Goal: Transaction & Acquisition: Book appointment/travel/reservation

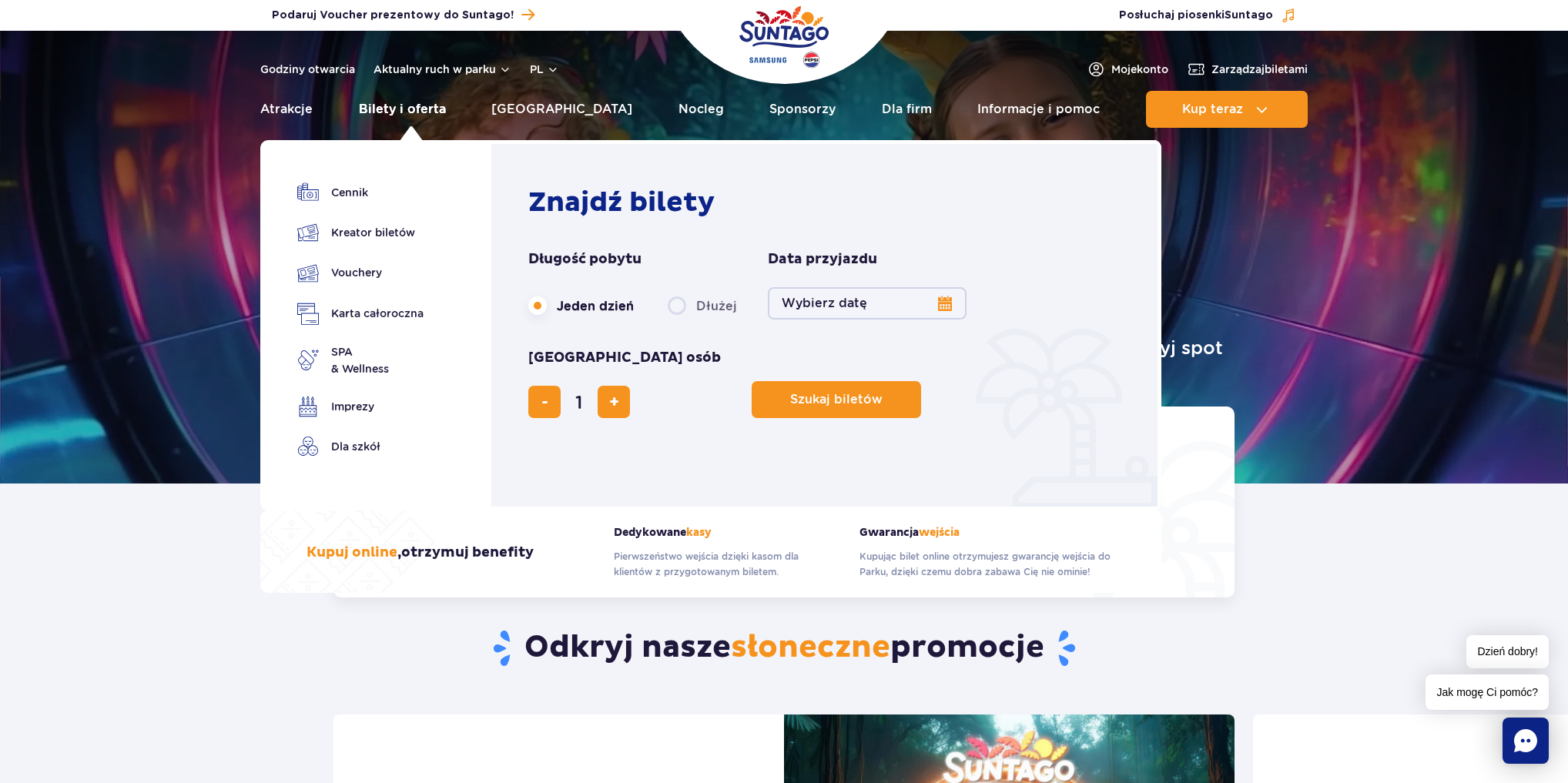
click at [415, 112] on link "Bilety i oferta" at bounding box center [402, 109] width 87 height 37
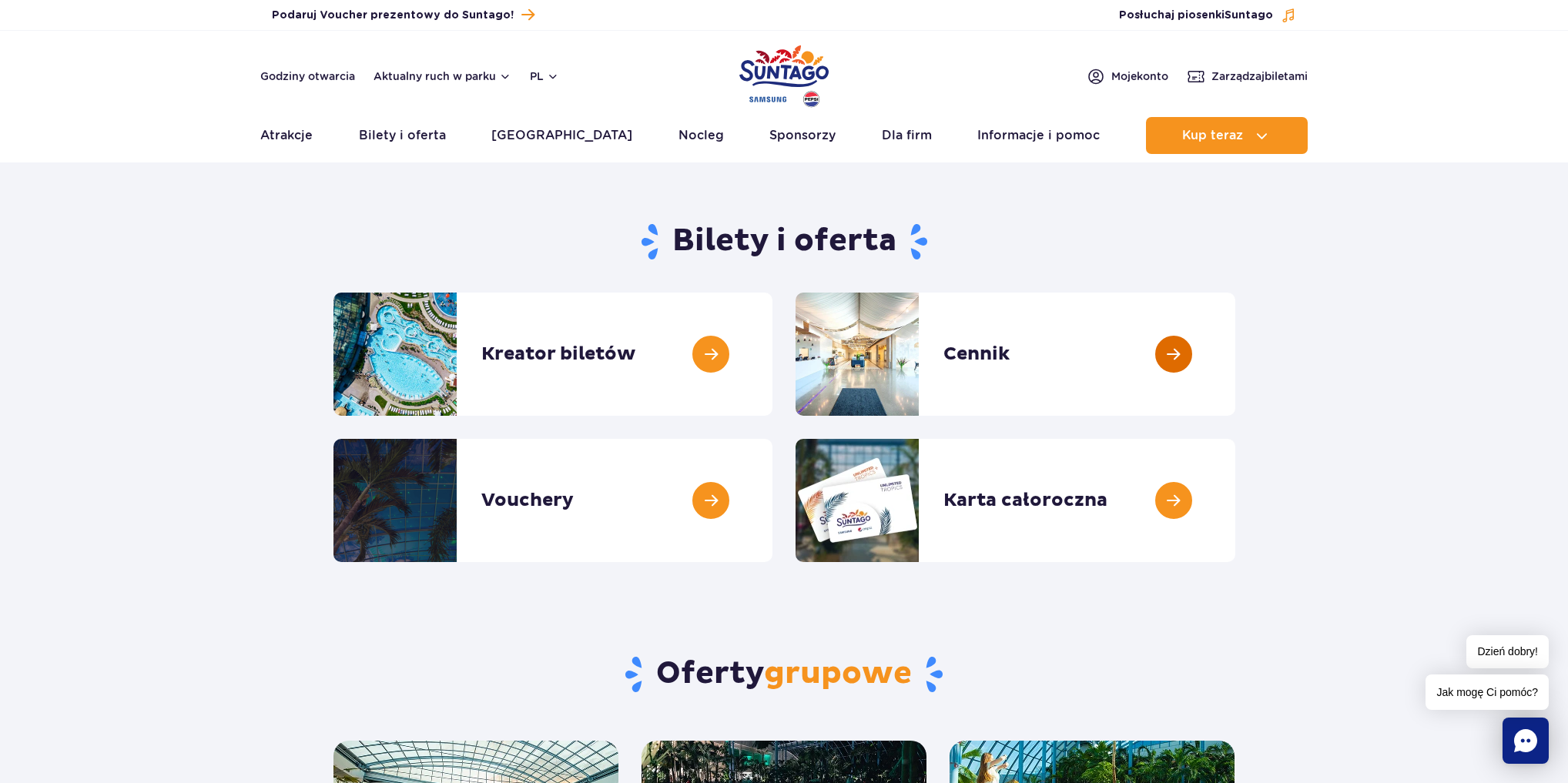
click at [1235, 360] on link at bounding box center [1235, 354] width 0 height 123
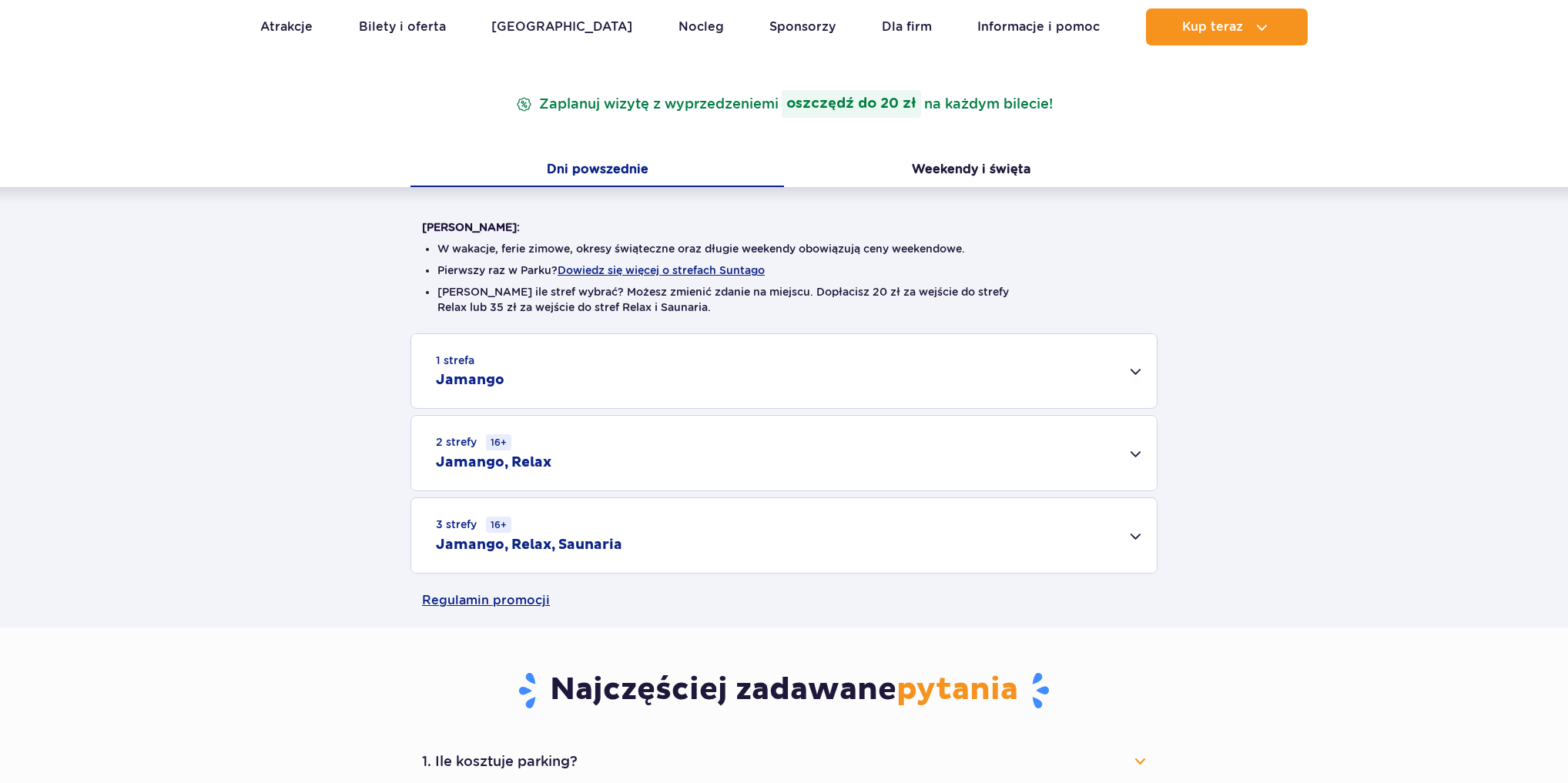
scroll to position [247, 0]
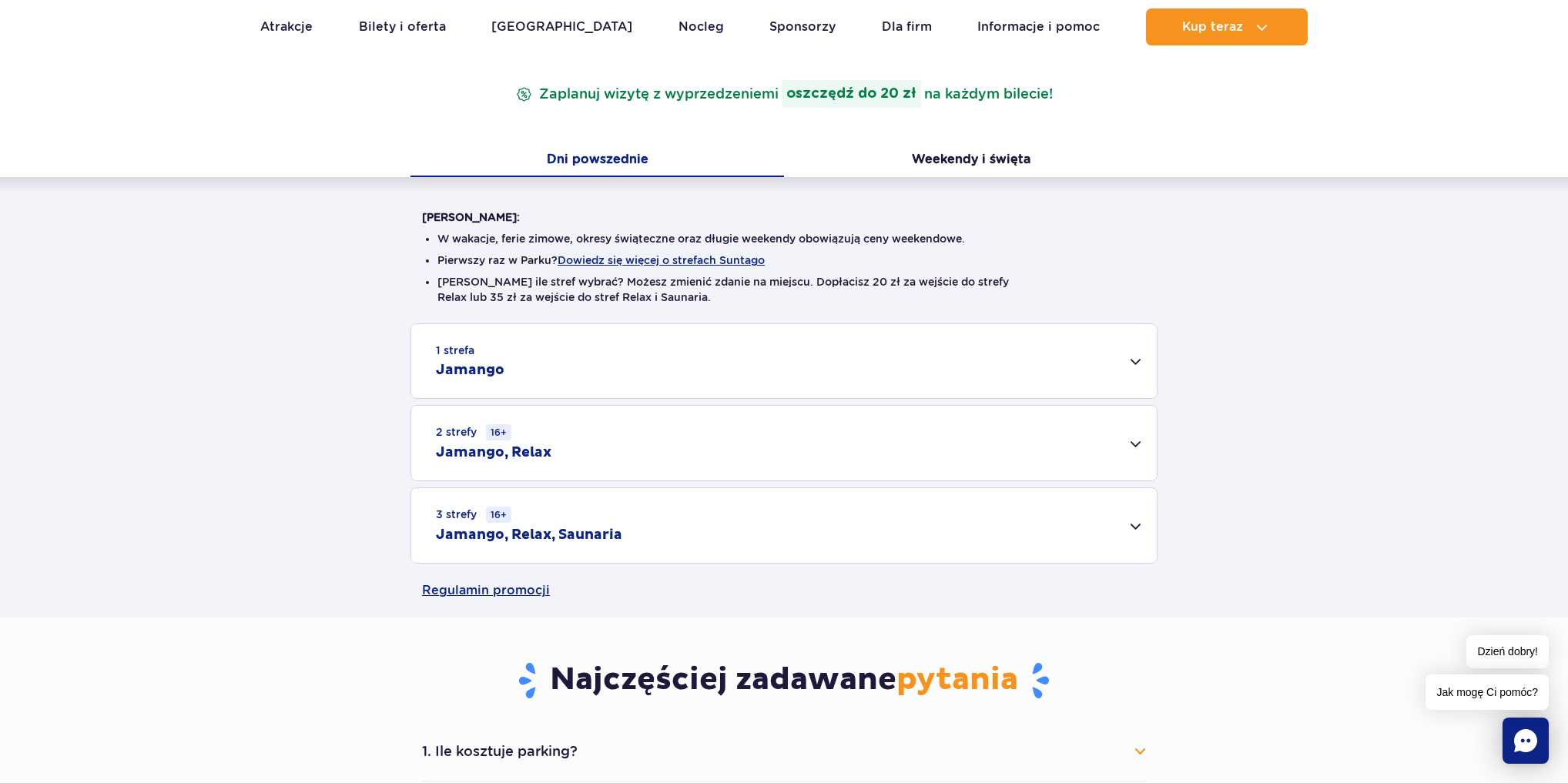
click at [1134, 363] on div "1 strefa Jamango" at bounding box center [784, 361] width 746 height 74
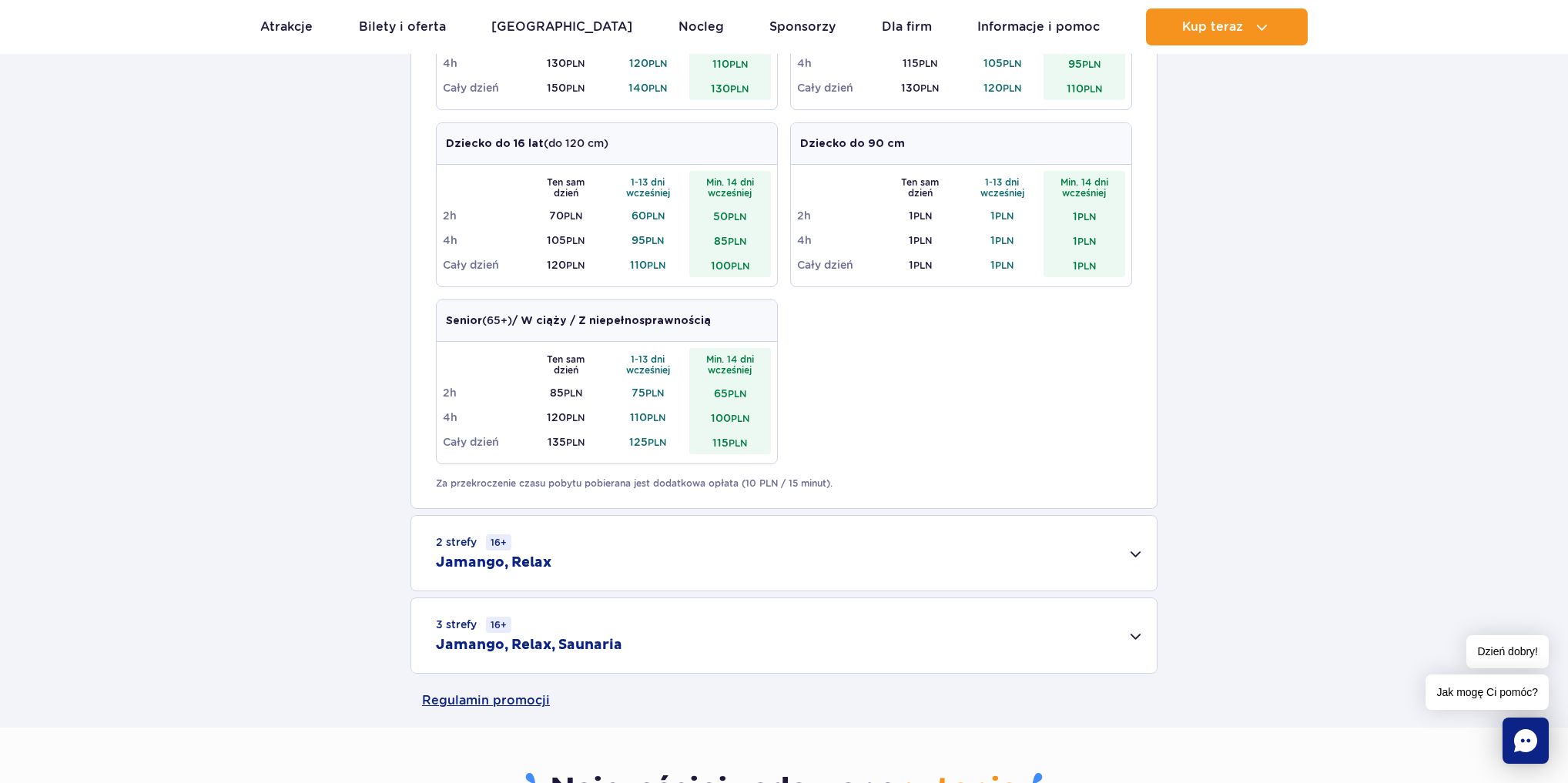
scroll to position [801, 0]
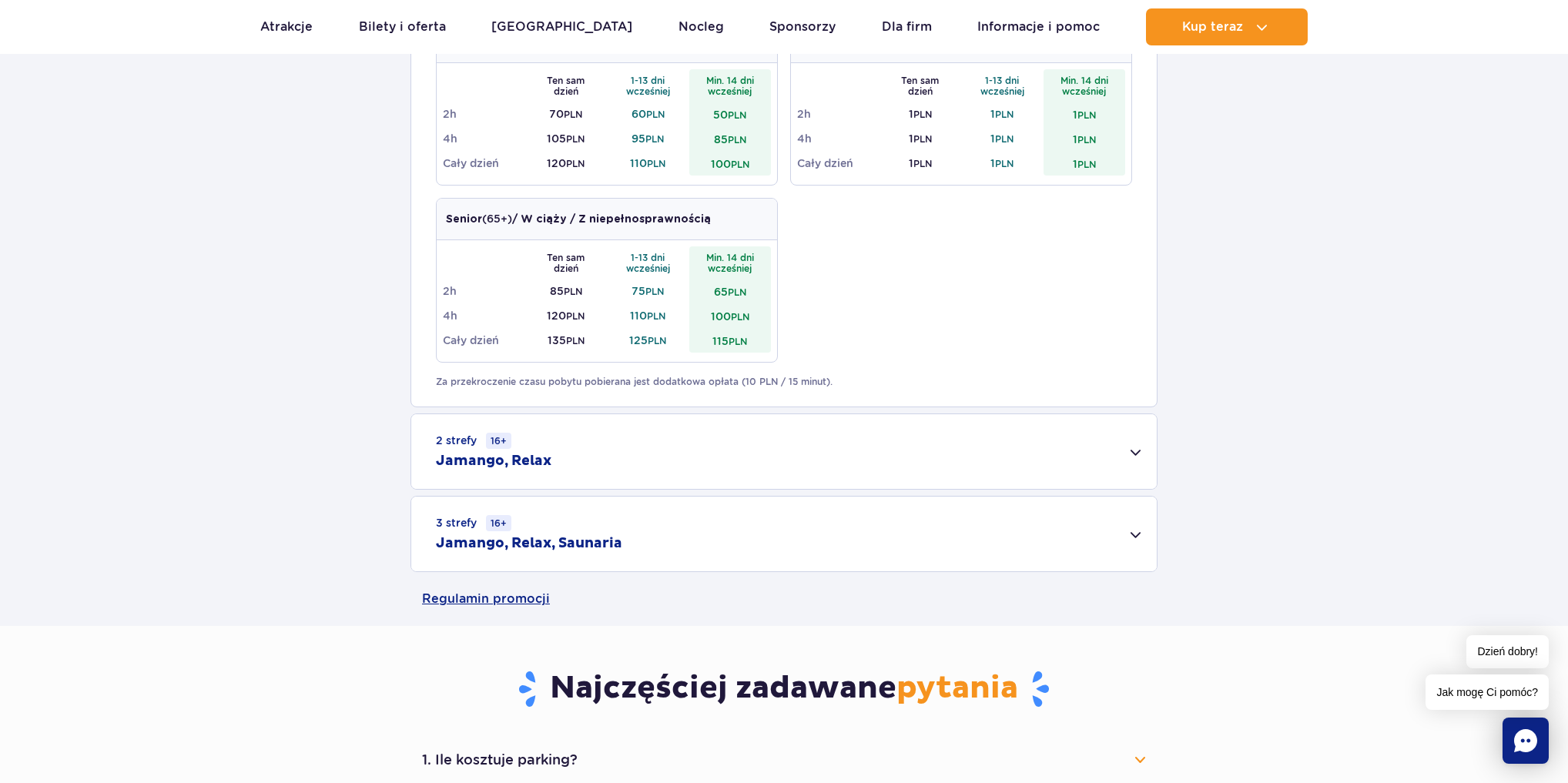
click at [1134, 450] on div "2 strefy 16+ Jamango, Relax" at bounding box center [784, 452] width 746 height 74
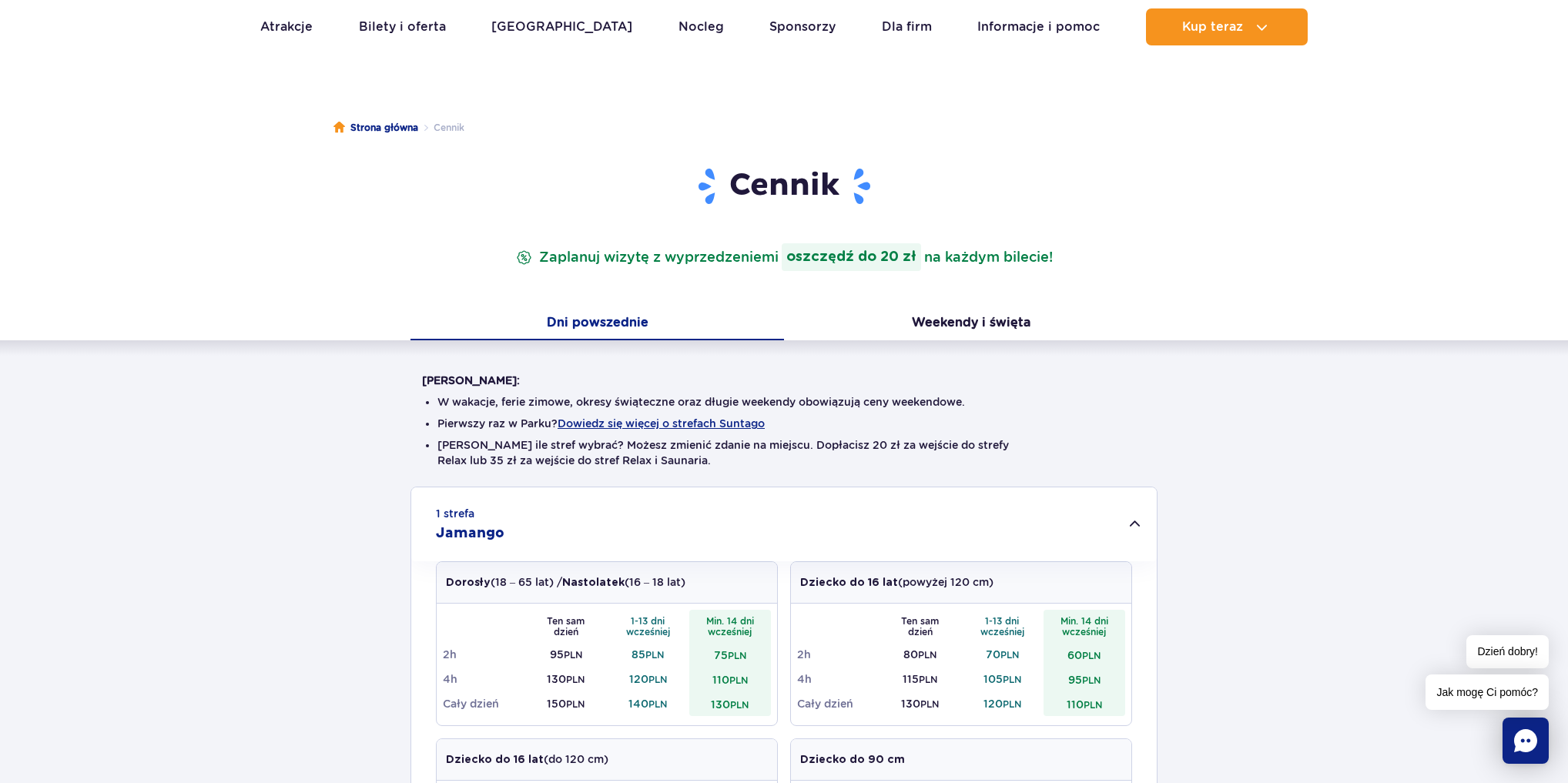
scroll to position [0, 0]
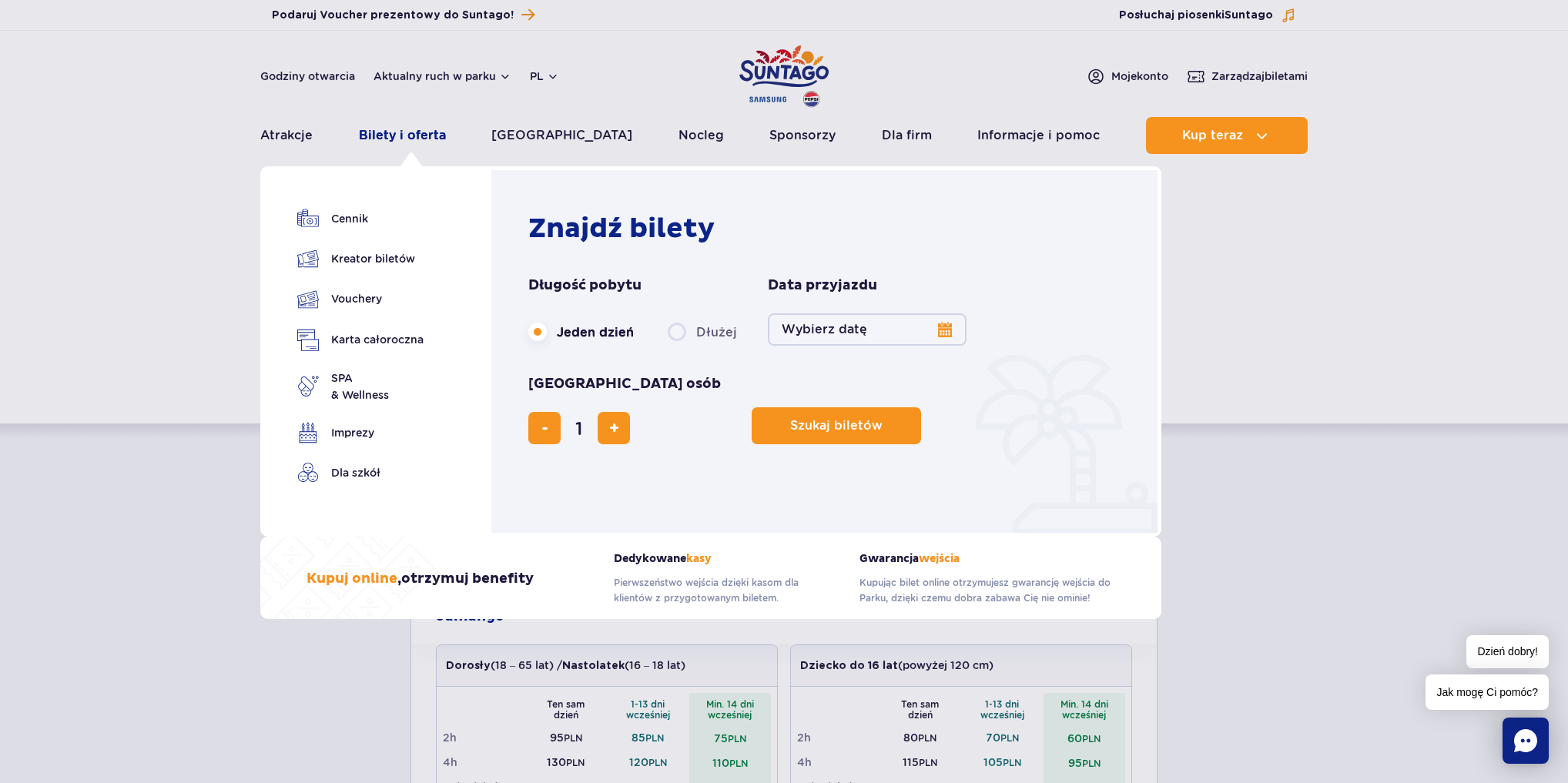
click at [398, 134] on link "Bilety i oferta" at bounding box center [402, 135] width 87 height 37
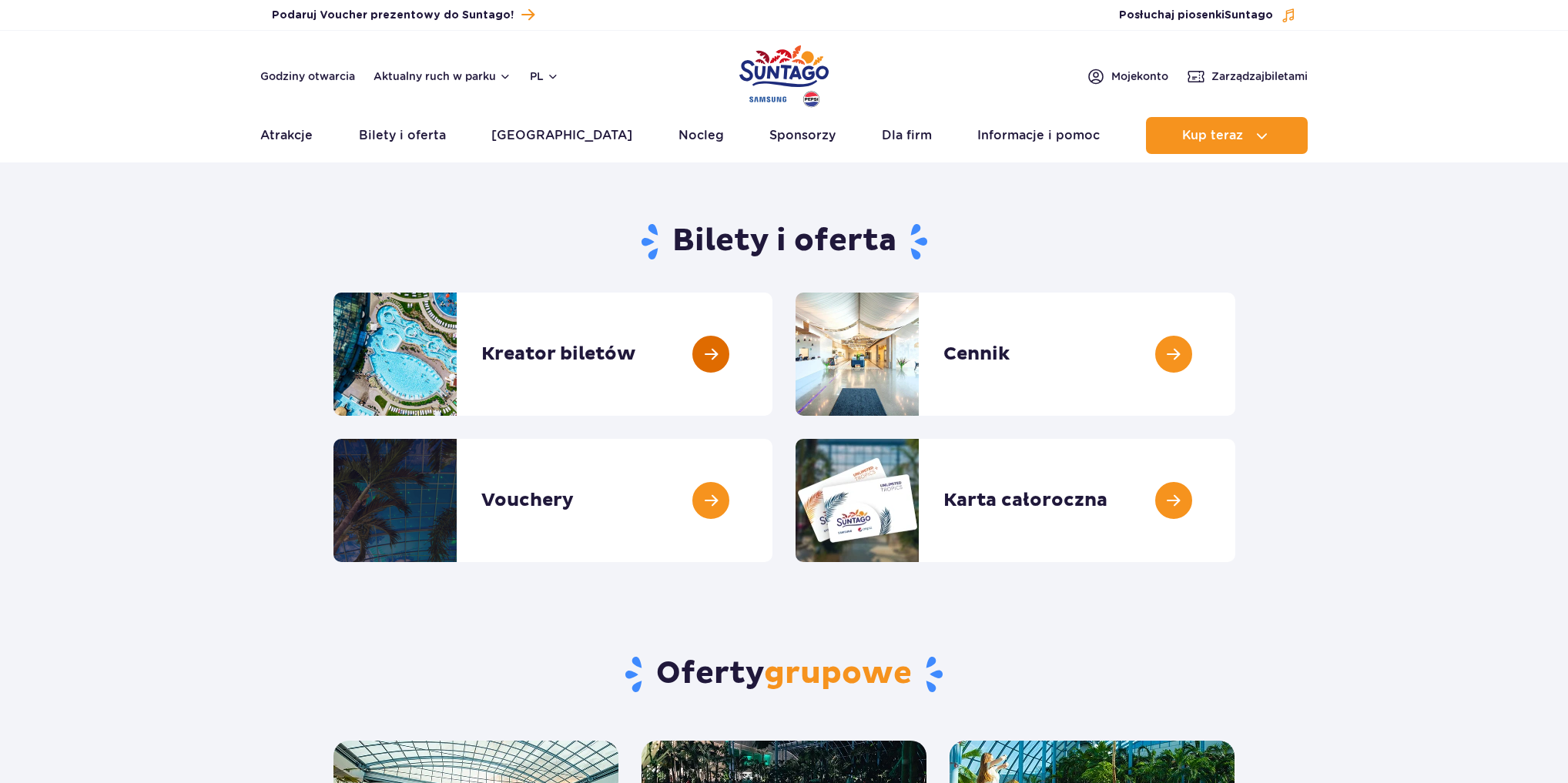
click at [772, 358] on link at bounding box center [772, 354] width 0 height 123
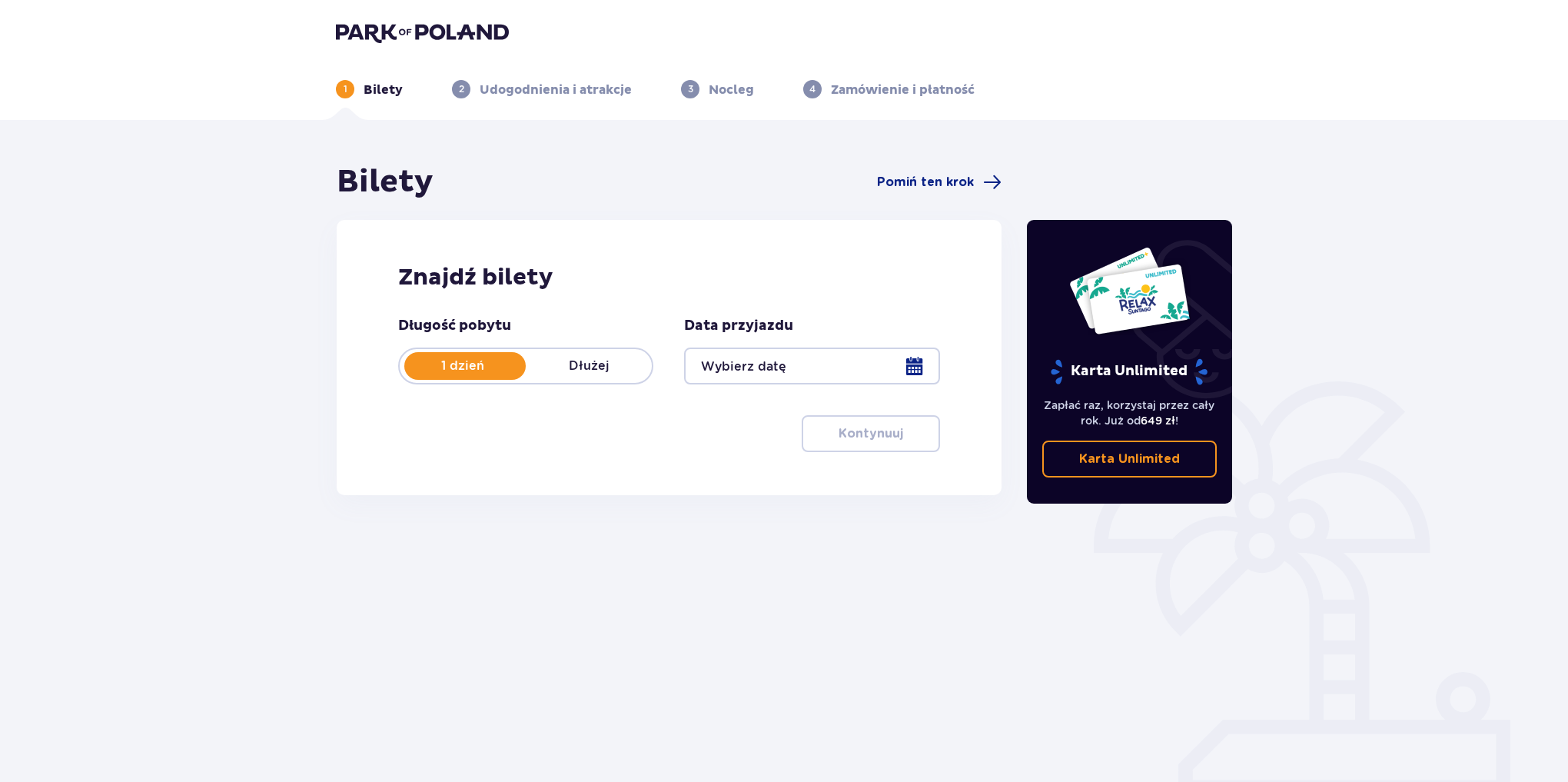
click at [592, 370] on p "Dłużej" at bounding box center [588, 366] width 126 height 17
click at [477, 370] on p "1 dzień" at bounding box center [463, 366] width 126 height 17
click at [908, 362] on div at bounding box center [811, 366] width 255 height 37
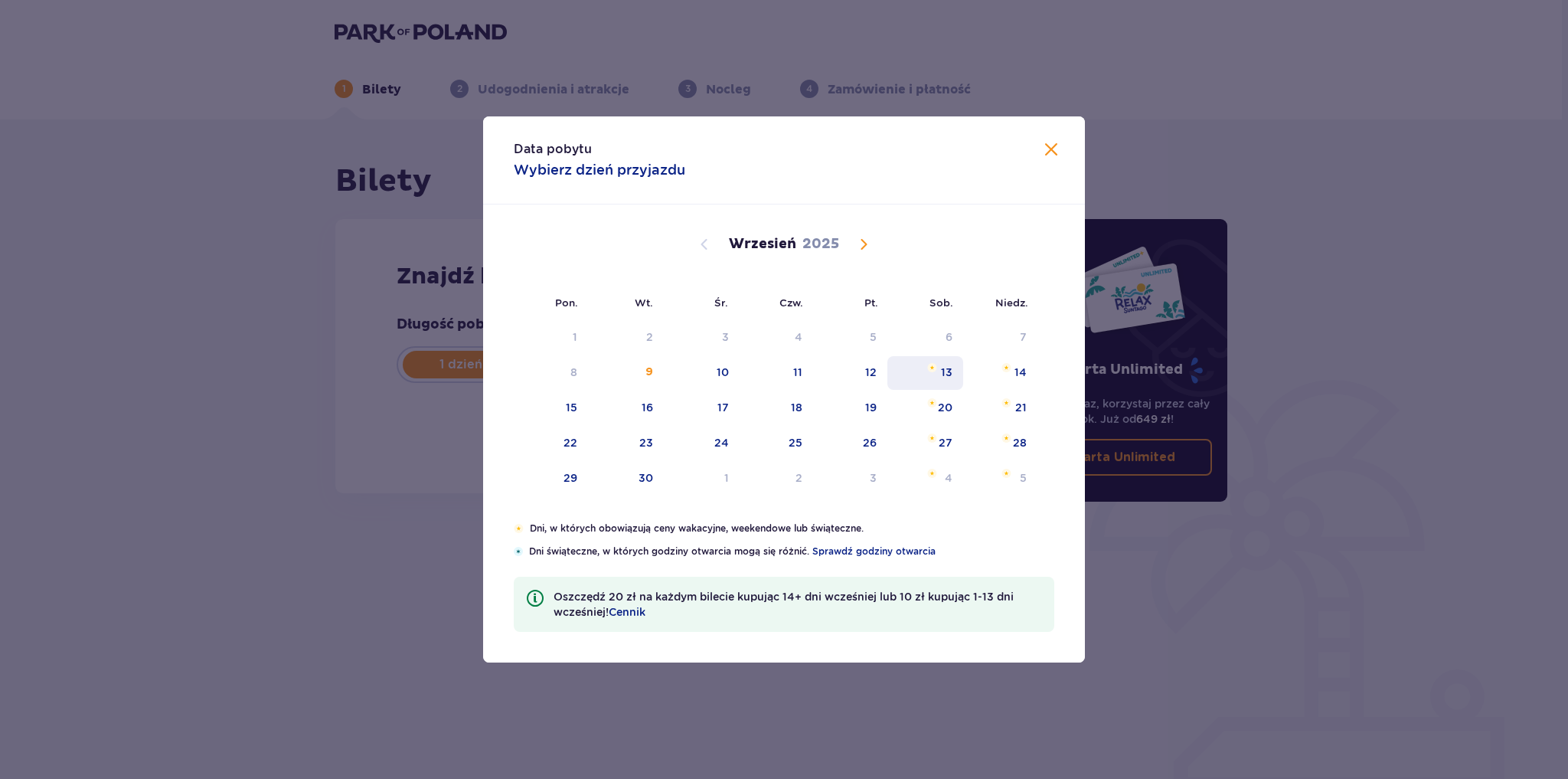
click at [938, 374] on div "13" at bounding box center [925, 373] width 76 height 34
type input "13.09.25"
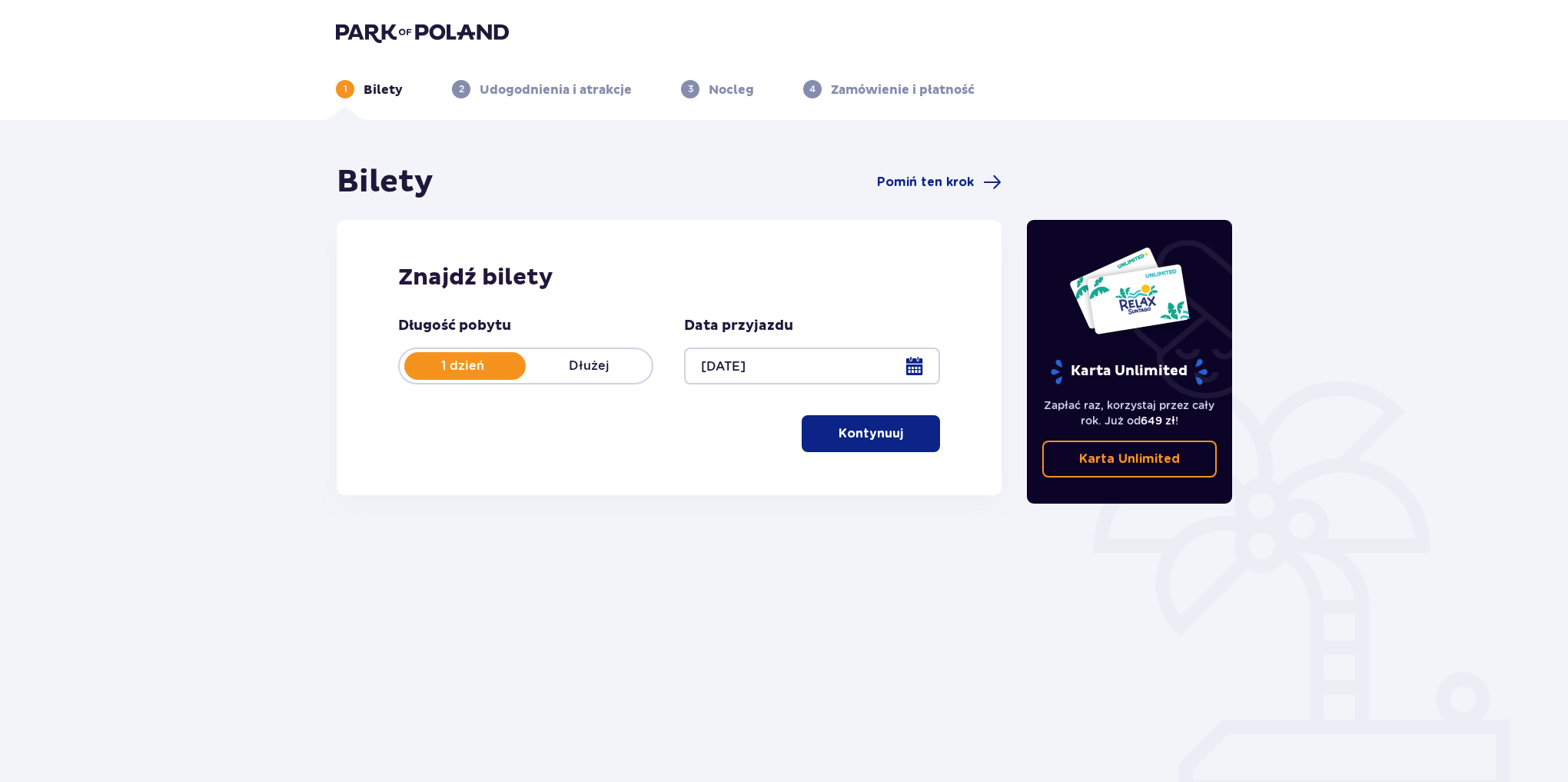
click at [852, 439] on p "Kontynuuj" at bounding box center [871, 434] width 64 height 17
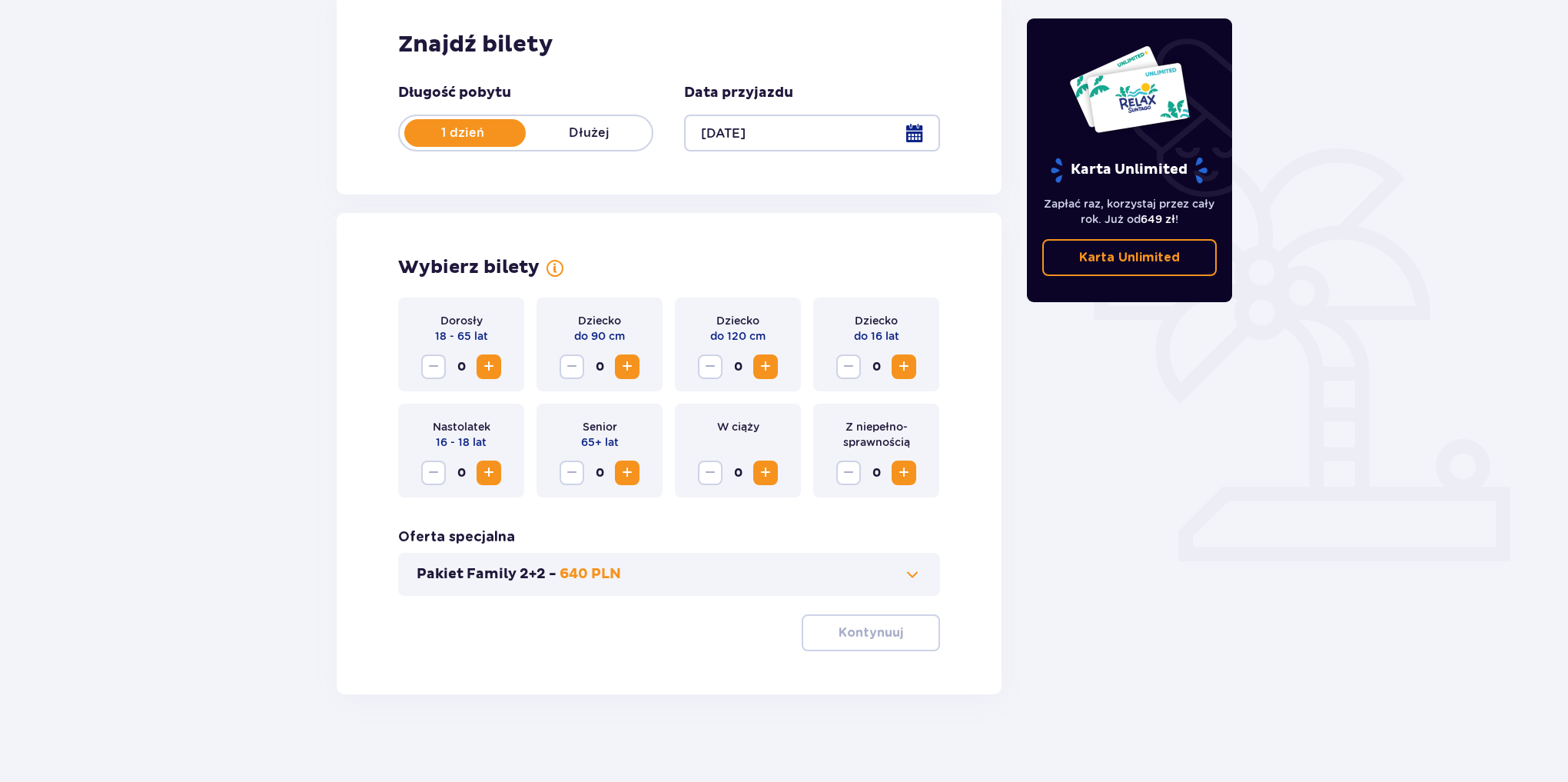
scroll to position [237, 0]
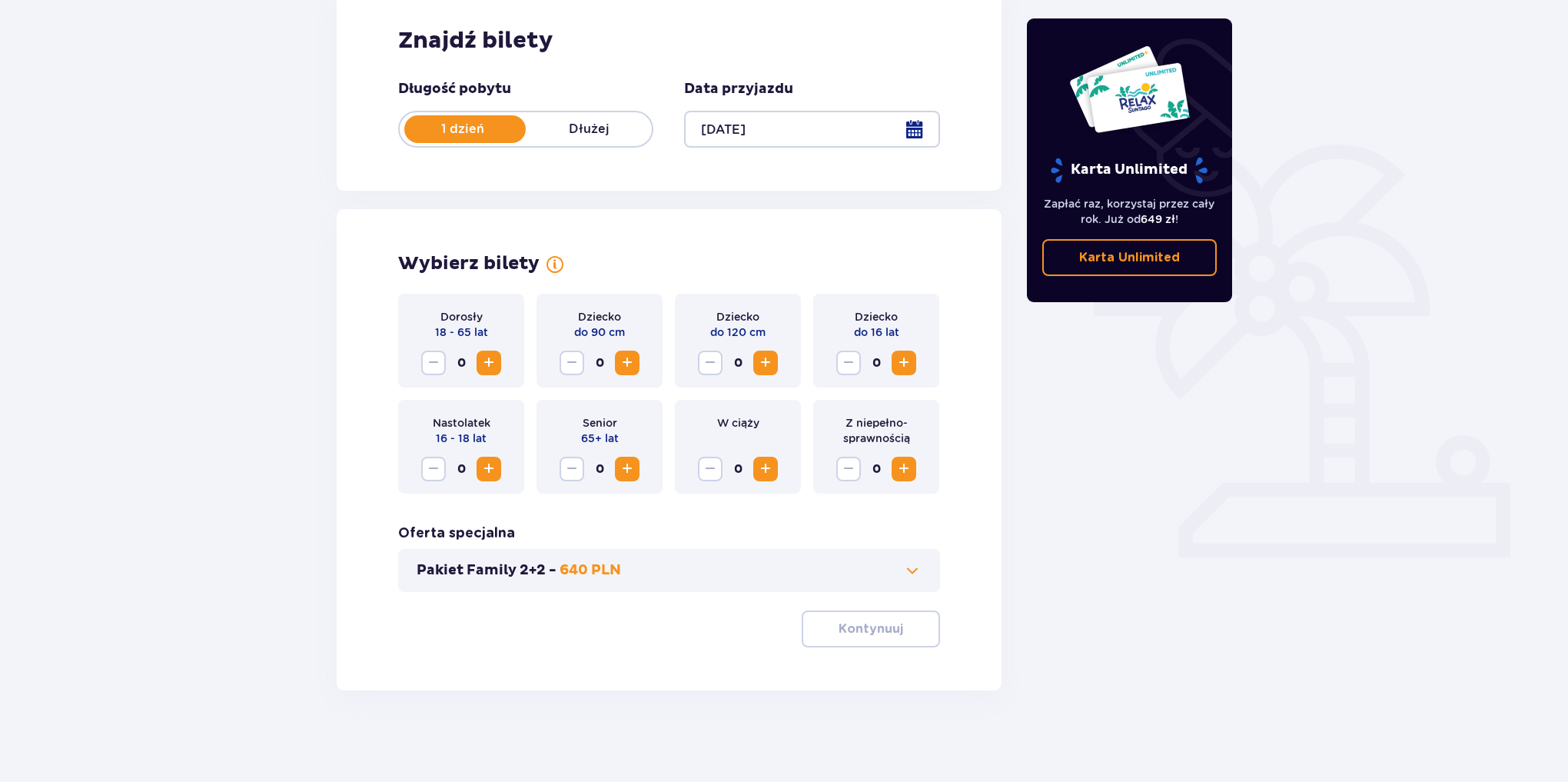
click at [914, 568] on span at bounding box center [912, 570] width 18 height 18
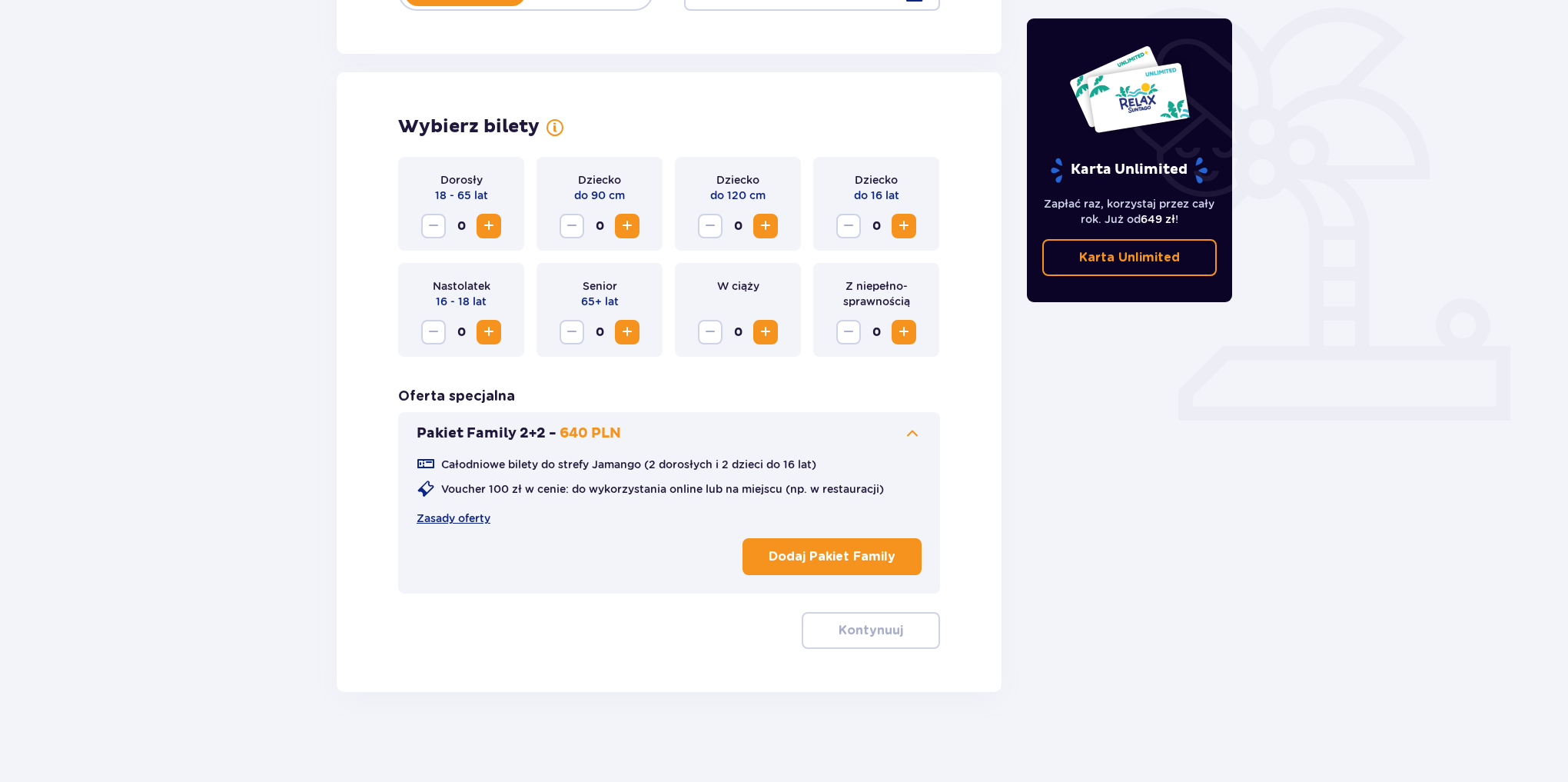
scroll to position [375, 0]
click at [492, 226] on span "Increase" at bounding box center [489, 225] width 18 height 18
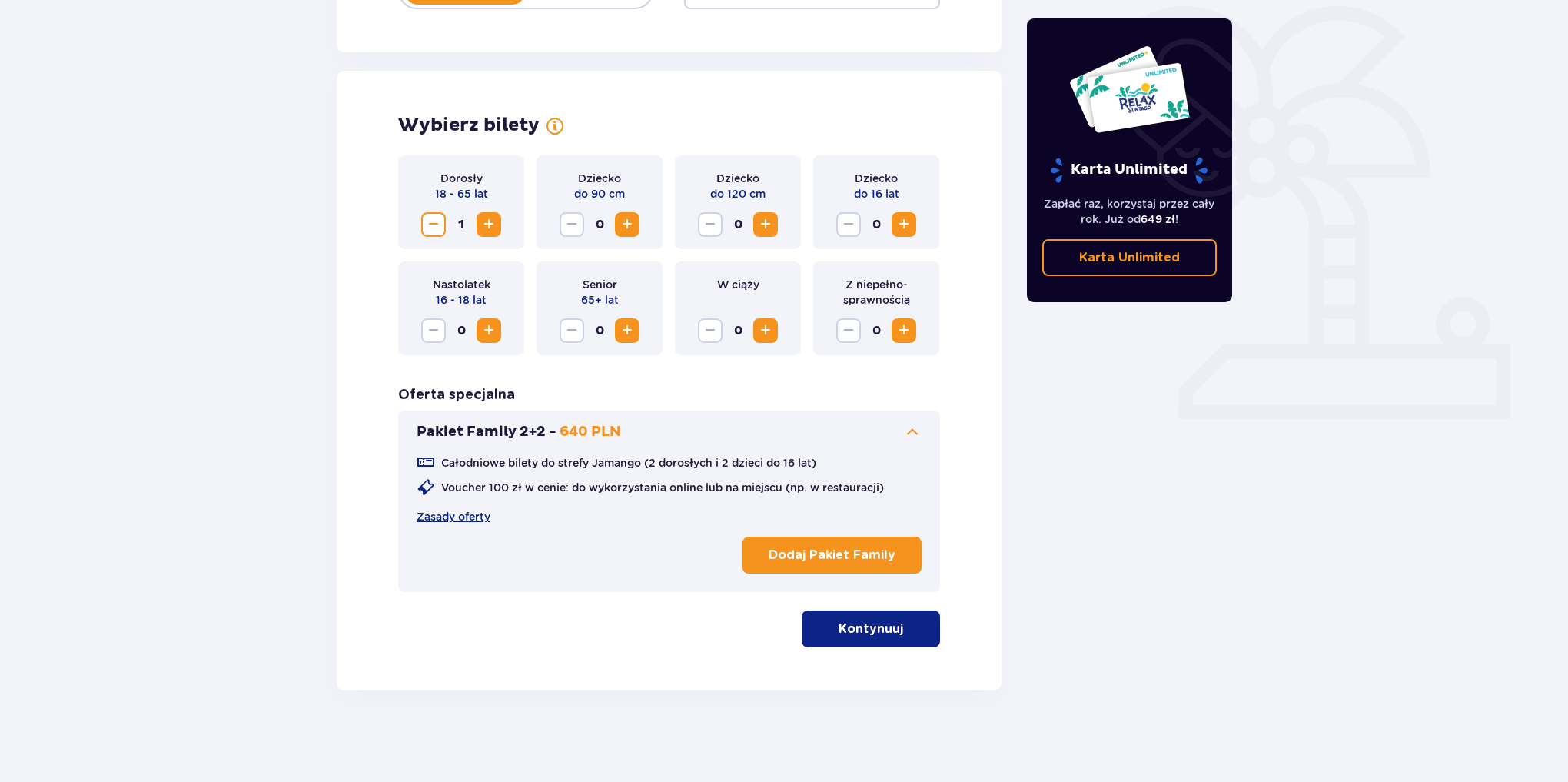
click at [909, 218] on span "Increase" at bounding box center [904, 225] width 18 height 18
click at [490, 225] on span "Increase" at bounding box center [489, 225] width 18 height 18
click at [873, 631] on p "Kontynuuj" at bounding box center [871, 629] width 64 height 17
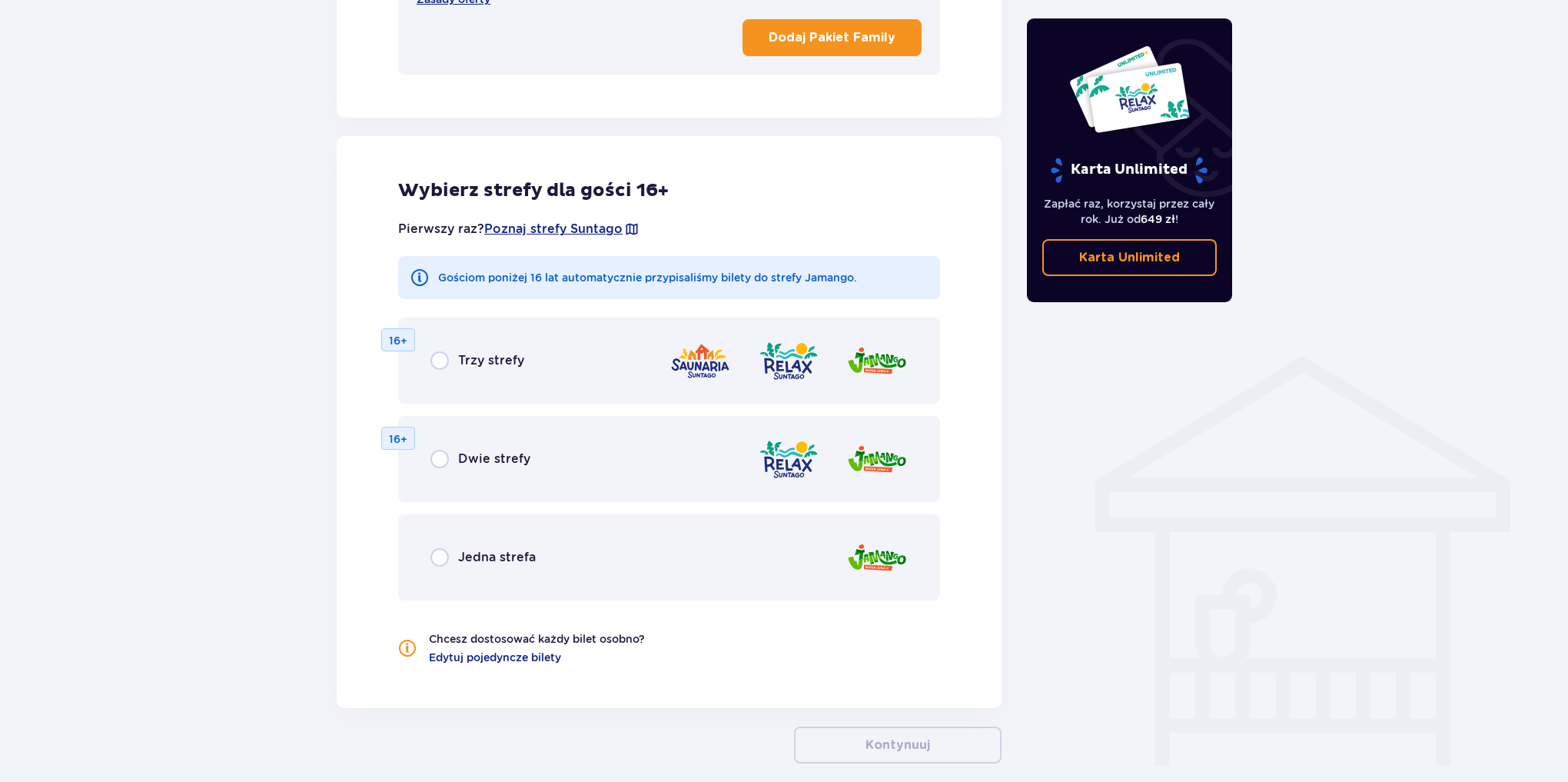
scroll to position [966, 0]
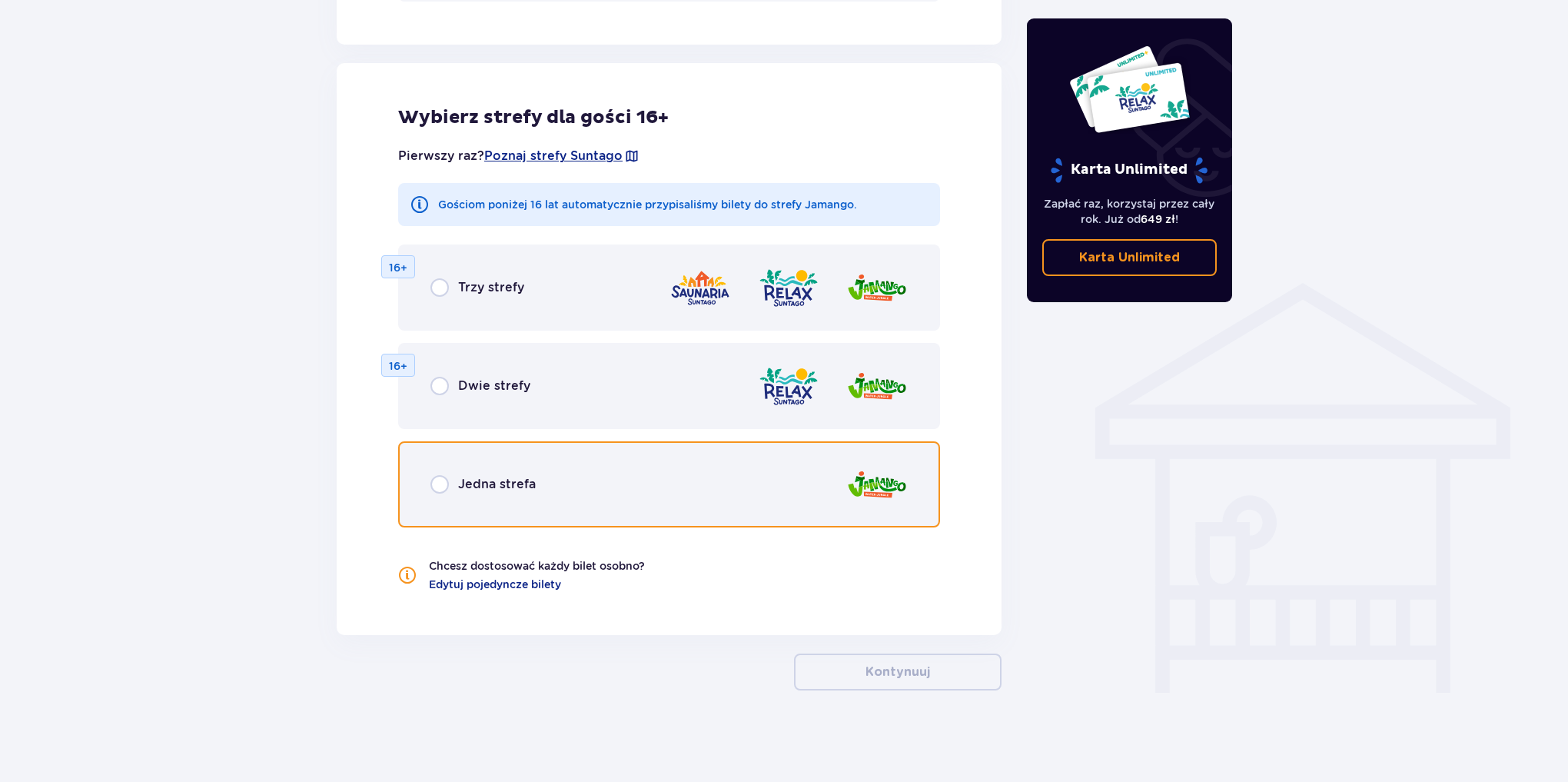
click at [436, 480] on input "radio" at bounding box center [440, 484] width 18 height 18
radio input "true"
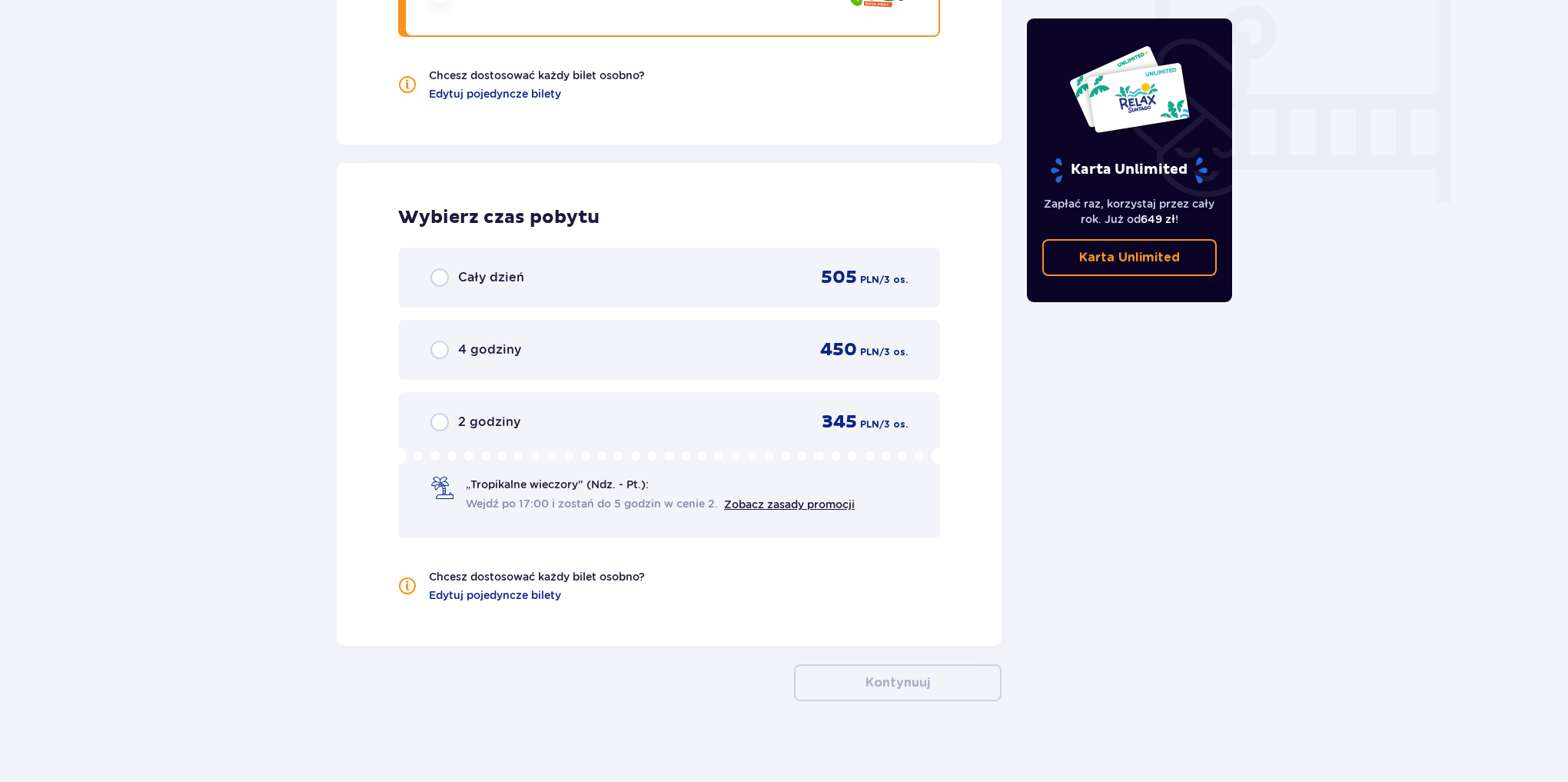
scroll to position [1466, 0]
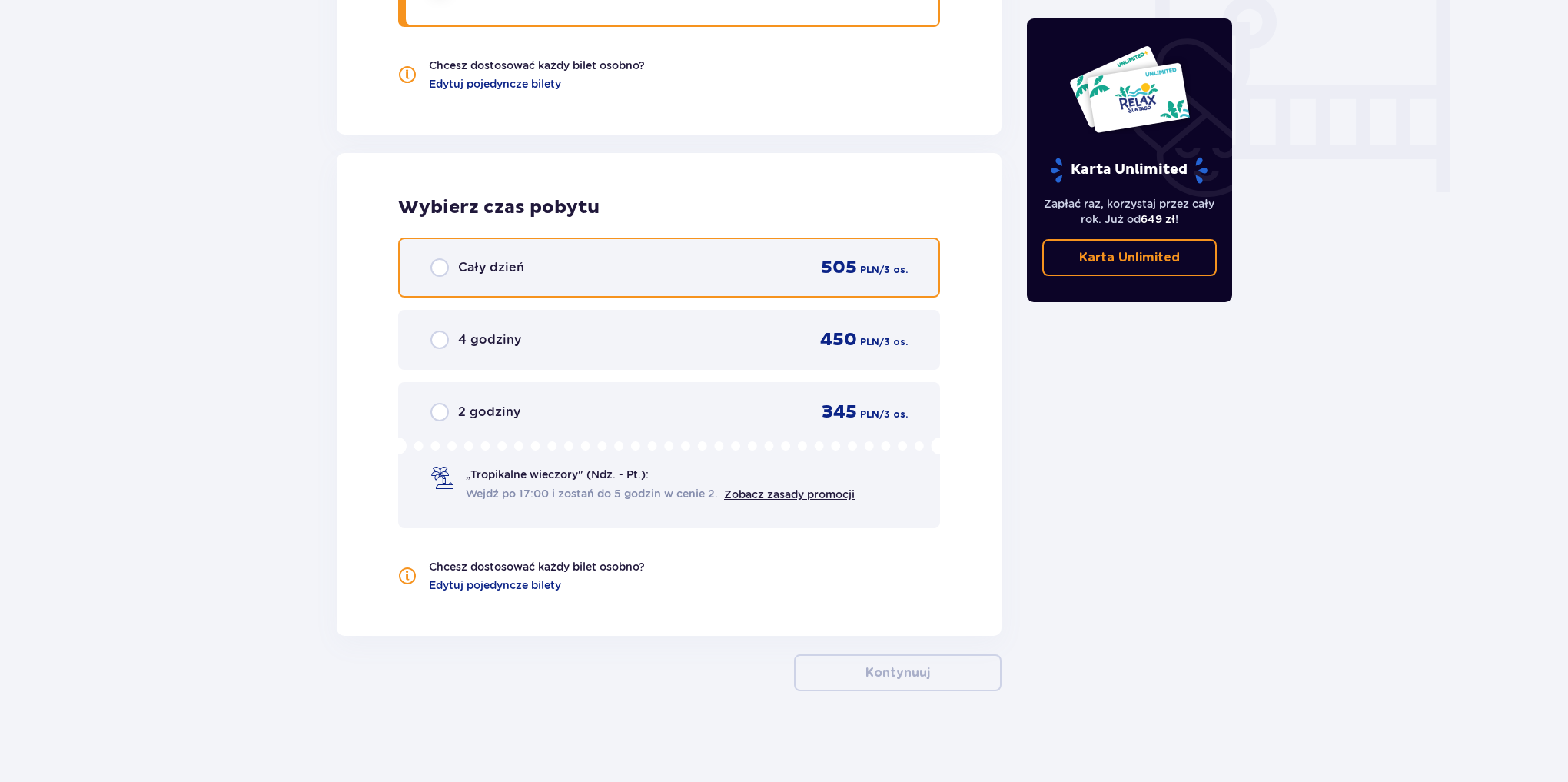
click at [435, 264] on input "radio" at bounding box center [440, 268] width 18 height 18
radio input "true"
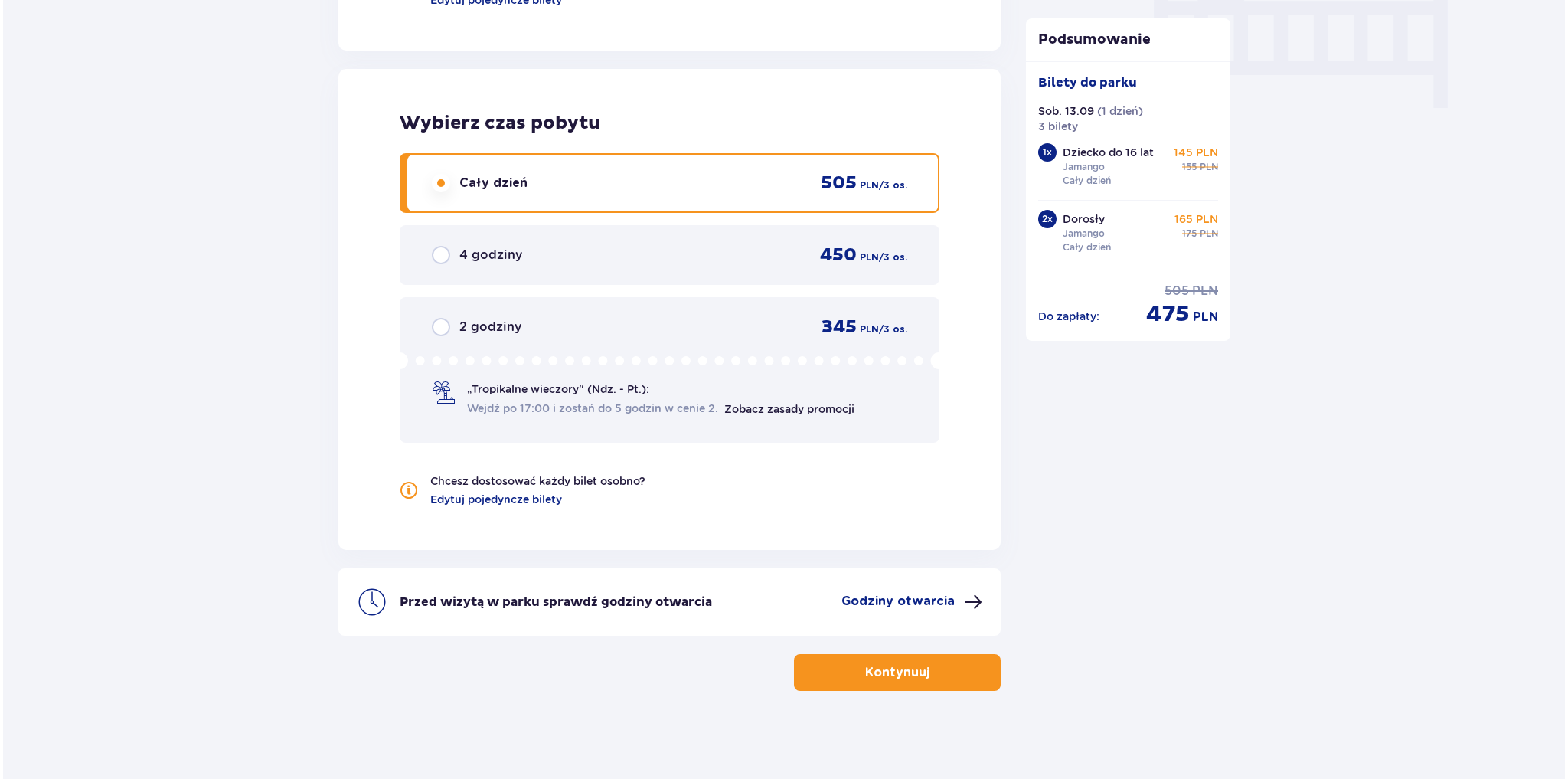
scroll to position [1546, 0]
click at [967, 596] on span at bounding box center [970, 599] width 18 height 18
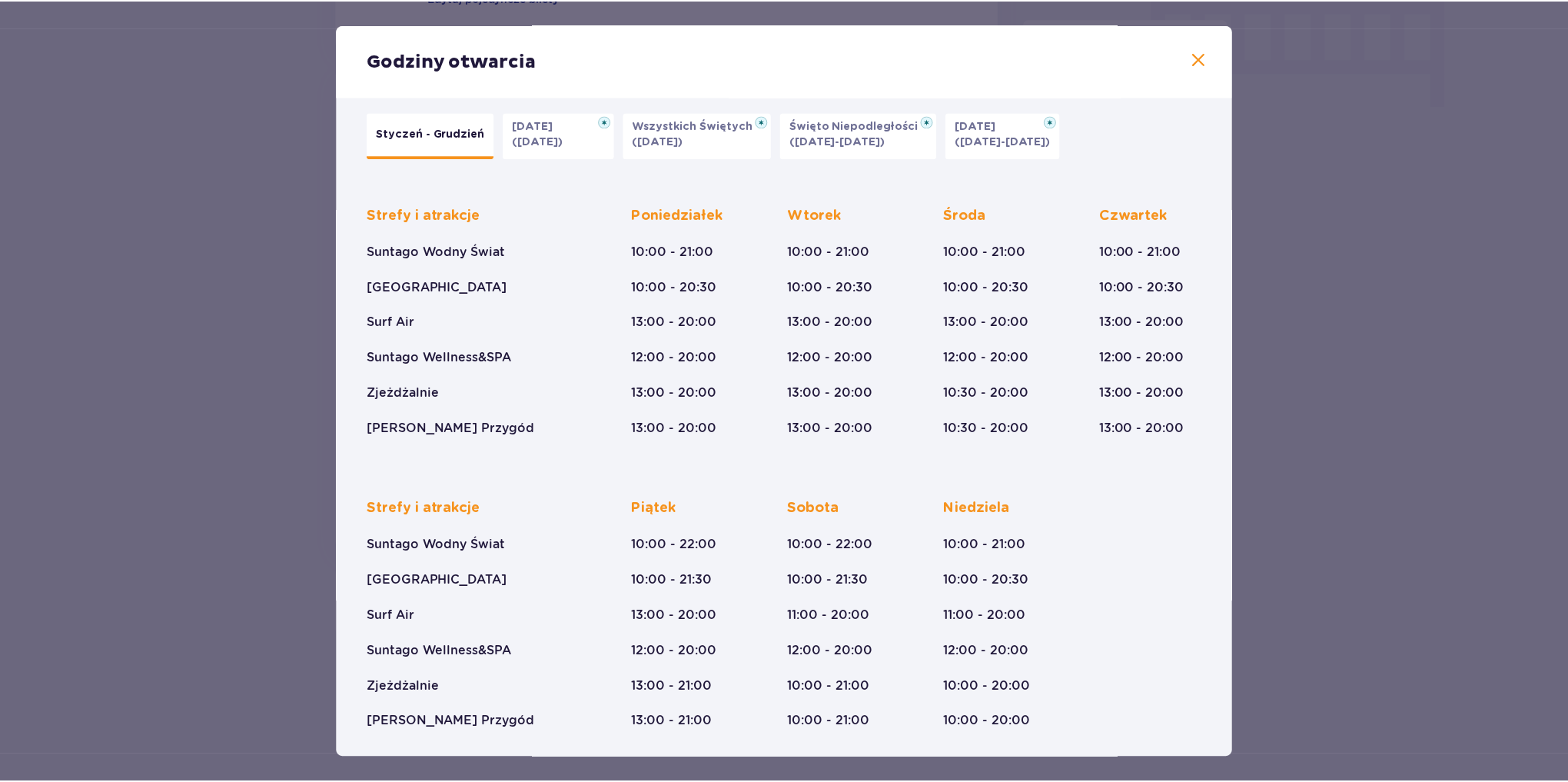
scroll to position [16, 0]
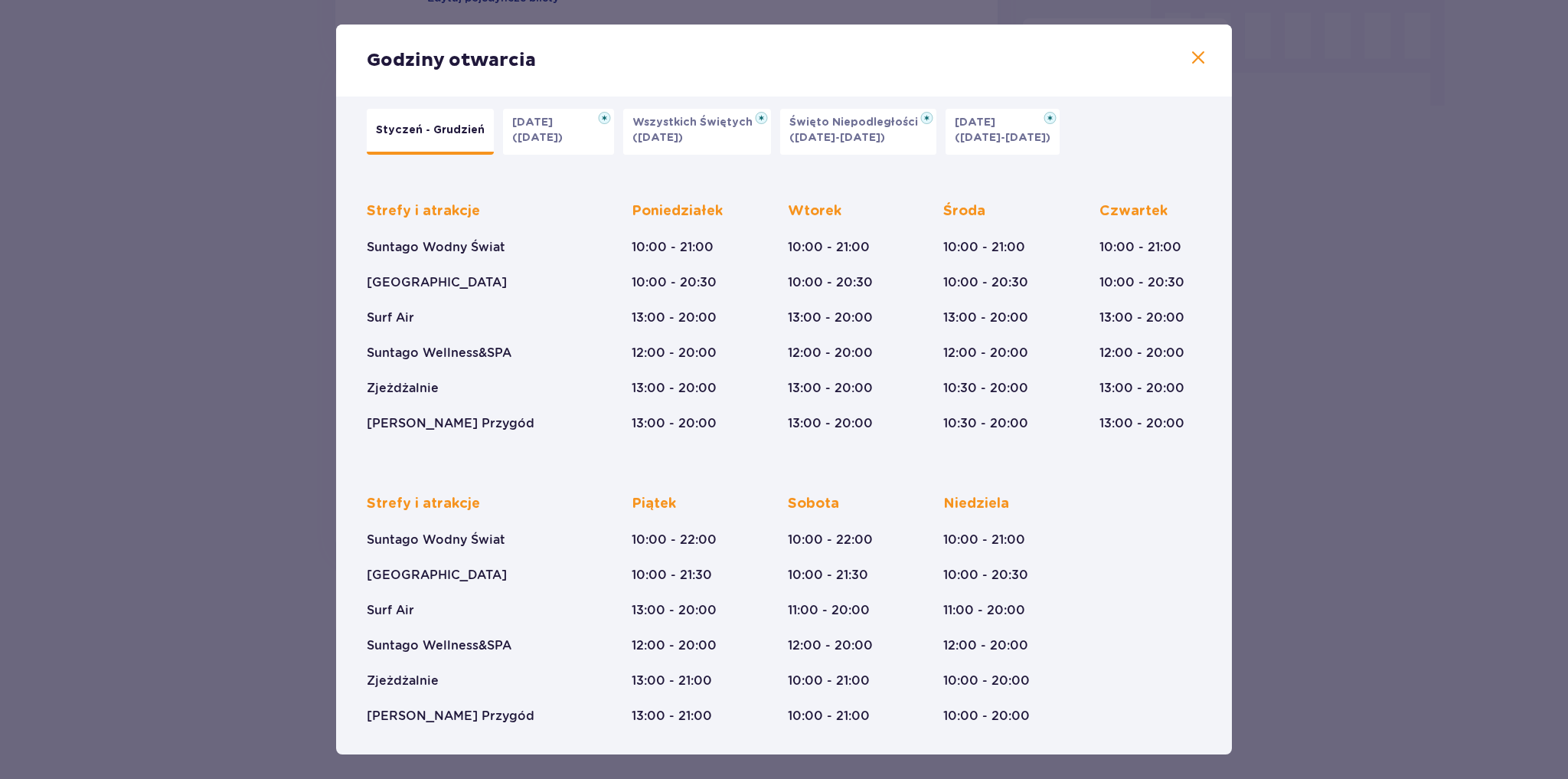
click at [1193, 61] on span at bounding box center [1198, 58] width 18 height 18
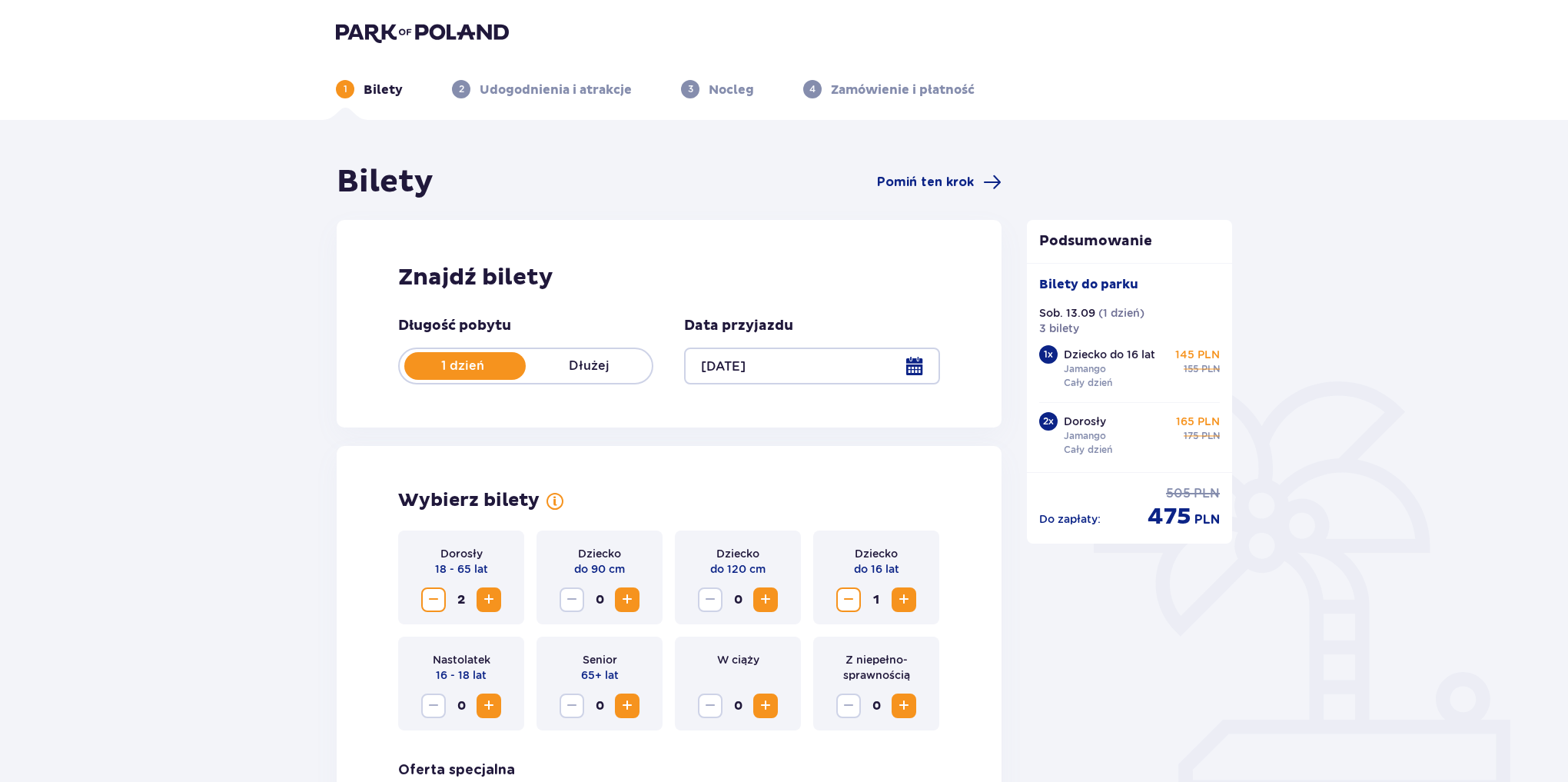
click at [468, 30] on img at bounding box center [422, 32] width 173 height 21
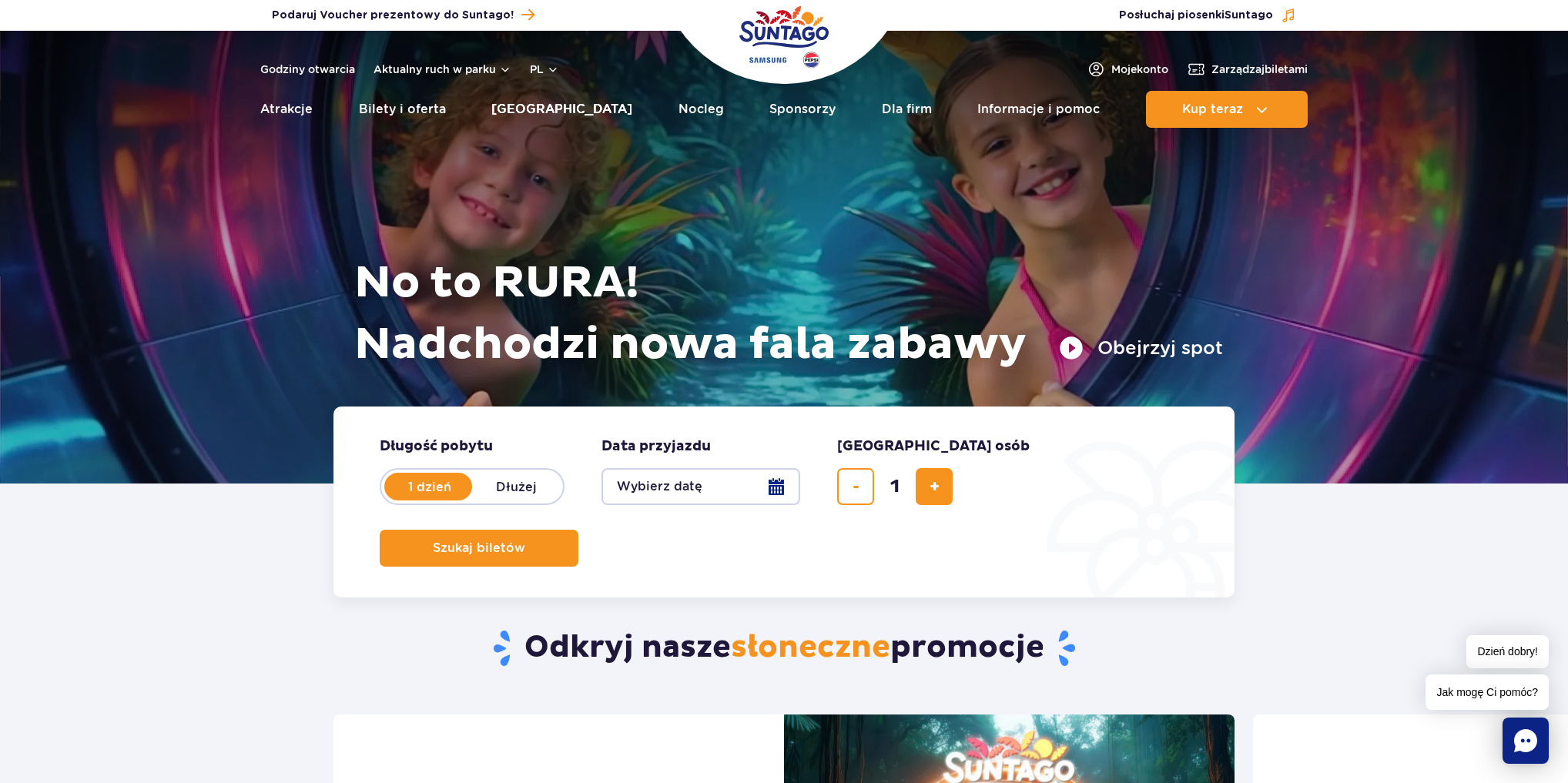
click at [570, 108] on link "[GEOGRAPHIC_DATA]" at bounding box center [562, 109] width 141 height 37
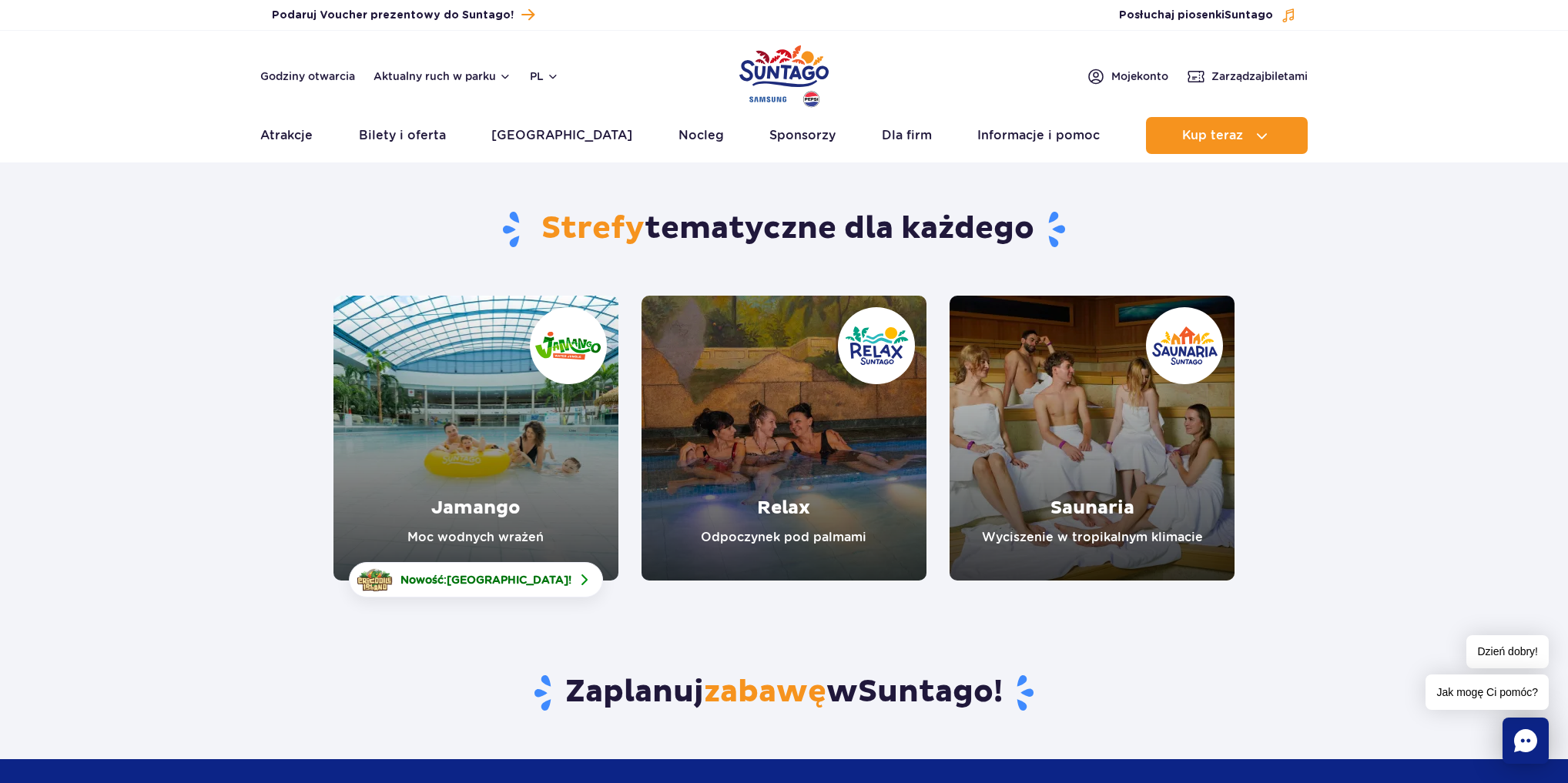
click at [508, 471] on link "Jamango" at bounding box center [476, 438] width 285 height 285
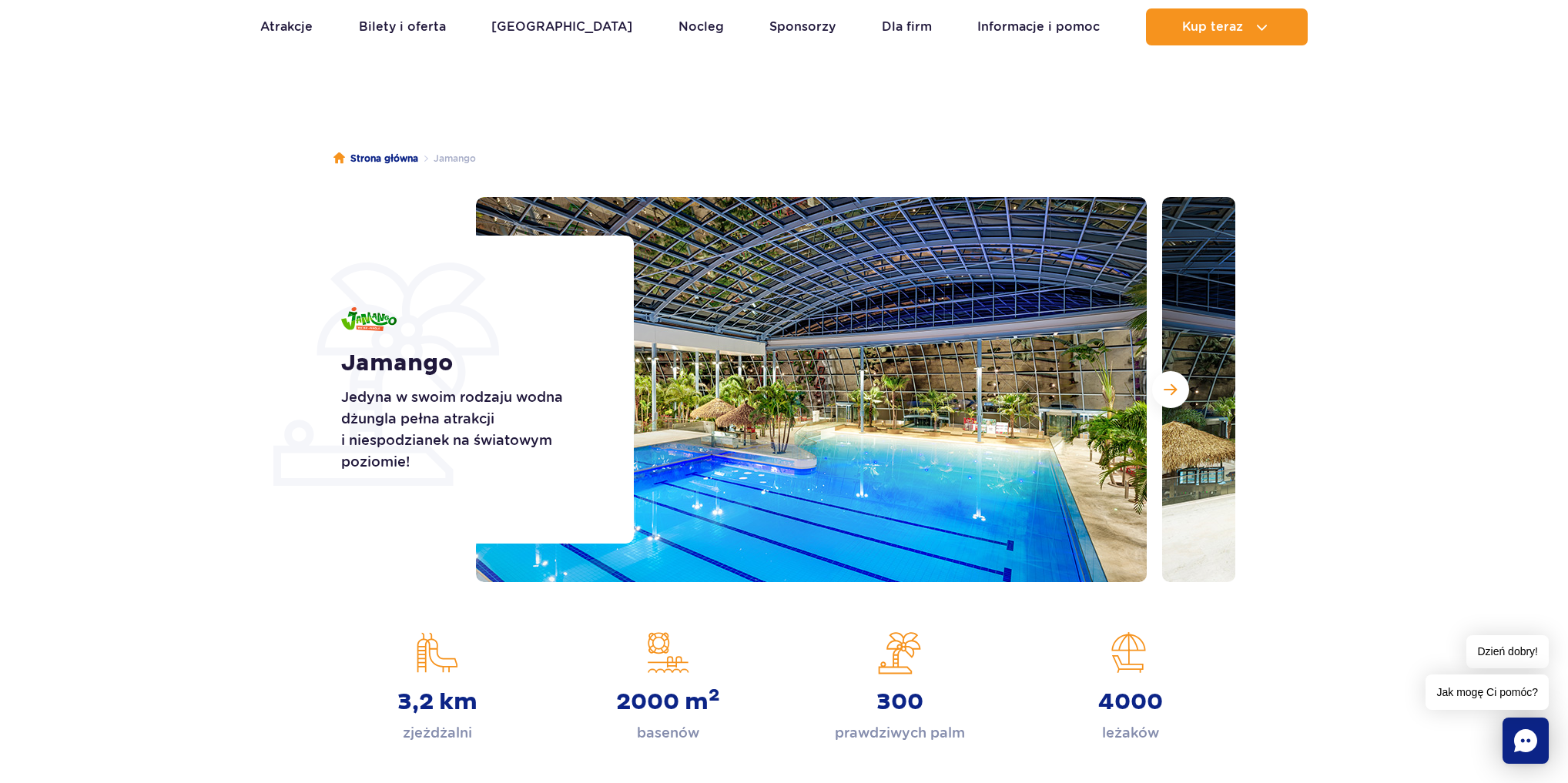
scroll to position [123, 0]
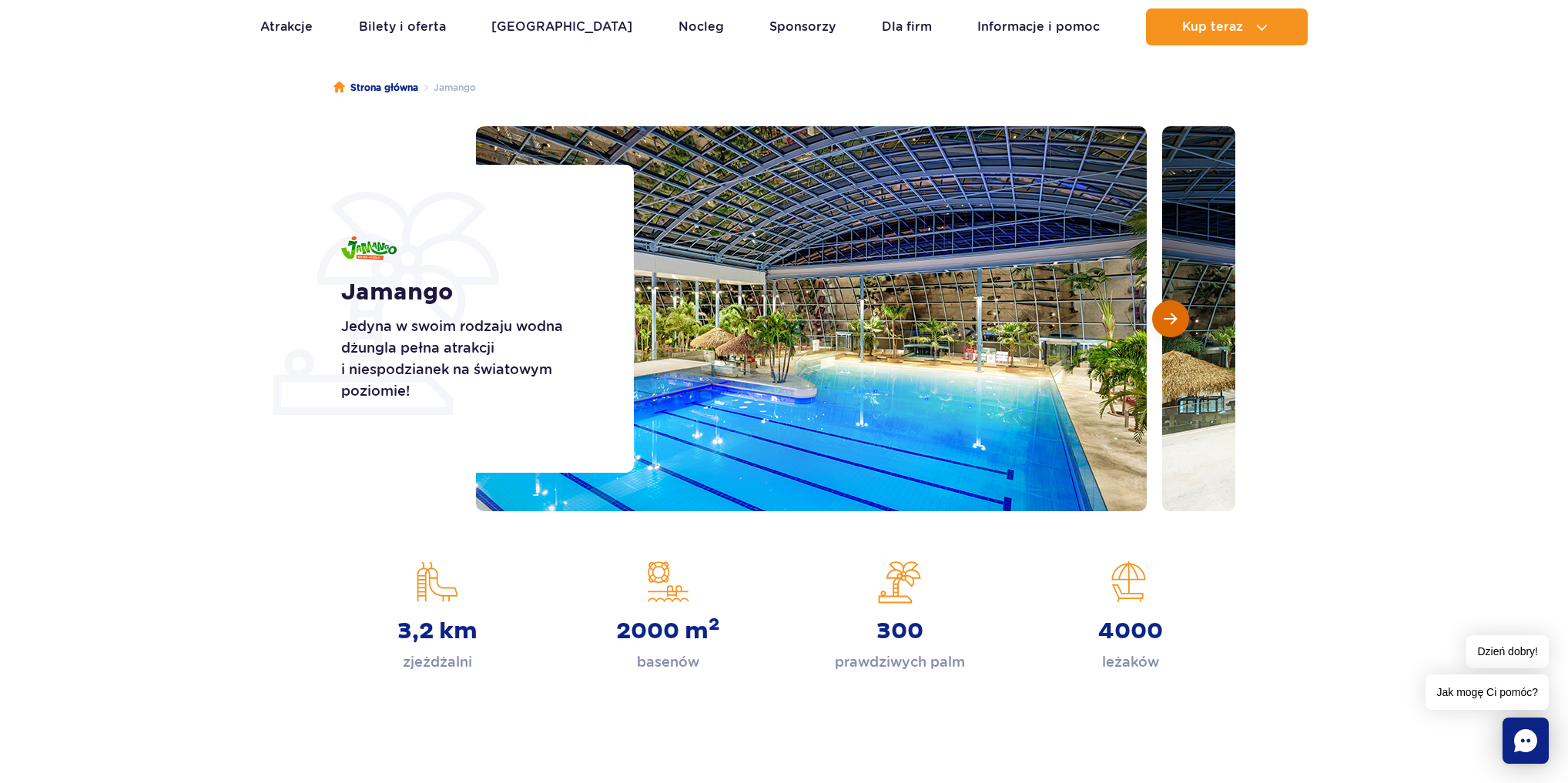
click at [1174, 320] on span "Następny slajd" at bounding box center [1171, 319] width 13 height 14
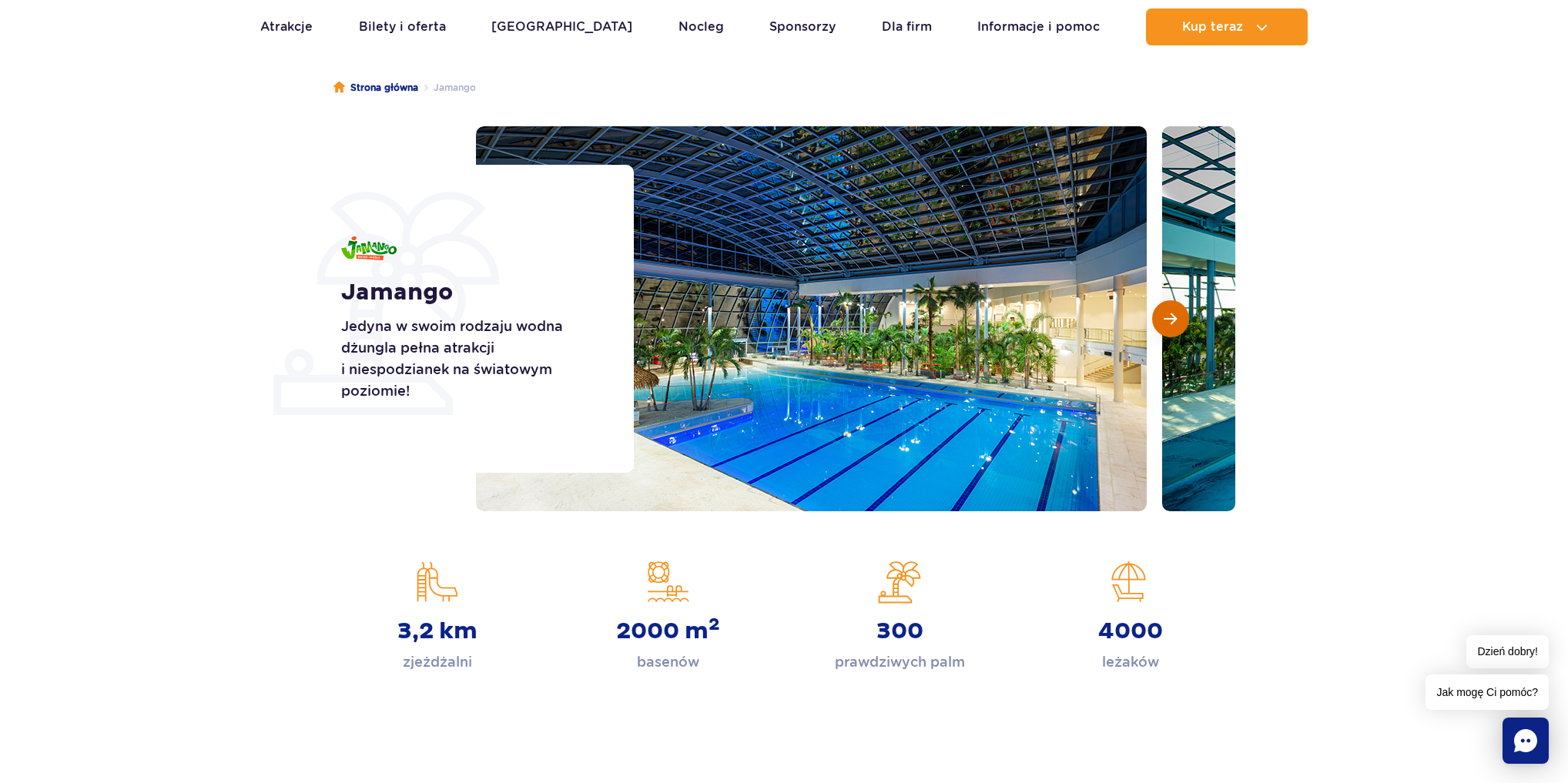
click at [1174, 320] on span "Następny slajd" at bounding box center [1171, 319] width 13 height 14
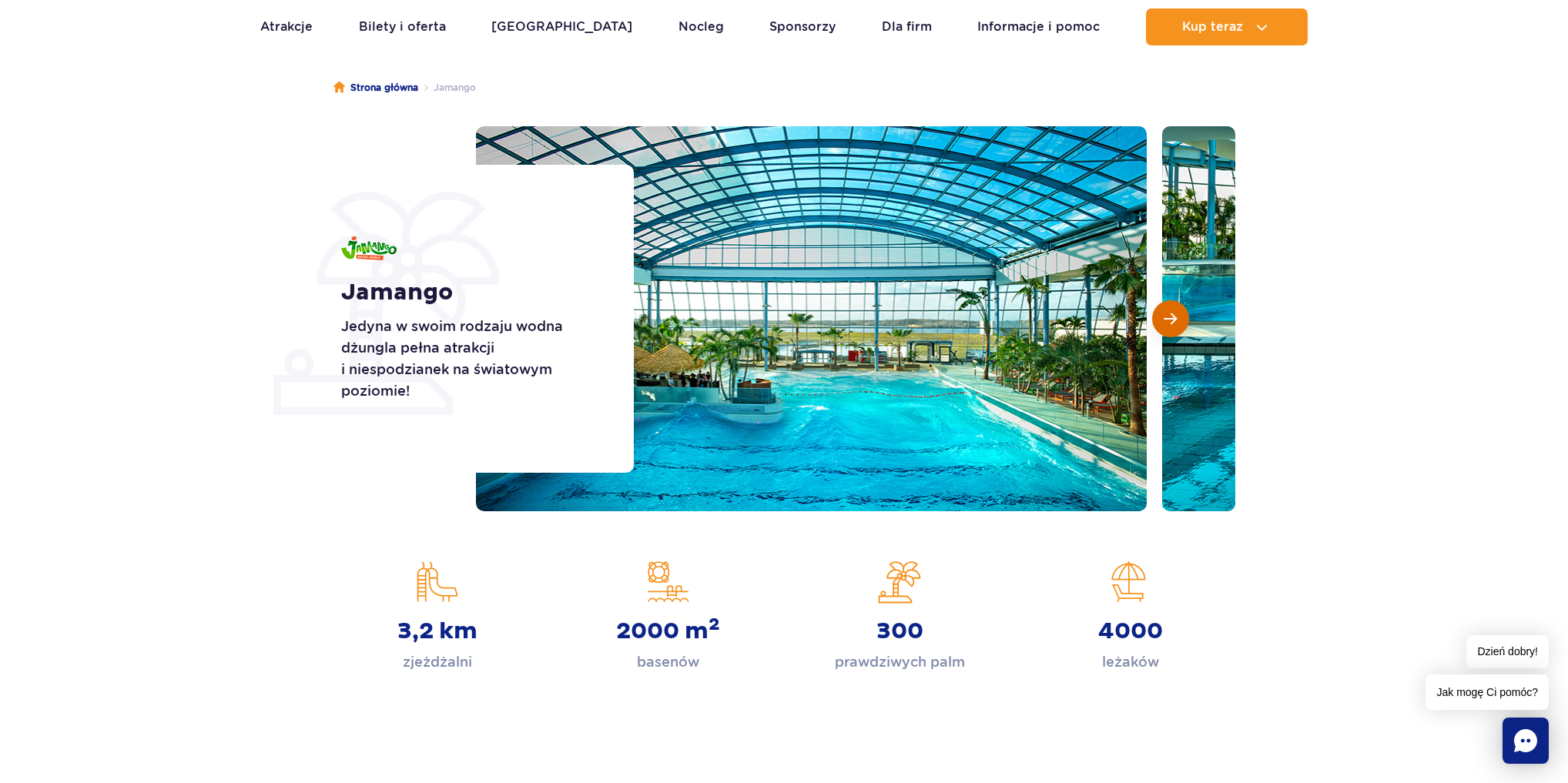
click at [1174, 320] on span "Następny slajd" at bounding box center [1171, 319] width 13 height 14
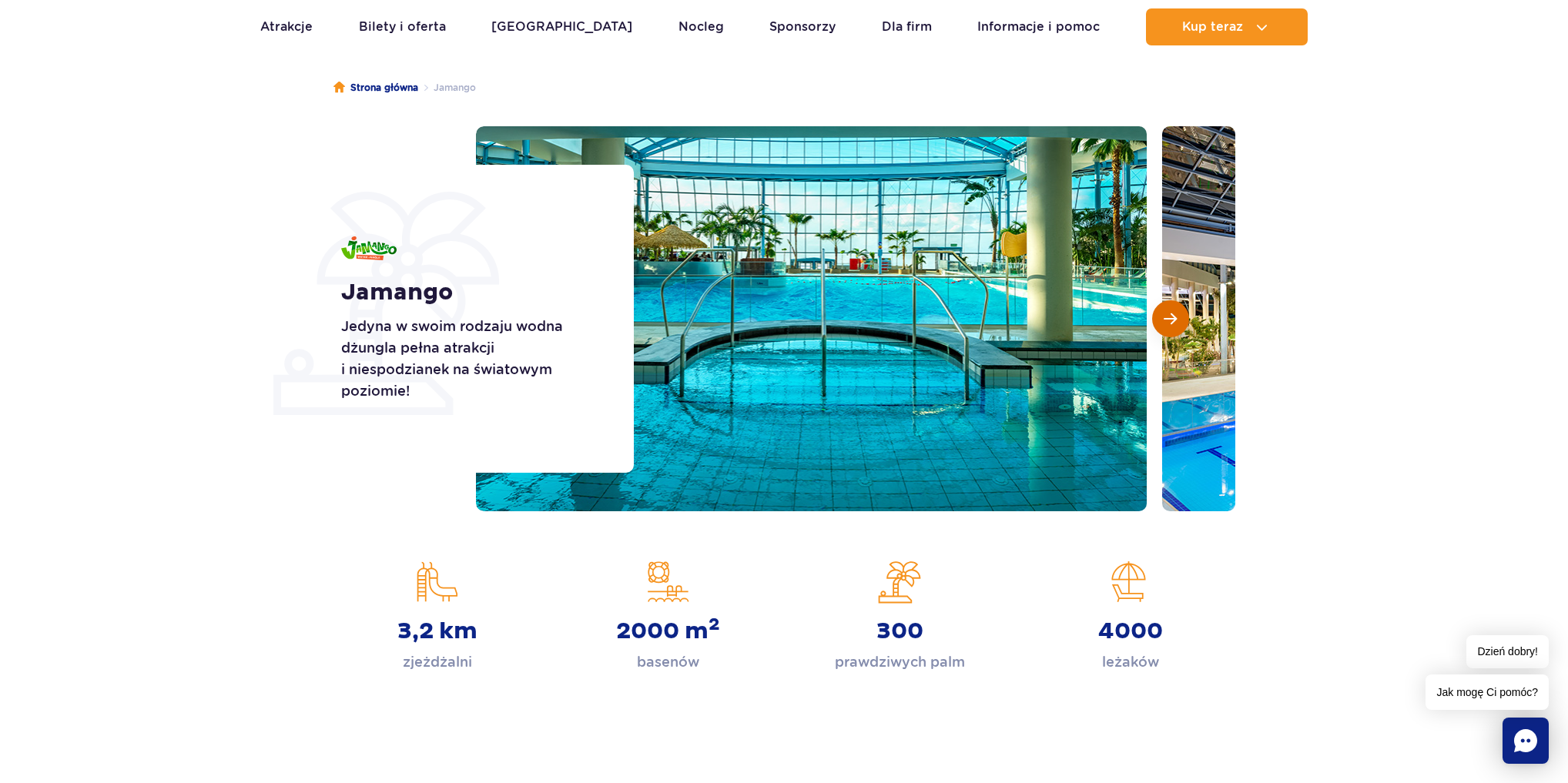
click at [1174, 320] on span "Następny slajd" at bounding box center [1171, 319] width 13 height 14
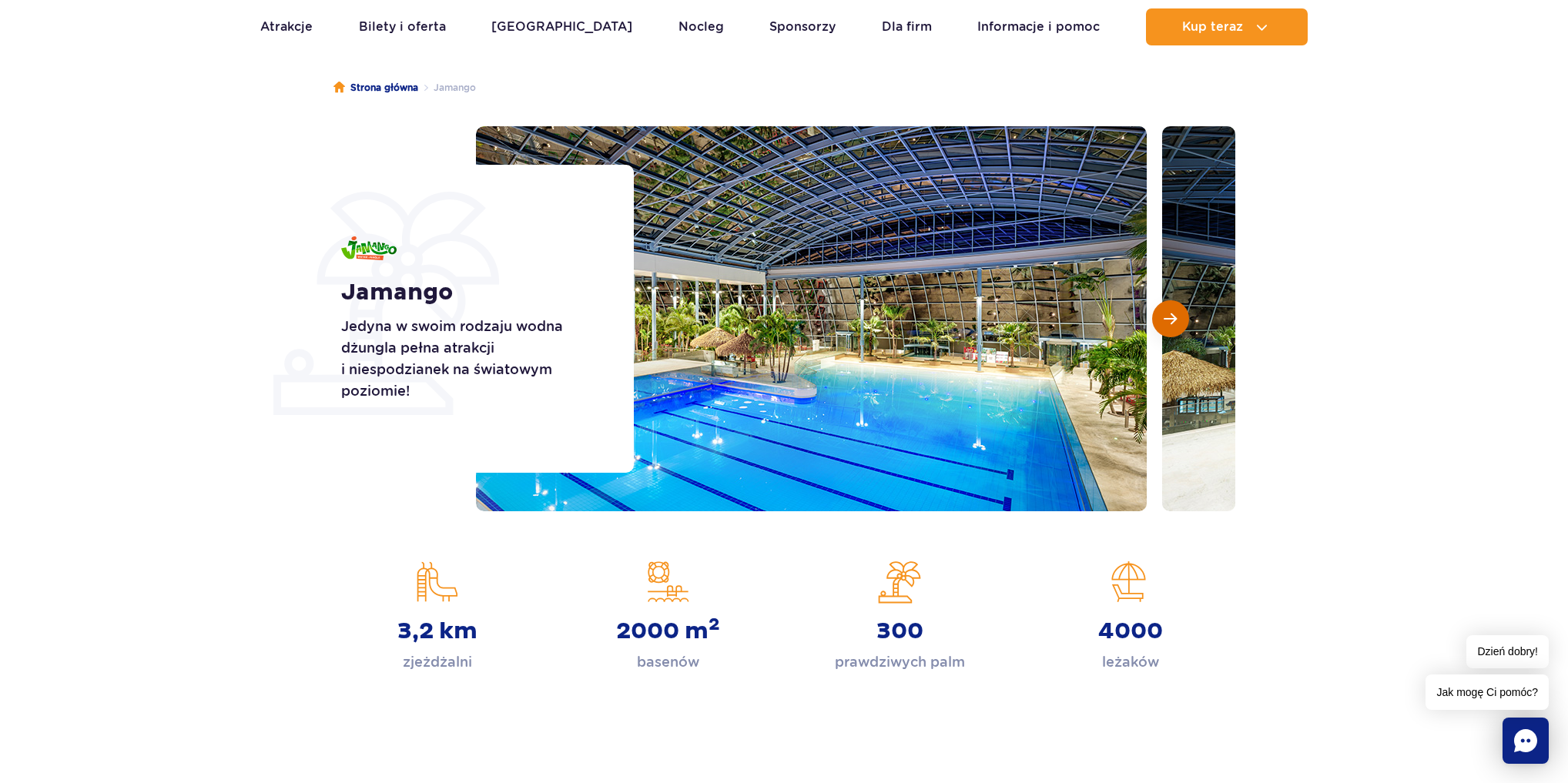
click at [1174, 320] on span "Następny slajd" at bounding box center [1171, 319] width 13 height 14
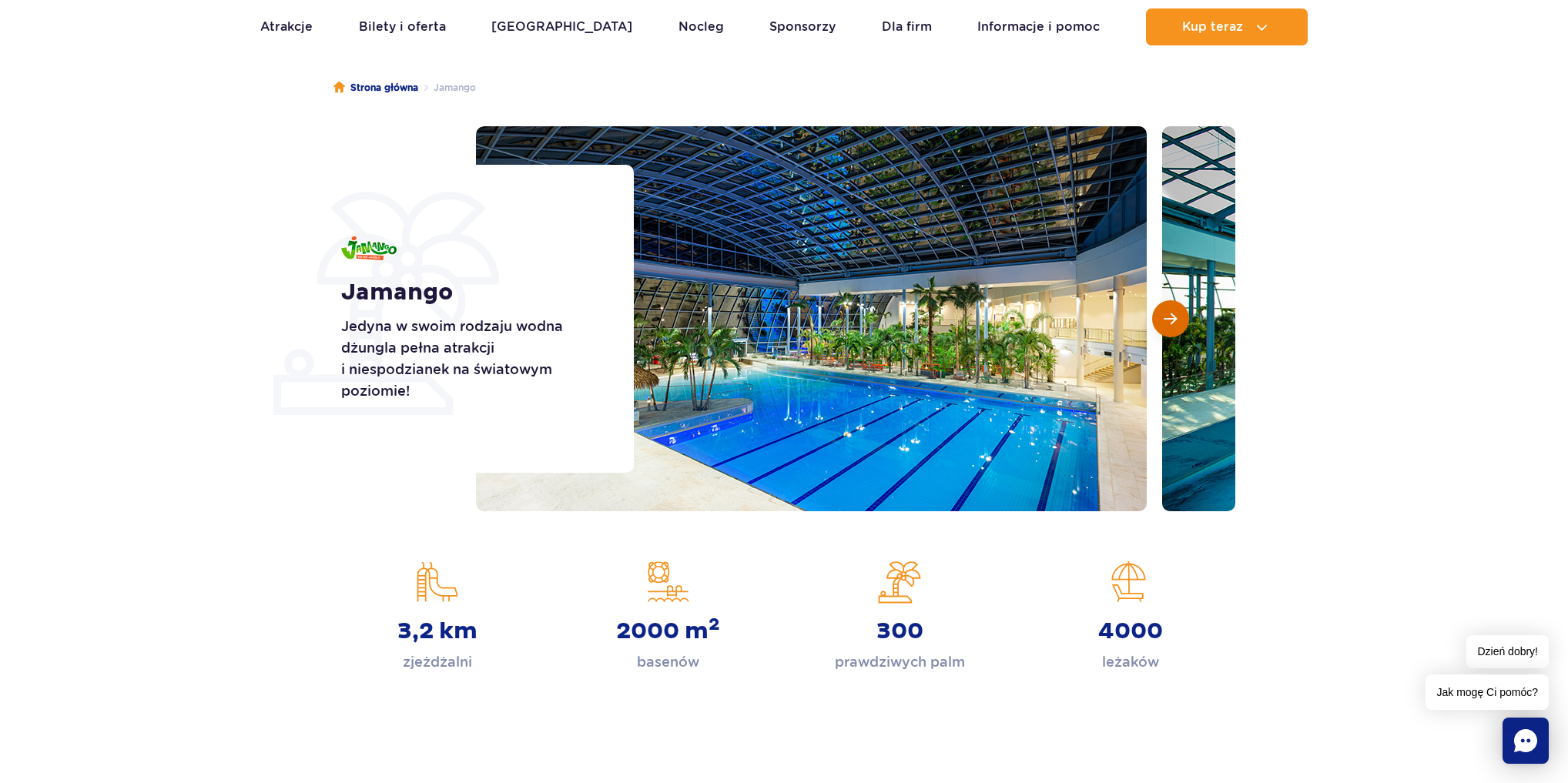
click at [1174, 320] on span "Następny slajd" at bounding box center [1171, 319] width 13 height 14
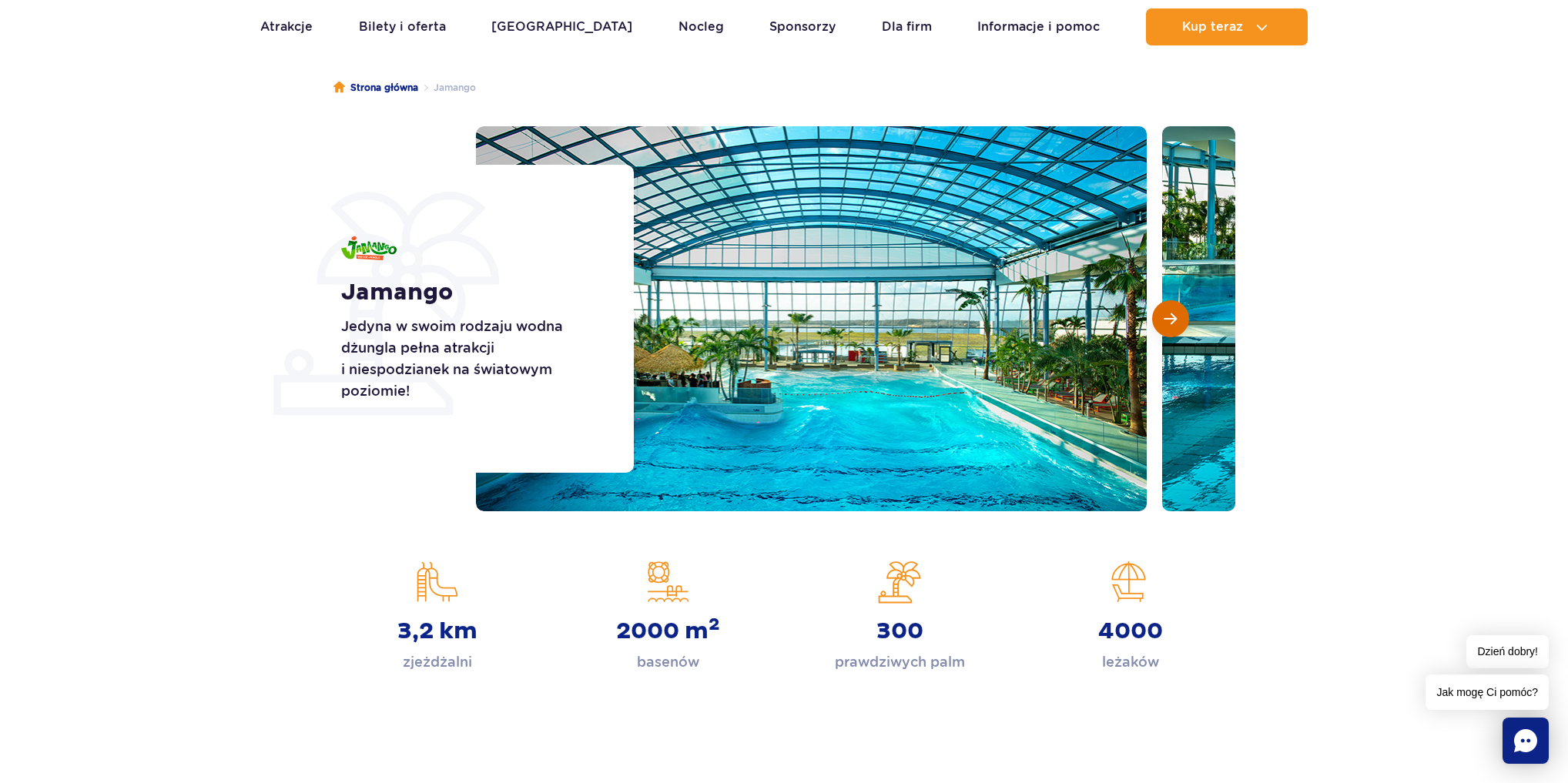
click at [1174, 320] on span "Następny slajd" at bounding box center [1171, 319] width 13 height 14
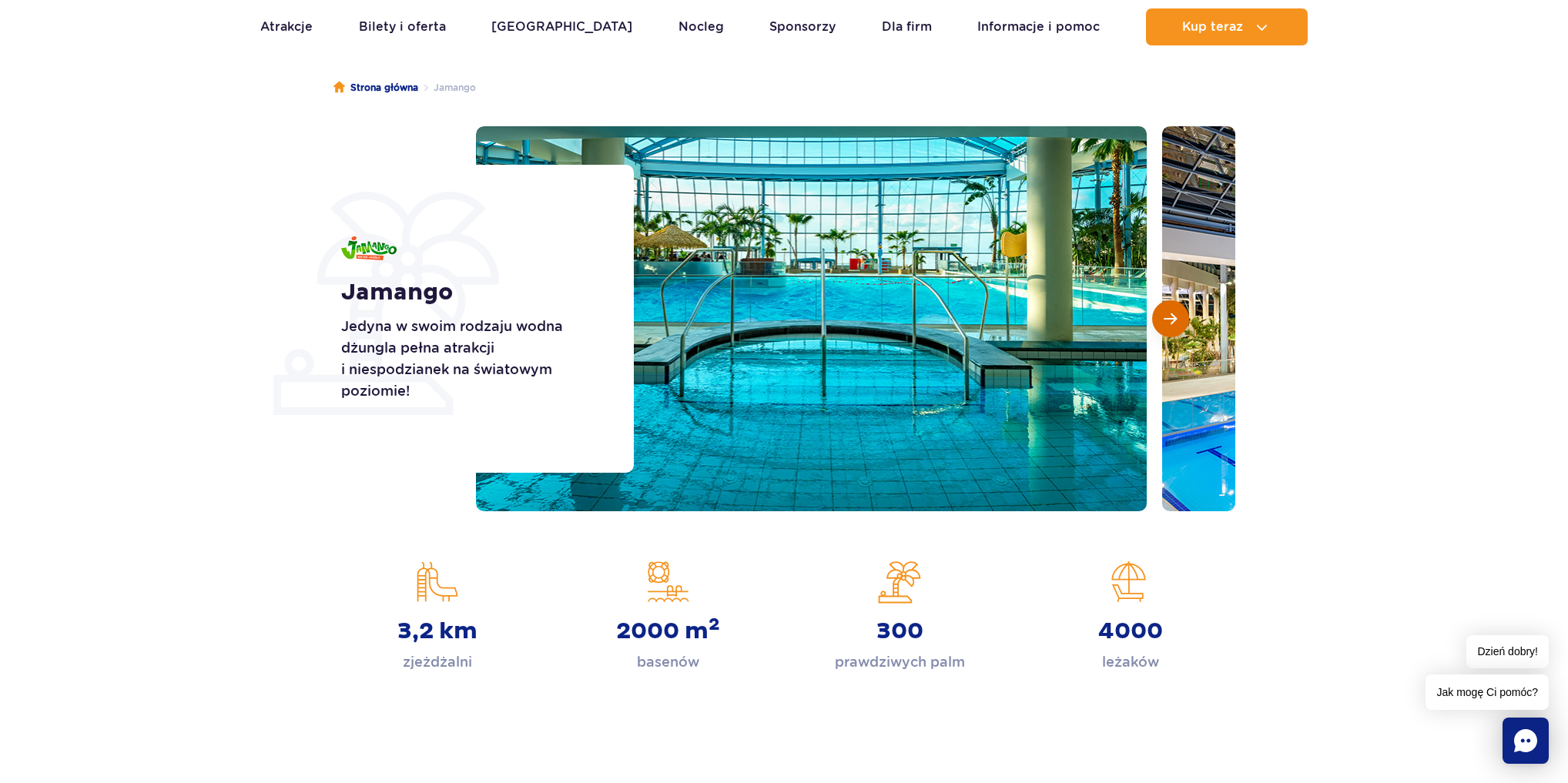
click at [1174, 320] on span "Następny slajd" at bounding box center [1171, 319] width 13 height 14
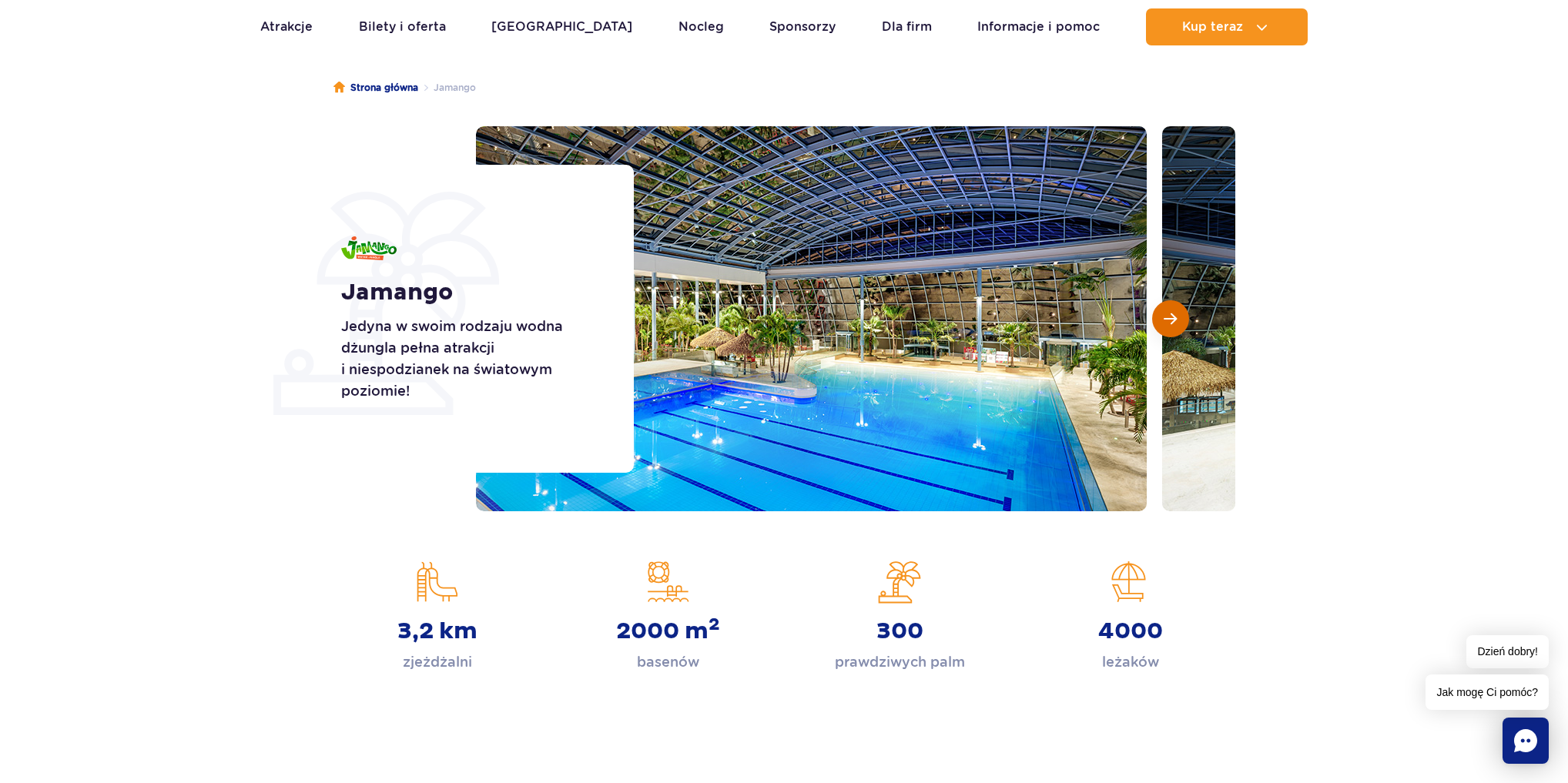
click at [1174, 320] on span "Następny slajd" at bounding box center [1171, 319] width 13 height 14
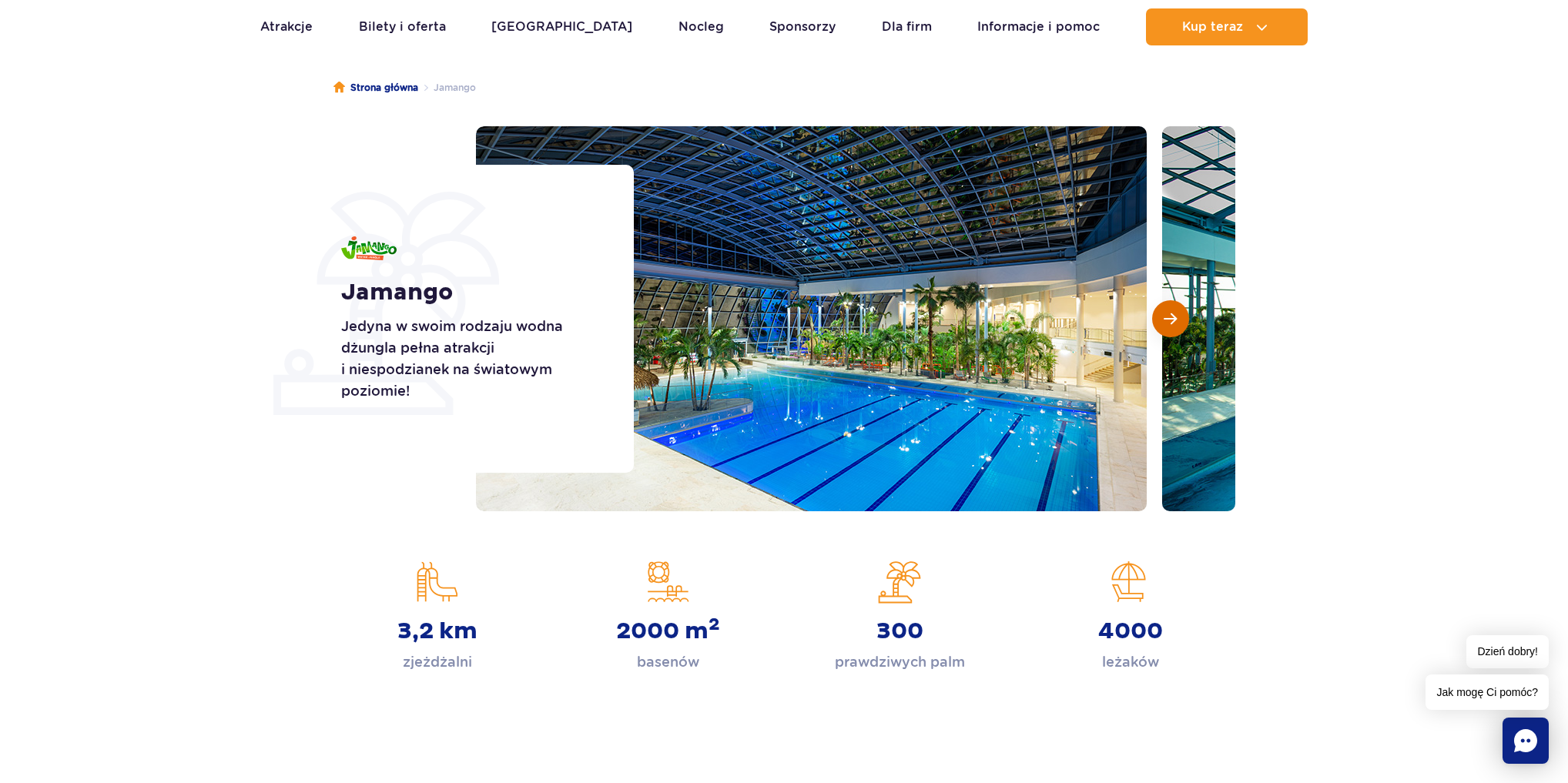
click at [1174, 320] on span "Następny slajd" at bounding box center [1171, 319] width 13 height 14
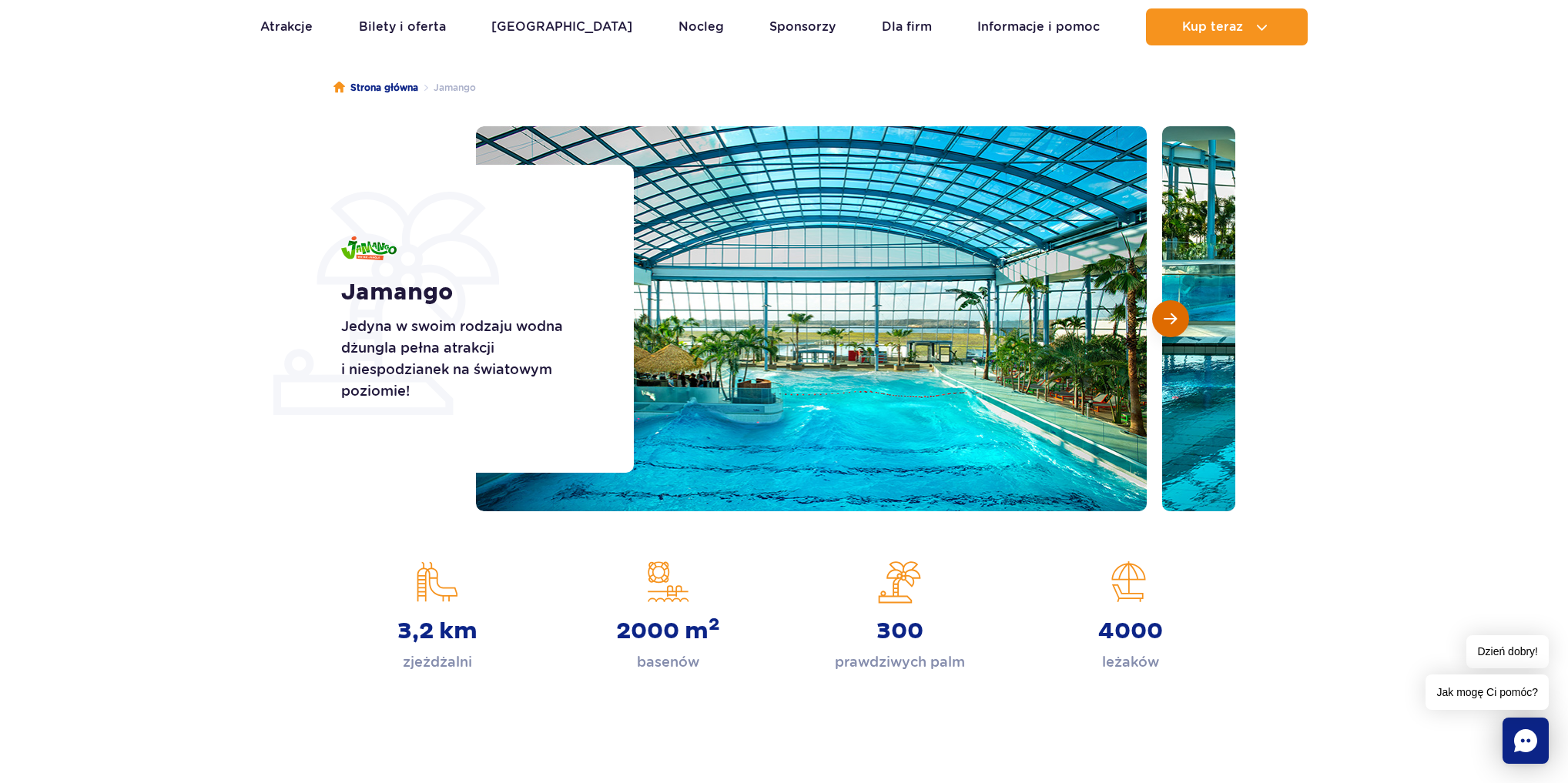
click at [1174, 320] on span "Następny slajd" at bounding box center [1171, 319] width 13 height 14
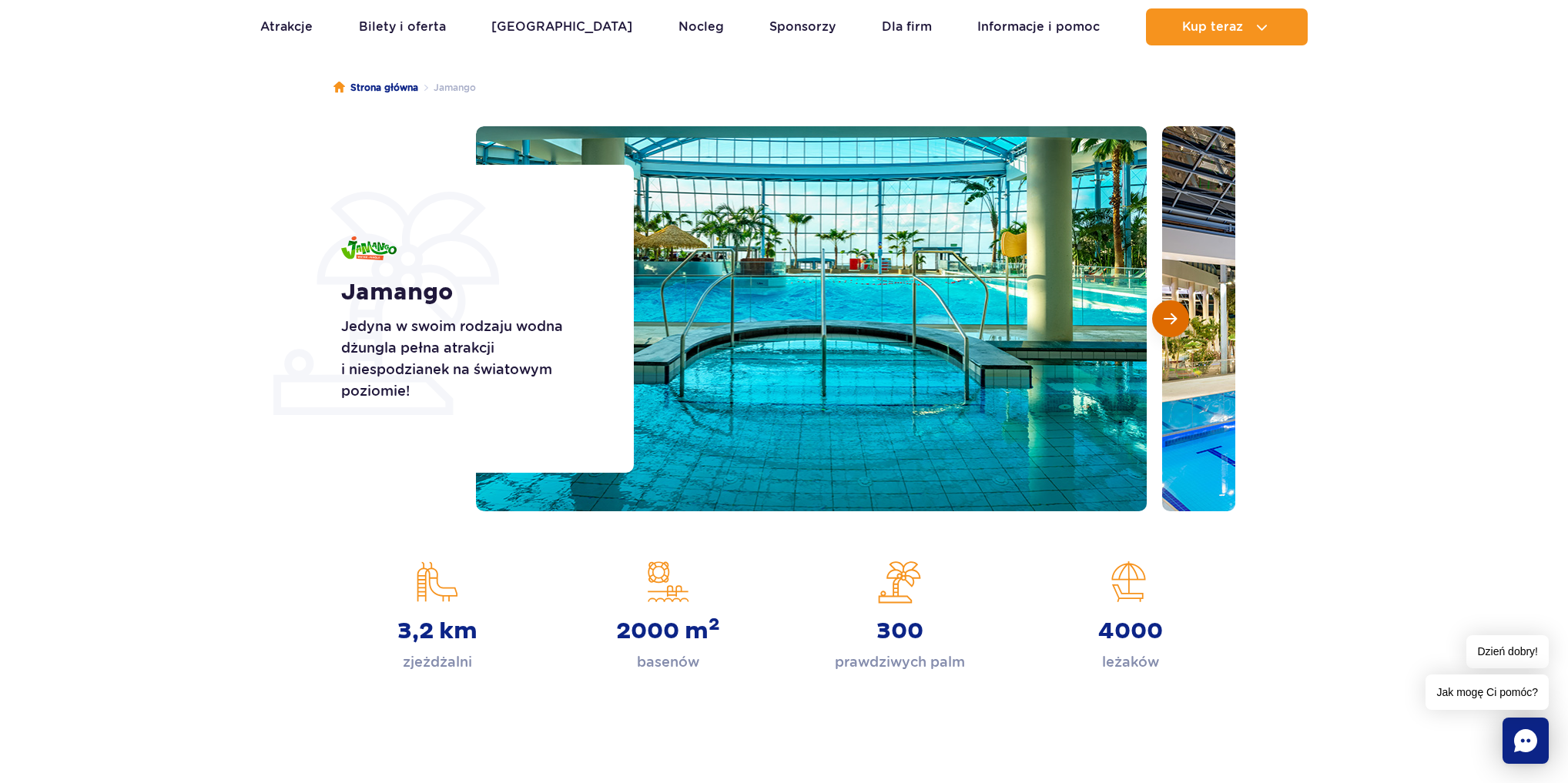
click at [1174, 320] on span "Następny slajd" at bounding box center [1171, 319] width 13 height 14
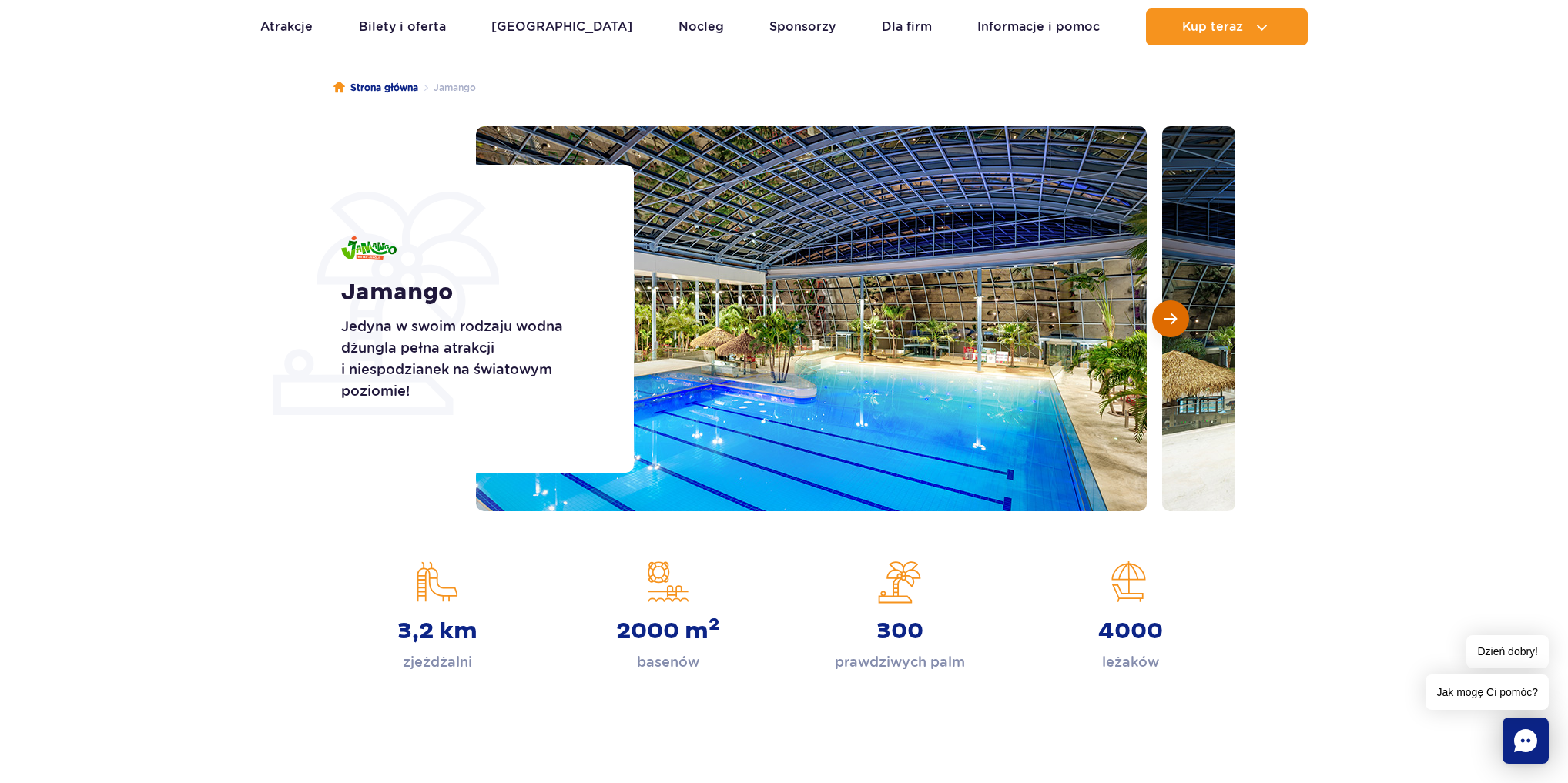
click at [1174, 320] on span "Następny slajd" at bounding box center [1171, 319] width 13 height 14
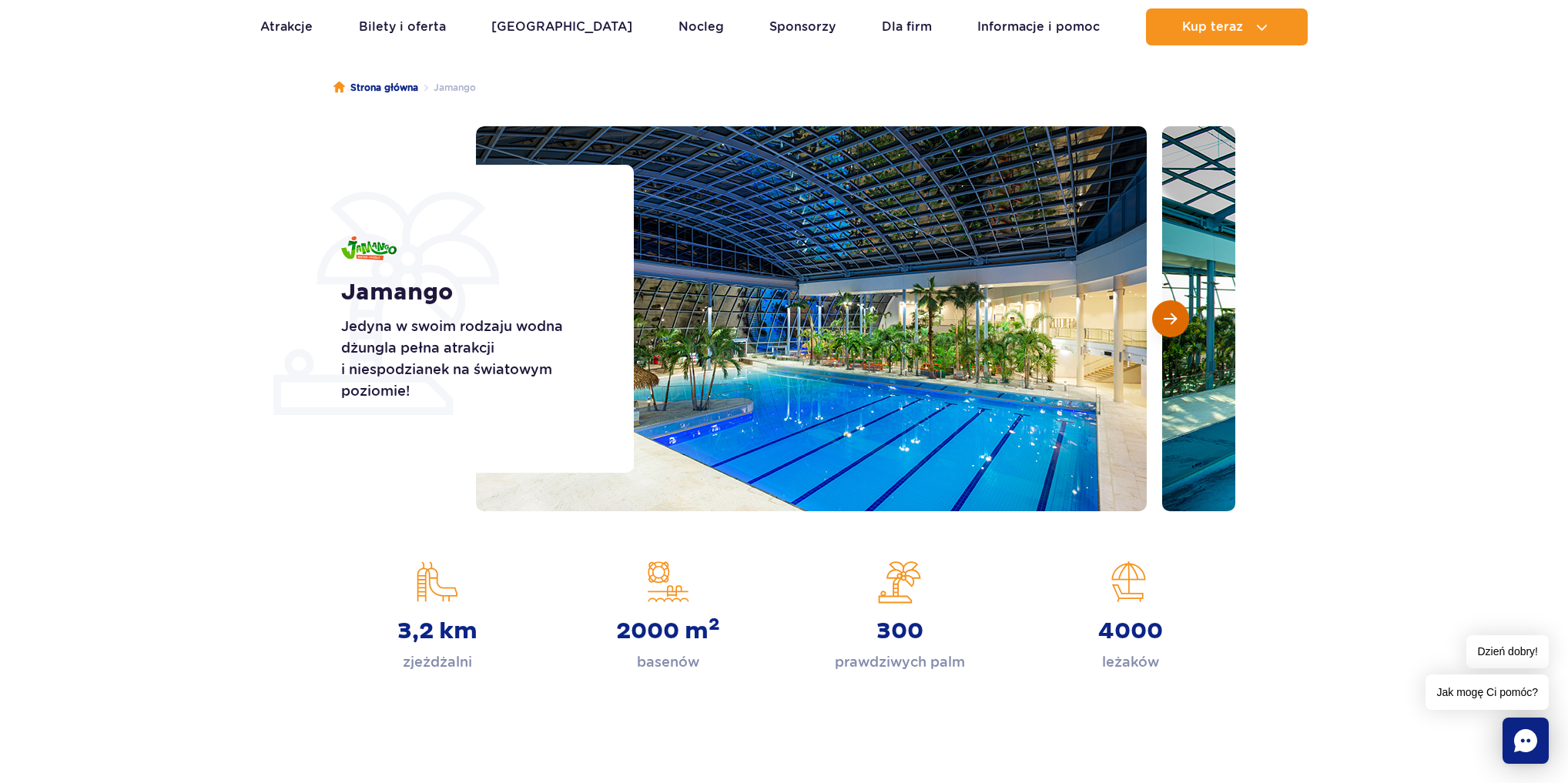
click at [1174, 320] on span "Następny slajd" at bounding box center [1171, 319] width 13 height 14
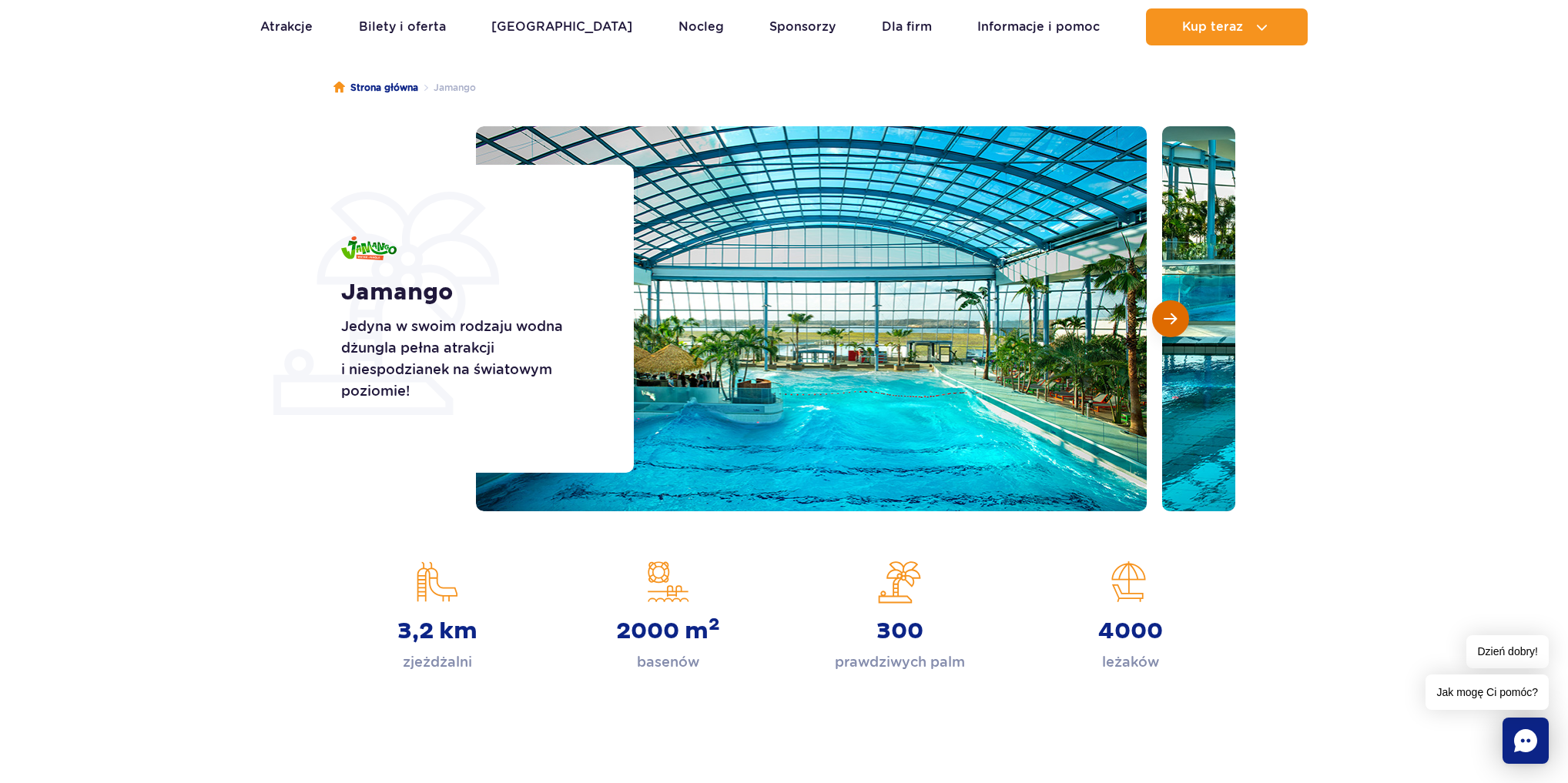
click at [1174, 320] on span "Następny slajd" at bounding box center [1171, 319] width 13 height 14
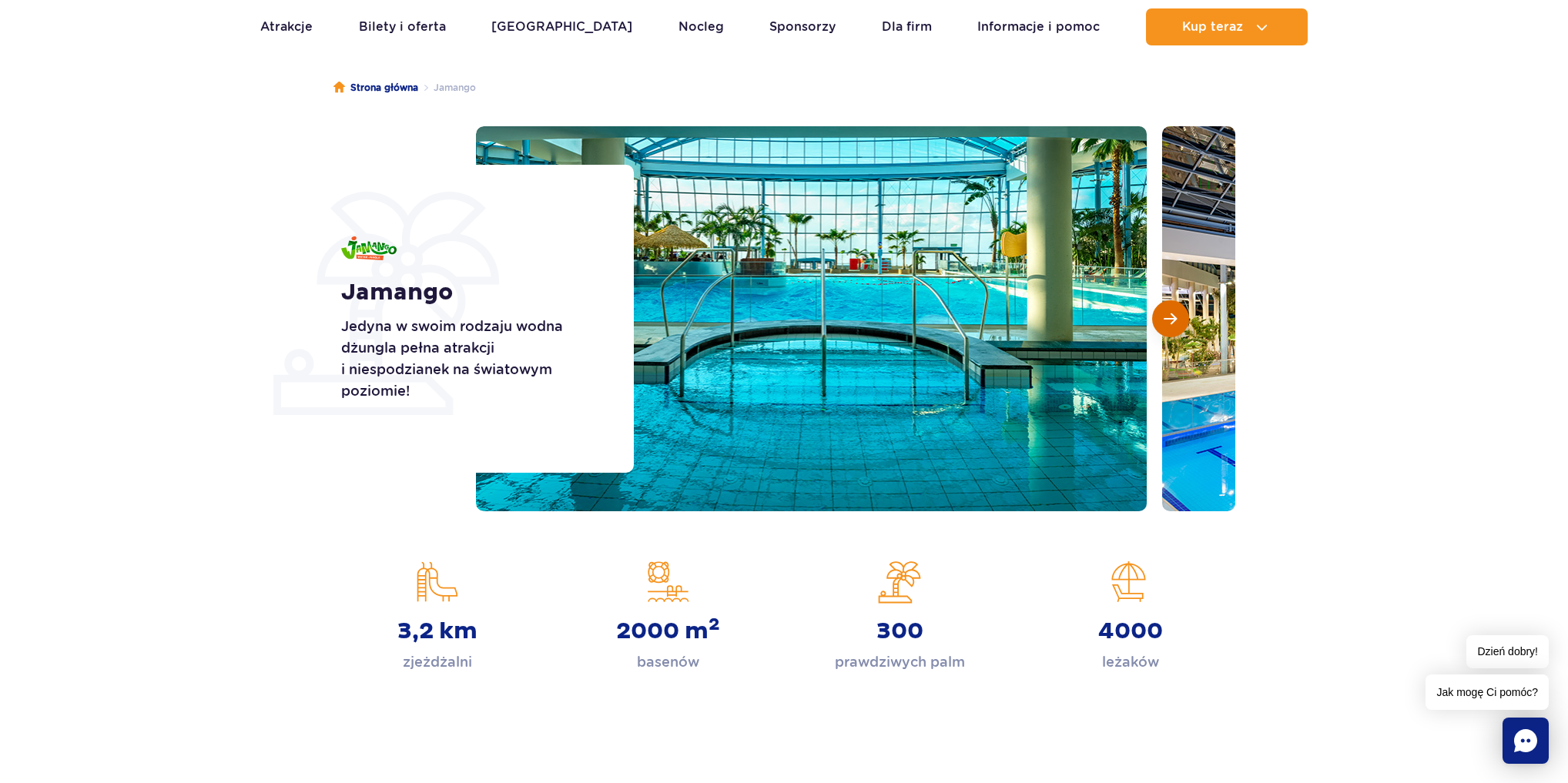
click at [1174, 320] on span "Następny slajd" at bounding box center [1171, 319] width 13 height 14
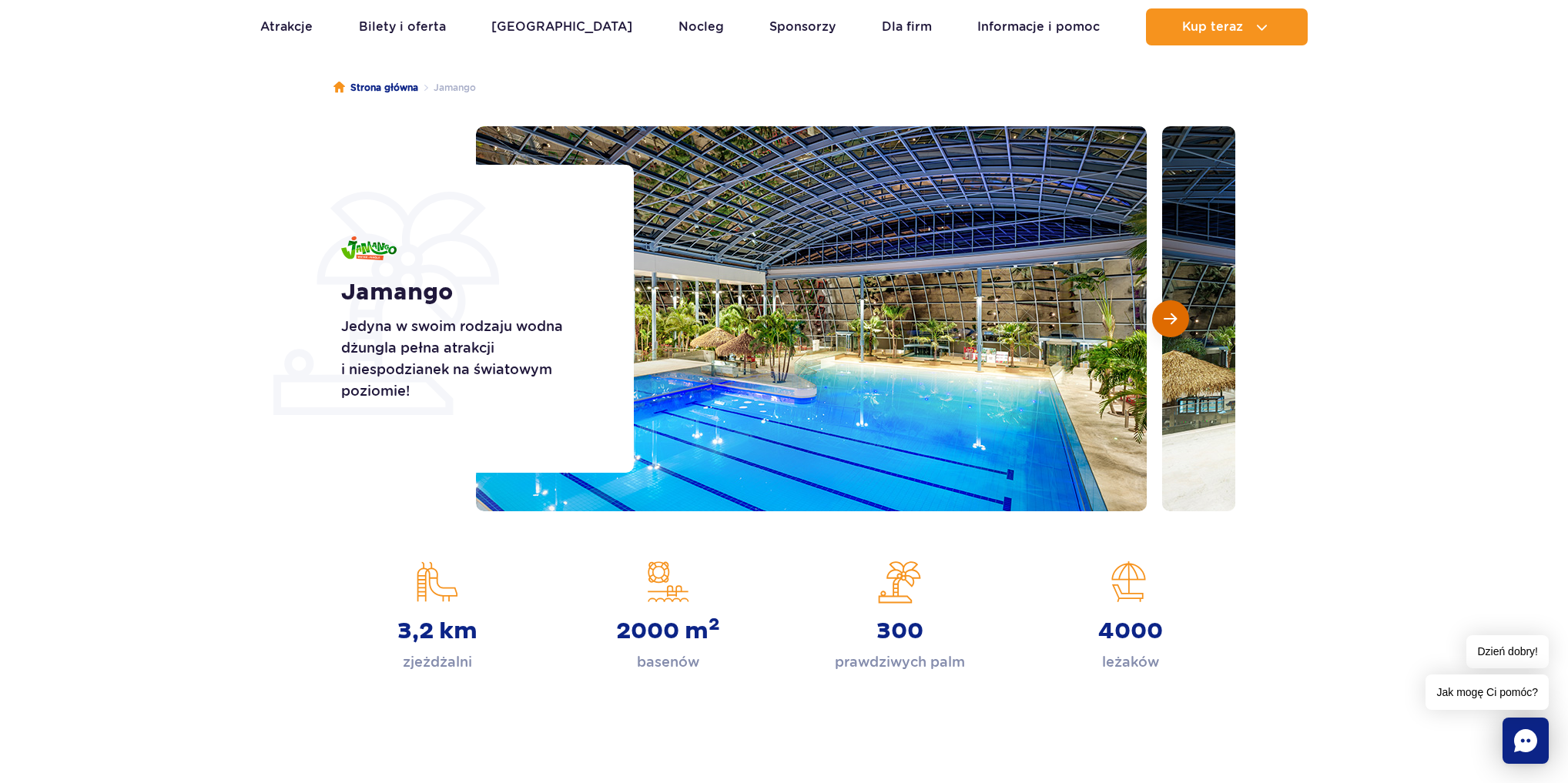
click at [1174, 320] on span "Następny slajd" at bounding box center [1171, 319] width 13 height 14
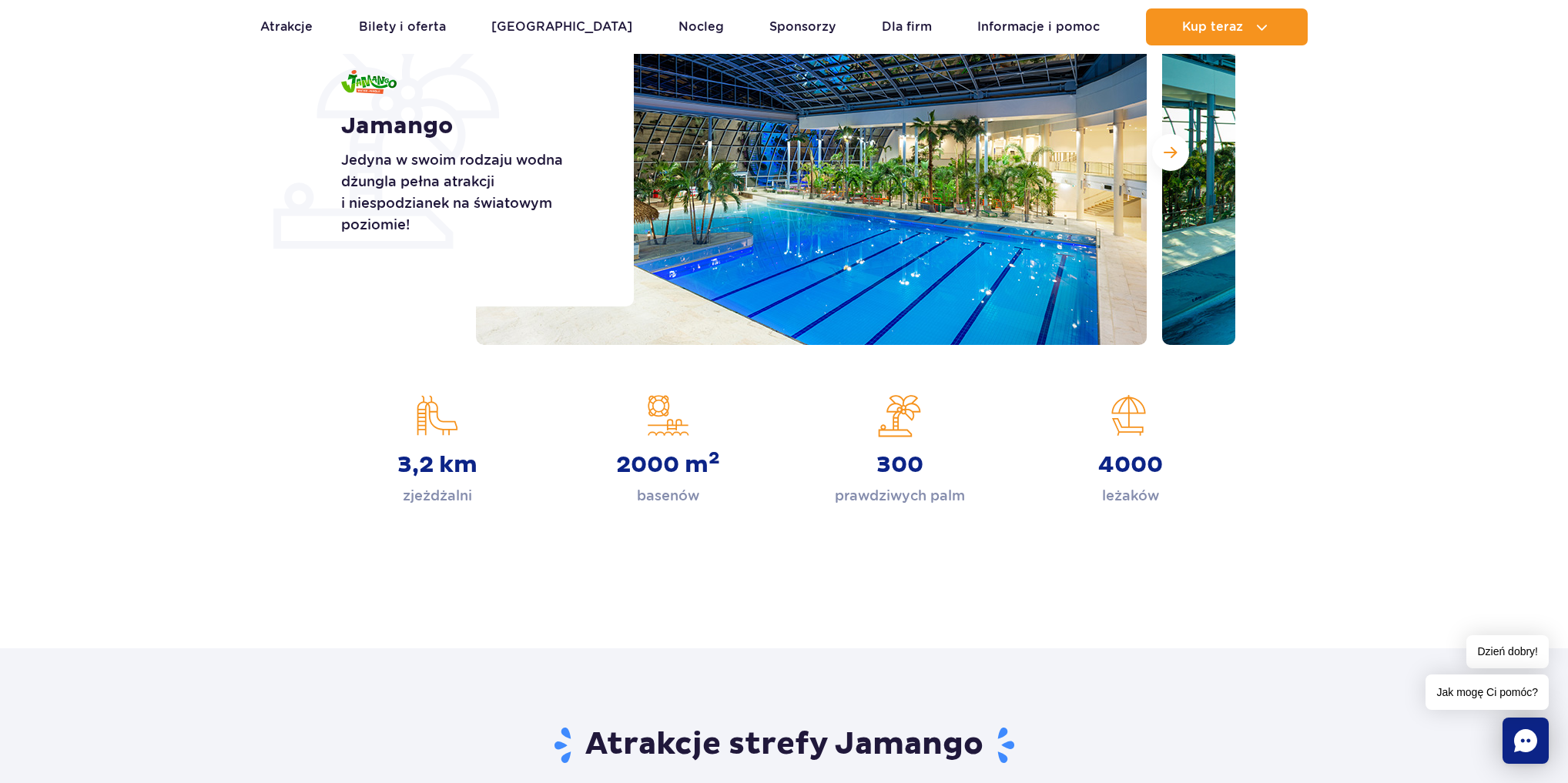
scroll to position [61, 0]
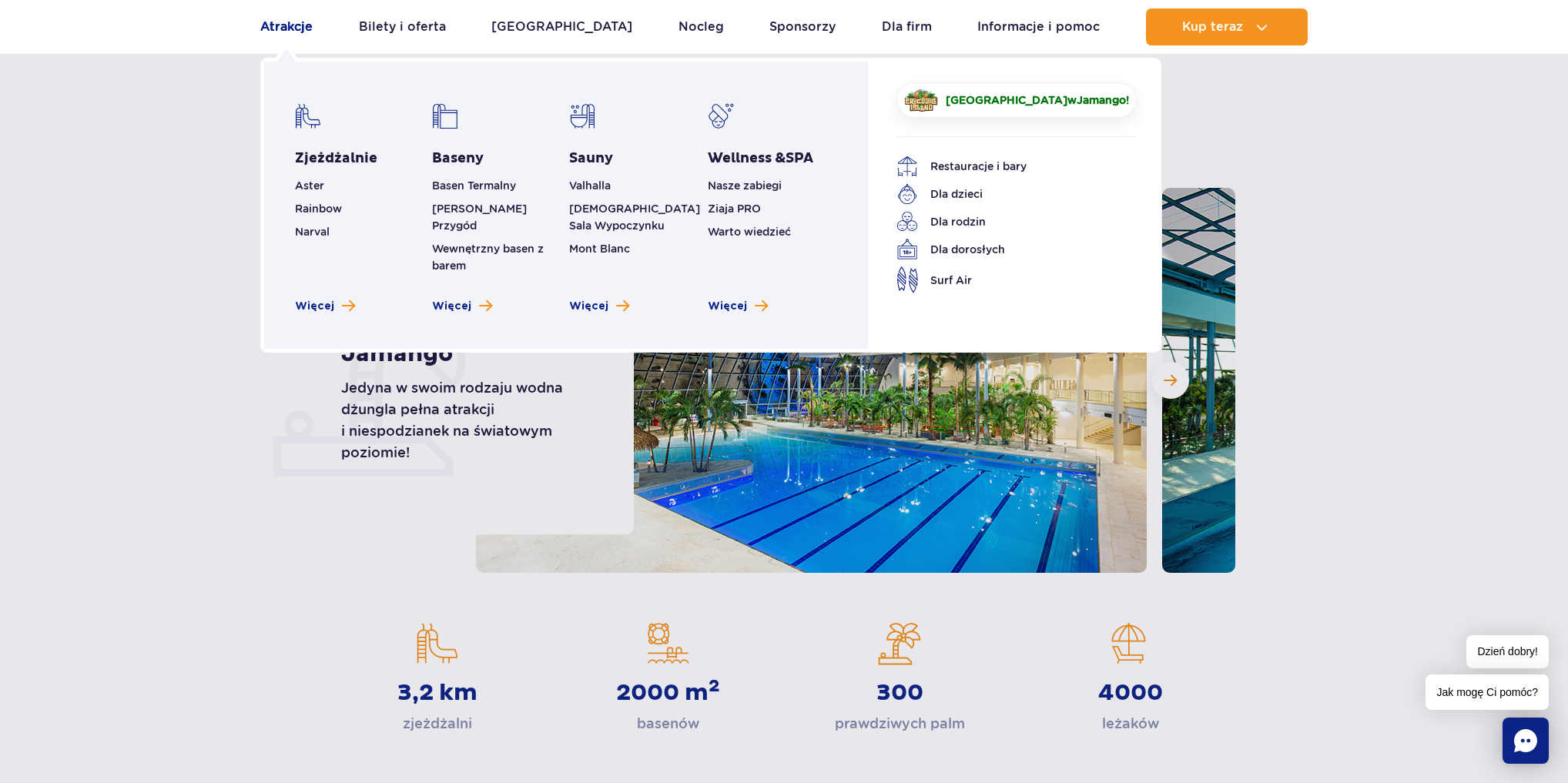
click at [304, 27] on link "Atrakcje" at bounding box center [286, 26] width 52 height 37
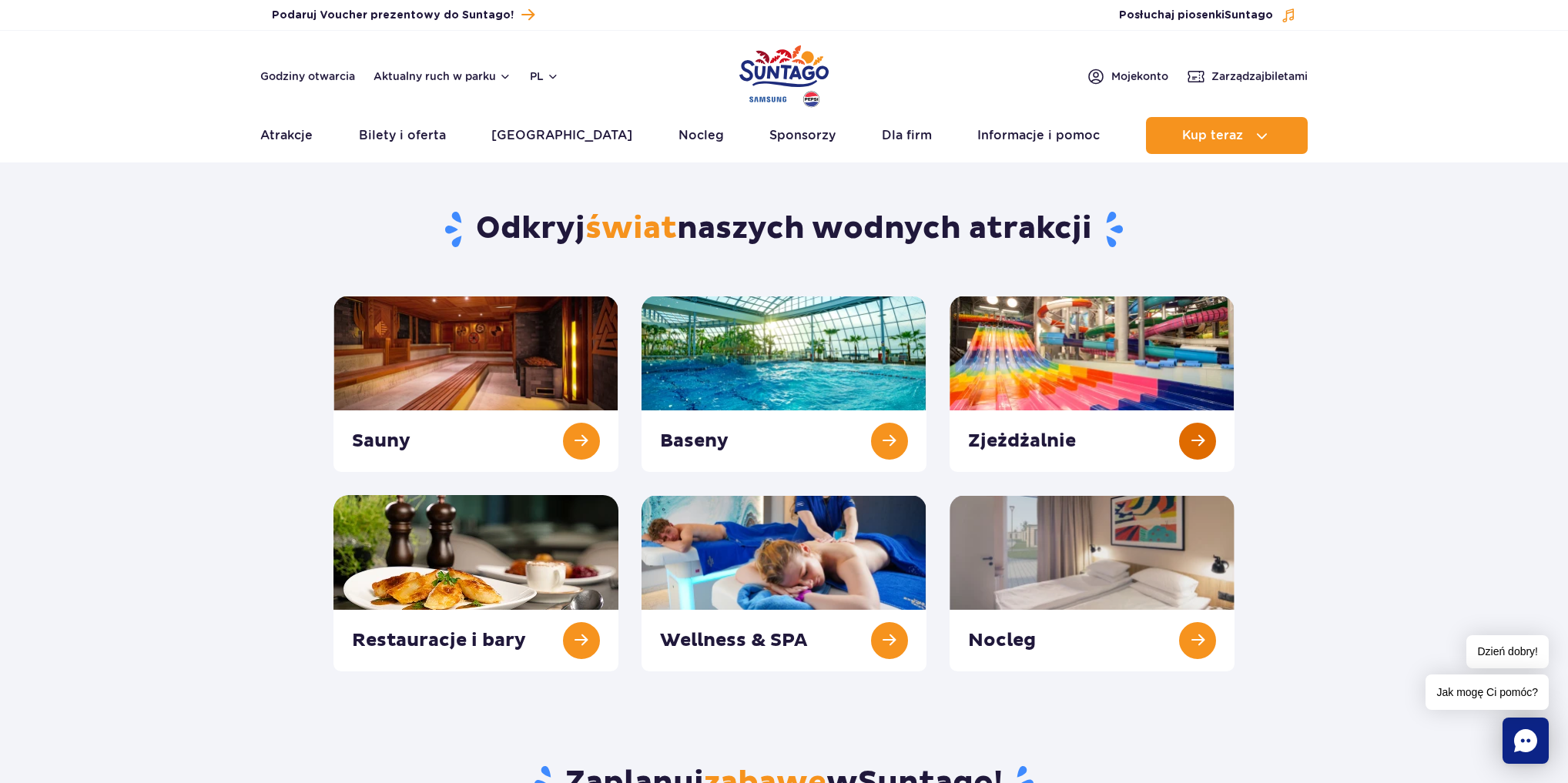
click at [1089, 348] on link at bounding box center [1092, 383] width 285 height 176
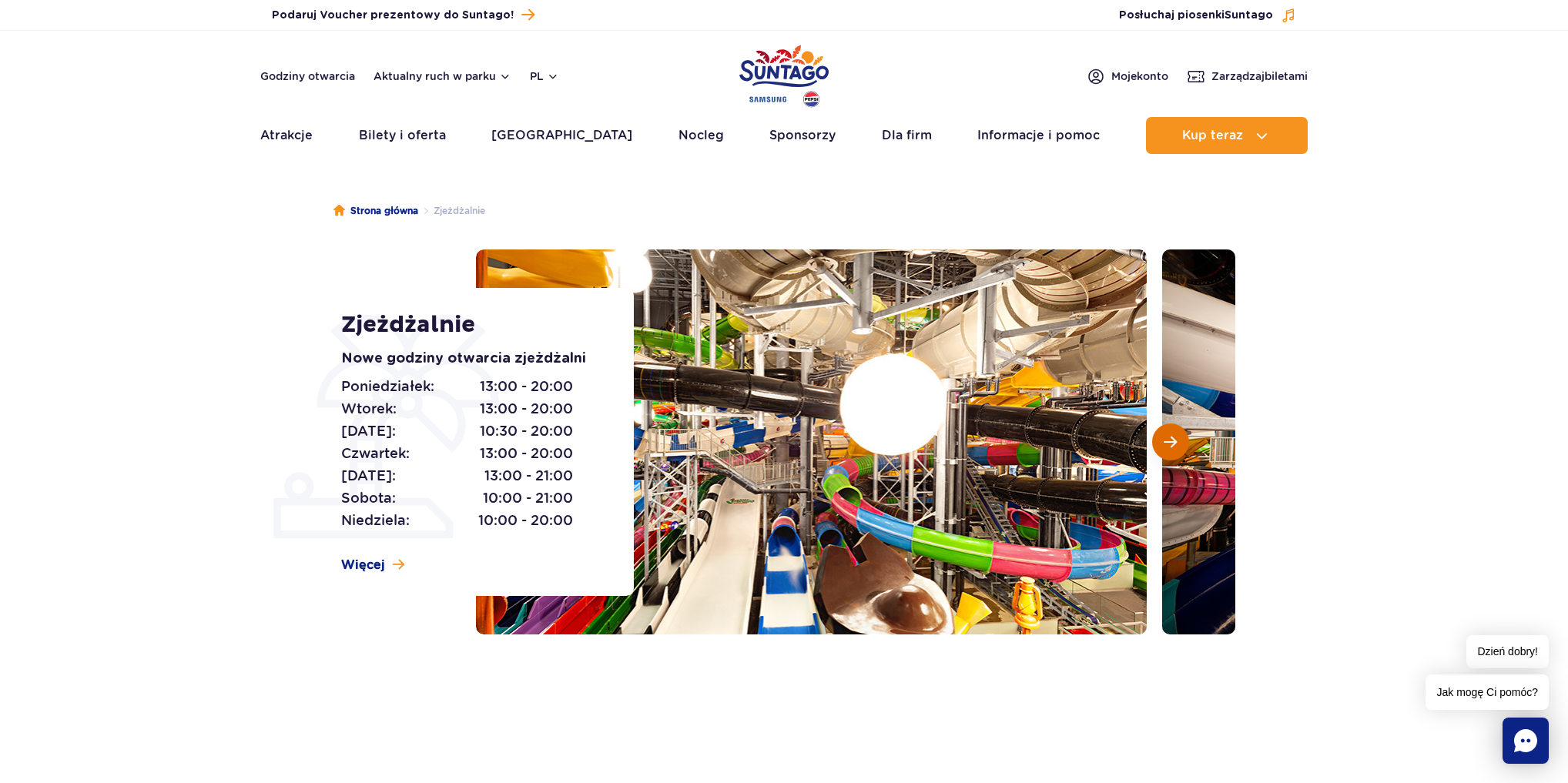
click at [1164, 449] on button "Następny slajd" at bounding box center [1171, 442] width 37 height 37
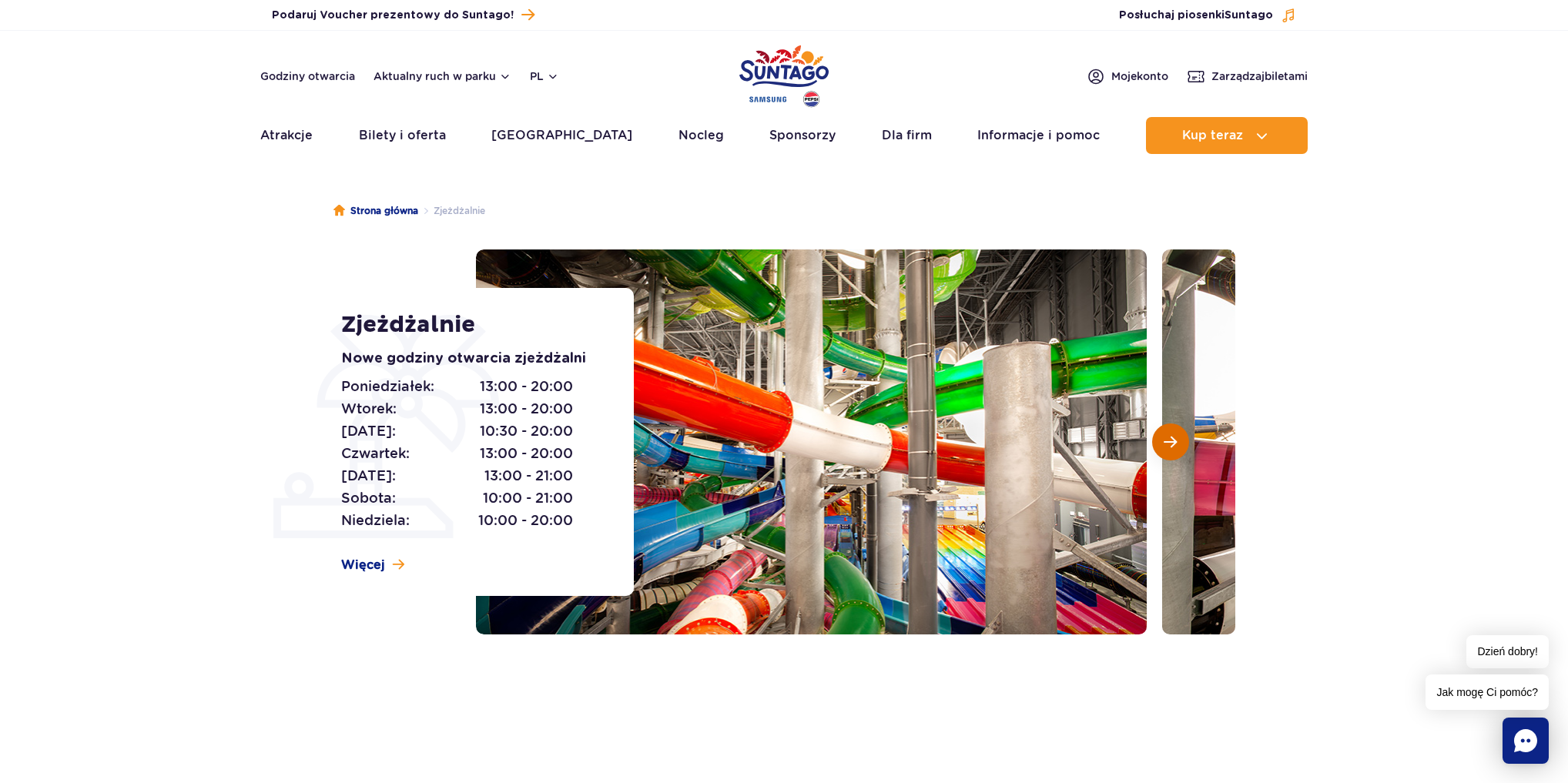
click at [1164, 449] on button "Następny slajd" at bounding box center [1171, 442] width 37 height 37
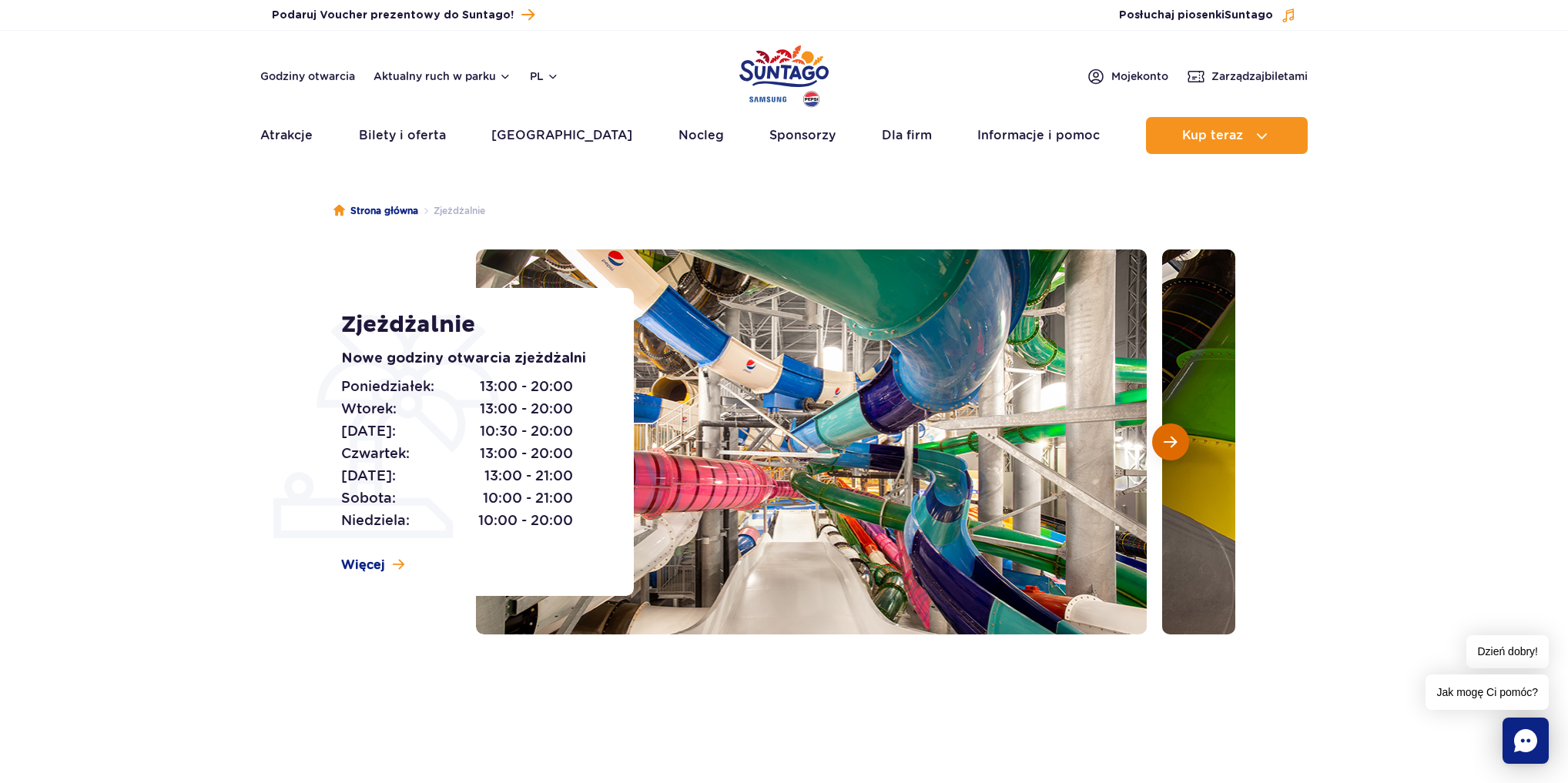
click at [1163, 449] on button "Następny slajd" at bounding box center [1171, 442] width 37 height 37
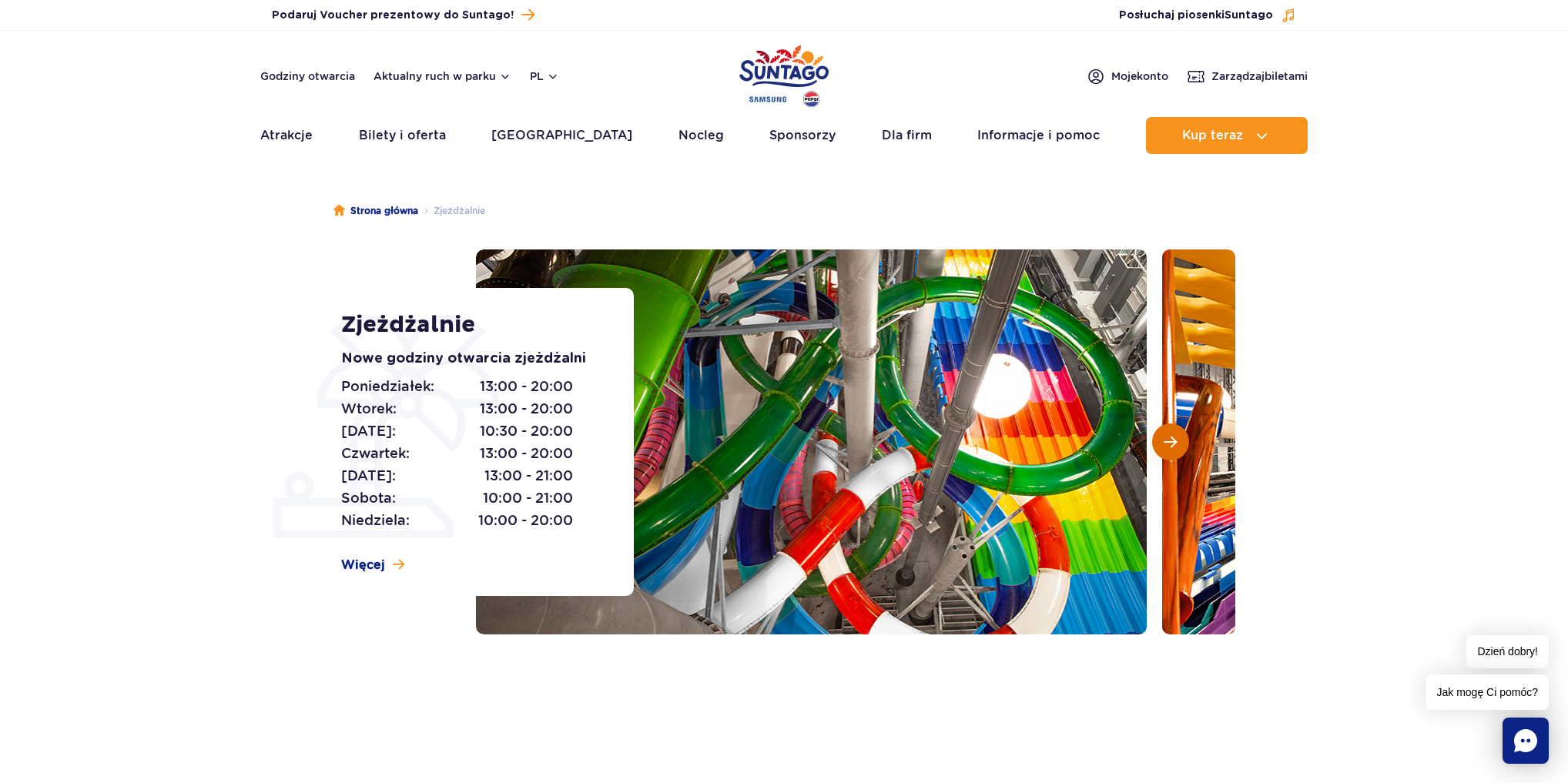
click at [1163, 449] on button "Następny slajd" at bounding box center [1171, 442] width 37 height 37
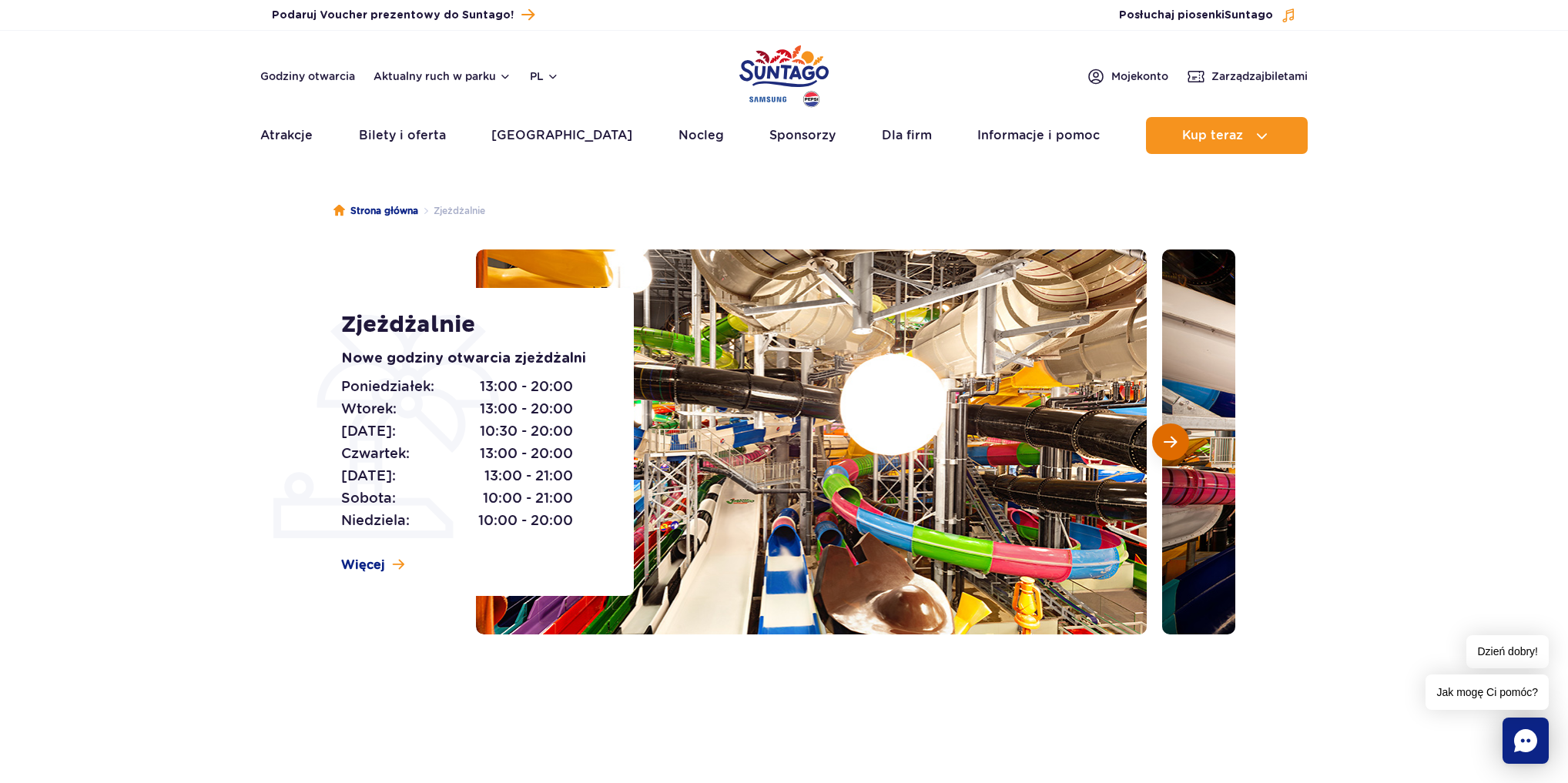
click at [1164, 449] on button "Następny slajd" at bounding box center [1171, 442] width 37 height 37
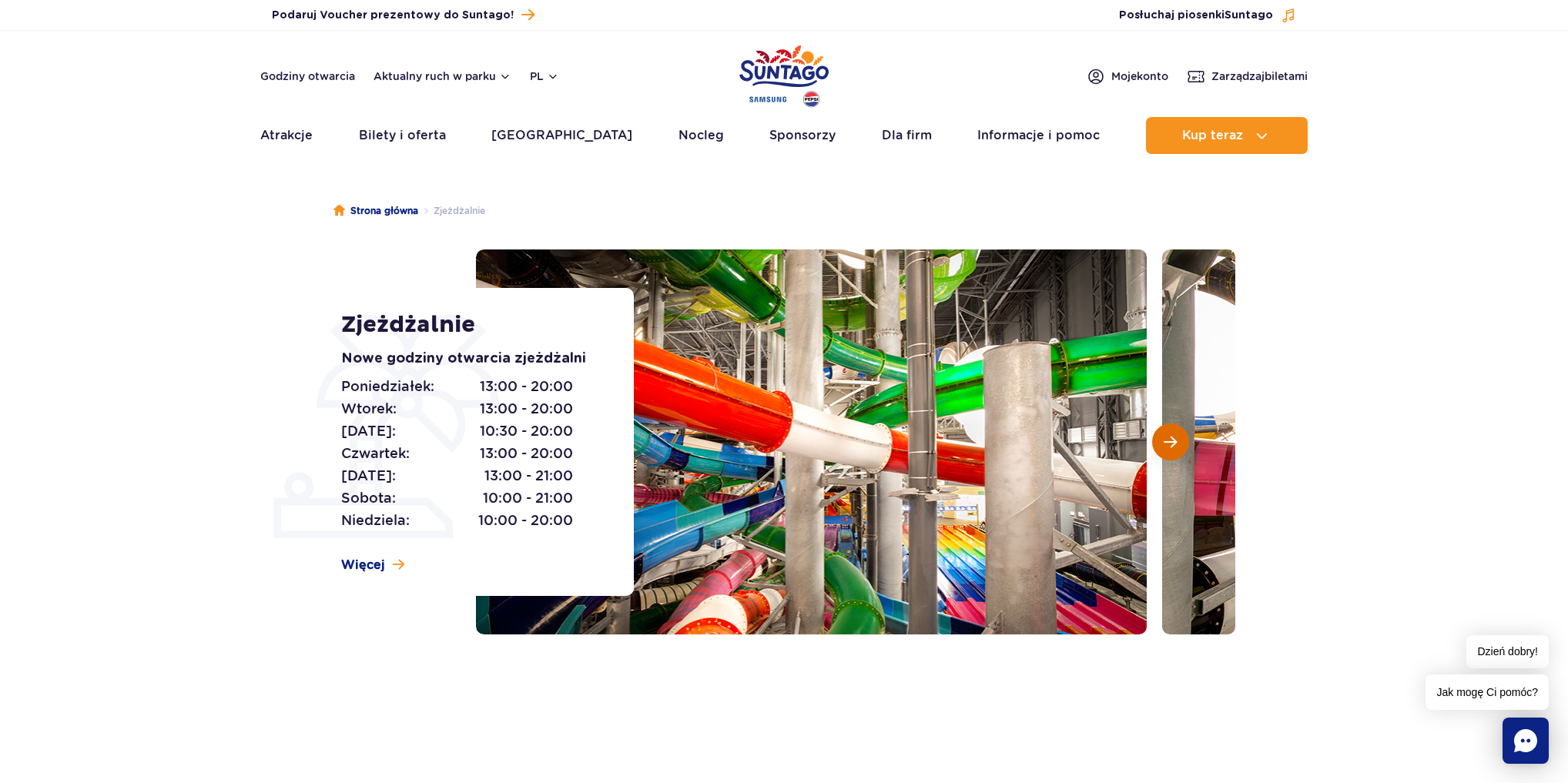
click at [1164, 449] on button "Następny slajd" at bounding box center [1171, 442] width 37 height 37
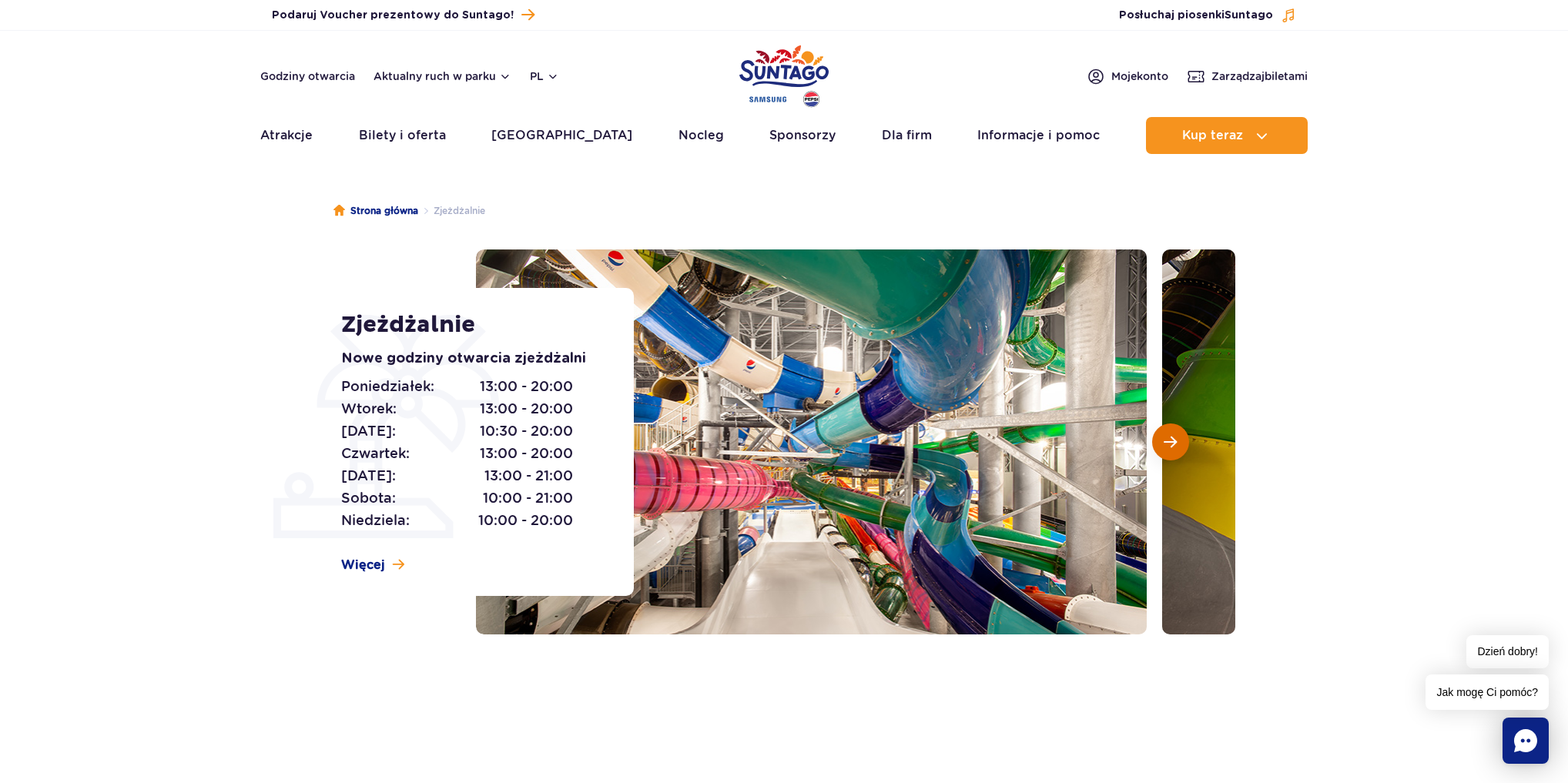
click at [1164, 449] on button "Następny slajd" at bounding box center [1171, 442] width 37 height 37
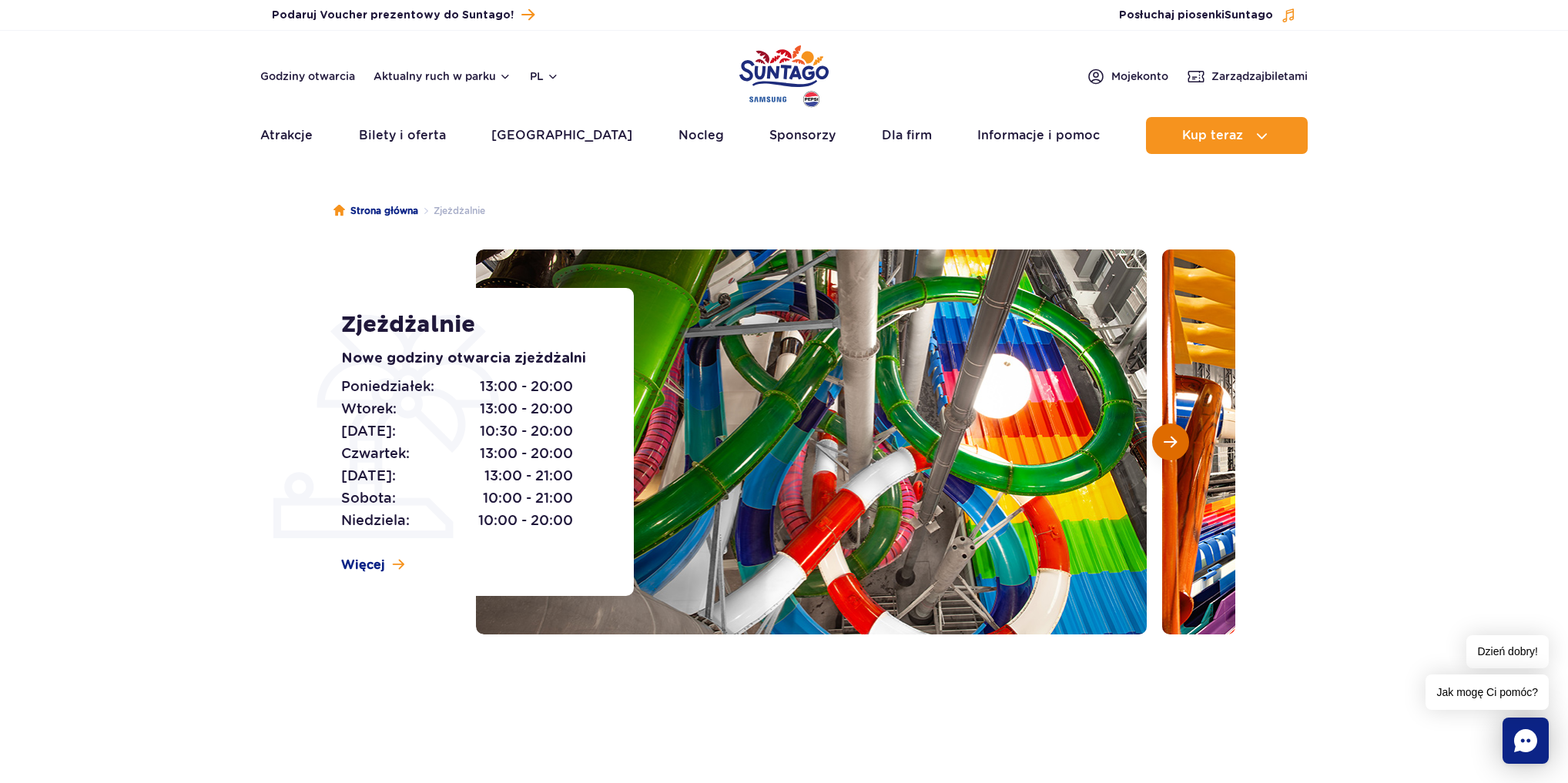
click at [1164, 449] on button "Następny slajd" at bounding box center [1171, 442] width 37 height 37
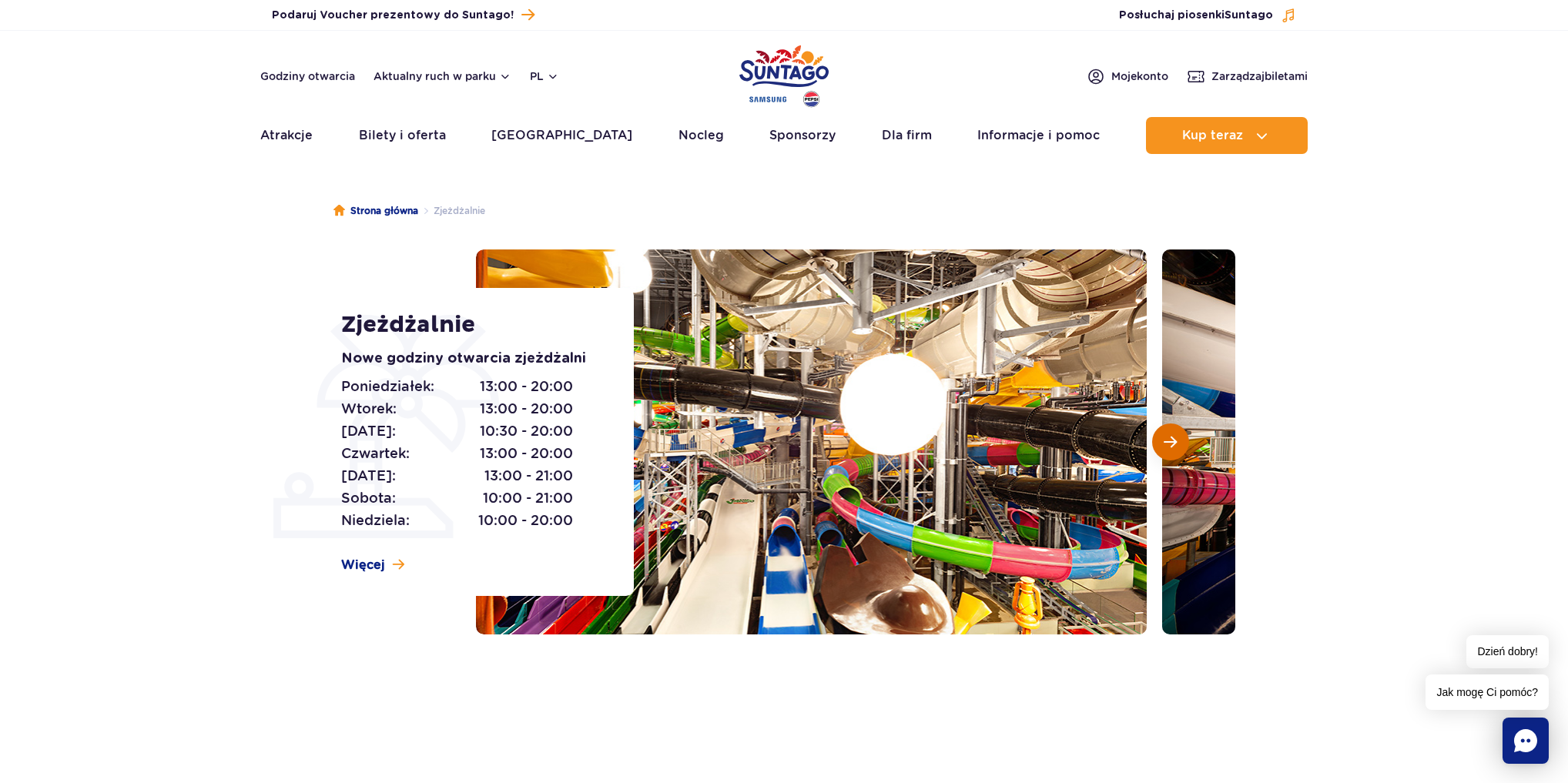
click at [1164, 449] on button "Następny slajd" at bounding box center [1171, 442] width 37 height 37
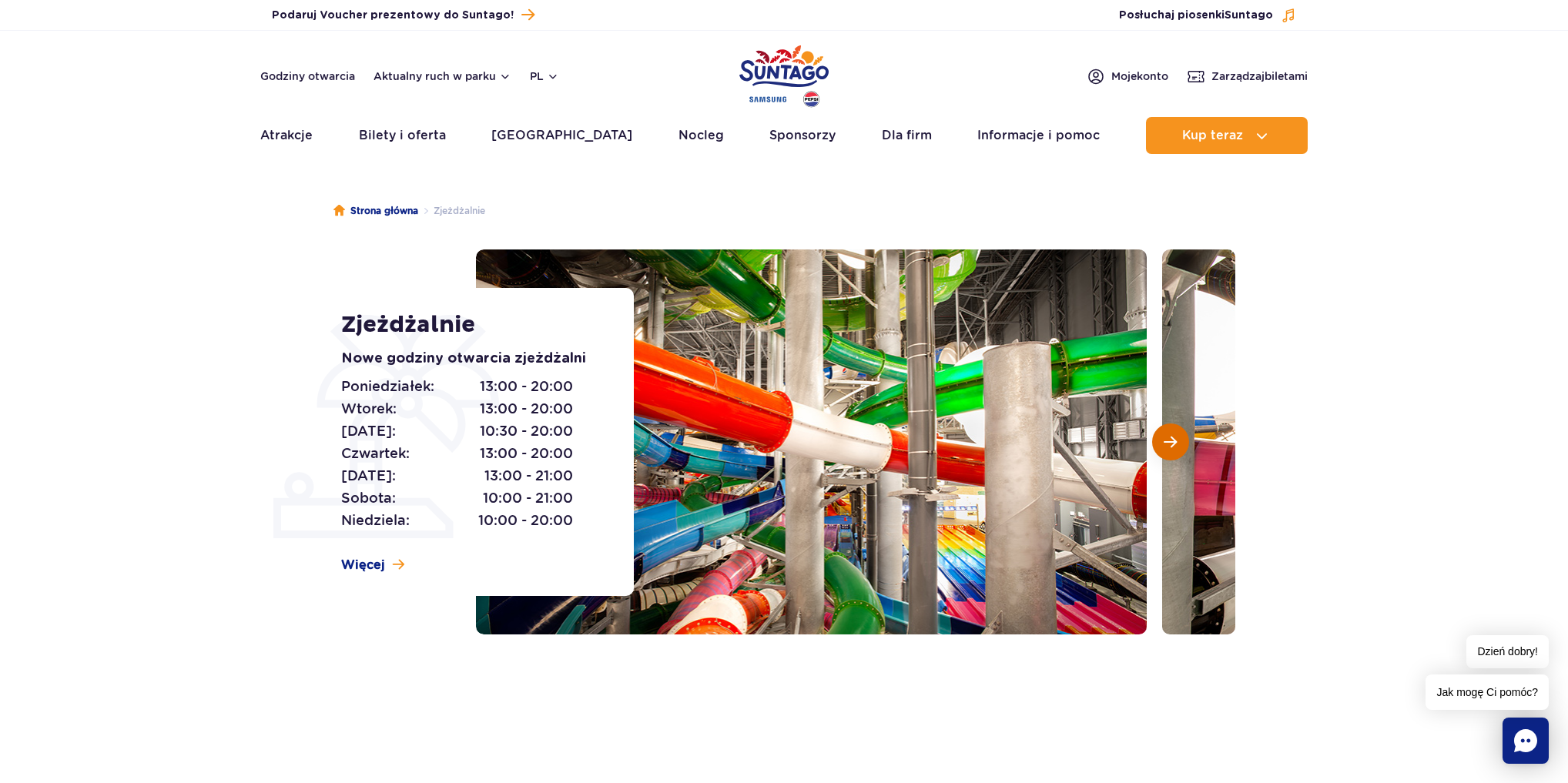
click at [1164, 449] on button "Następny slajd" at bounding box center [1171, 442] width 37 height 37
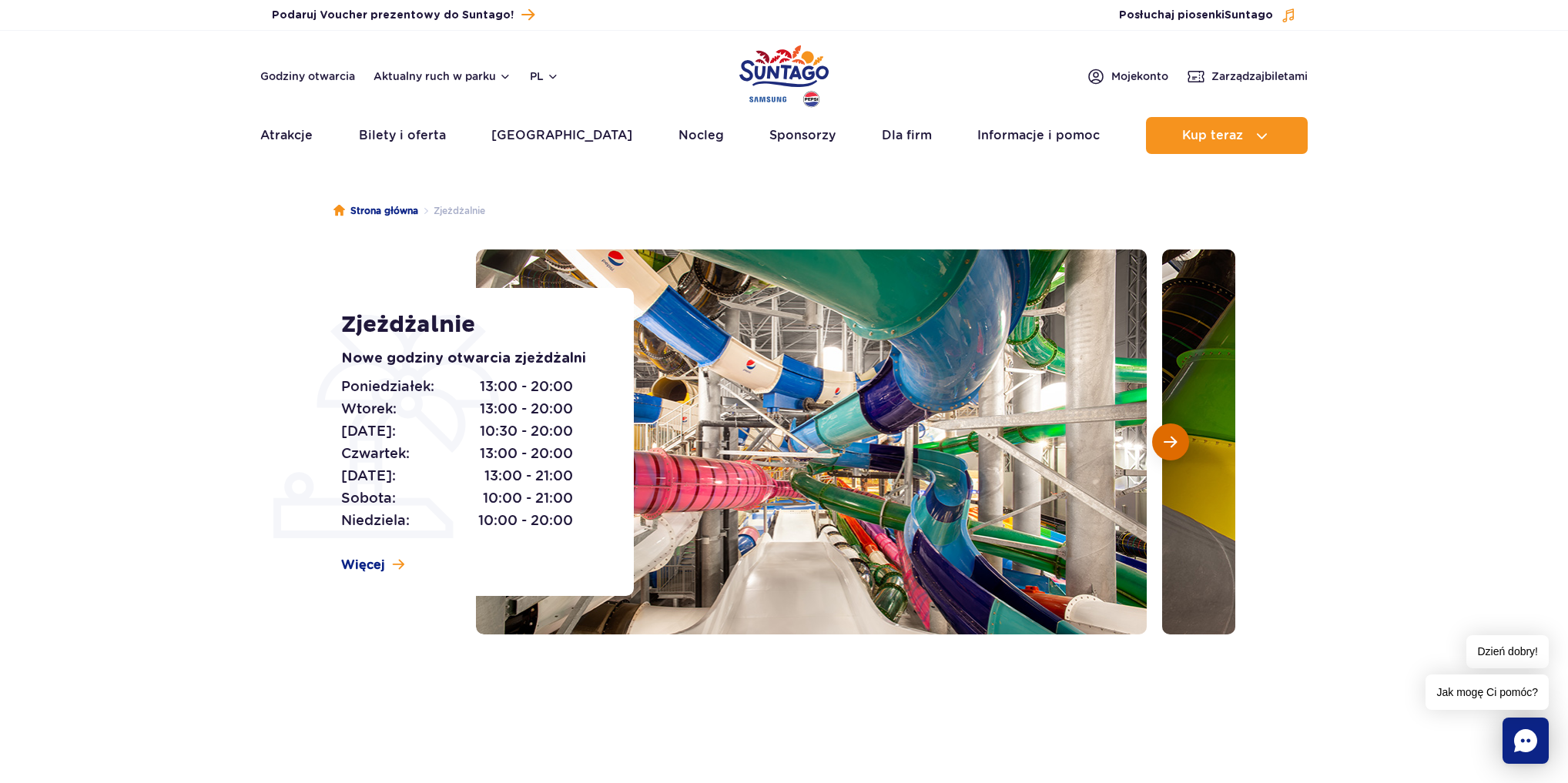
click at [1164, 449] on button "Następny slajd" at bounding box center [1171, 442] width 37 height 37
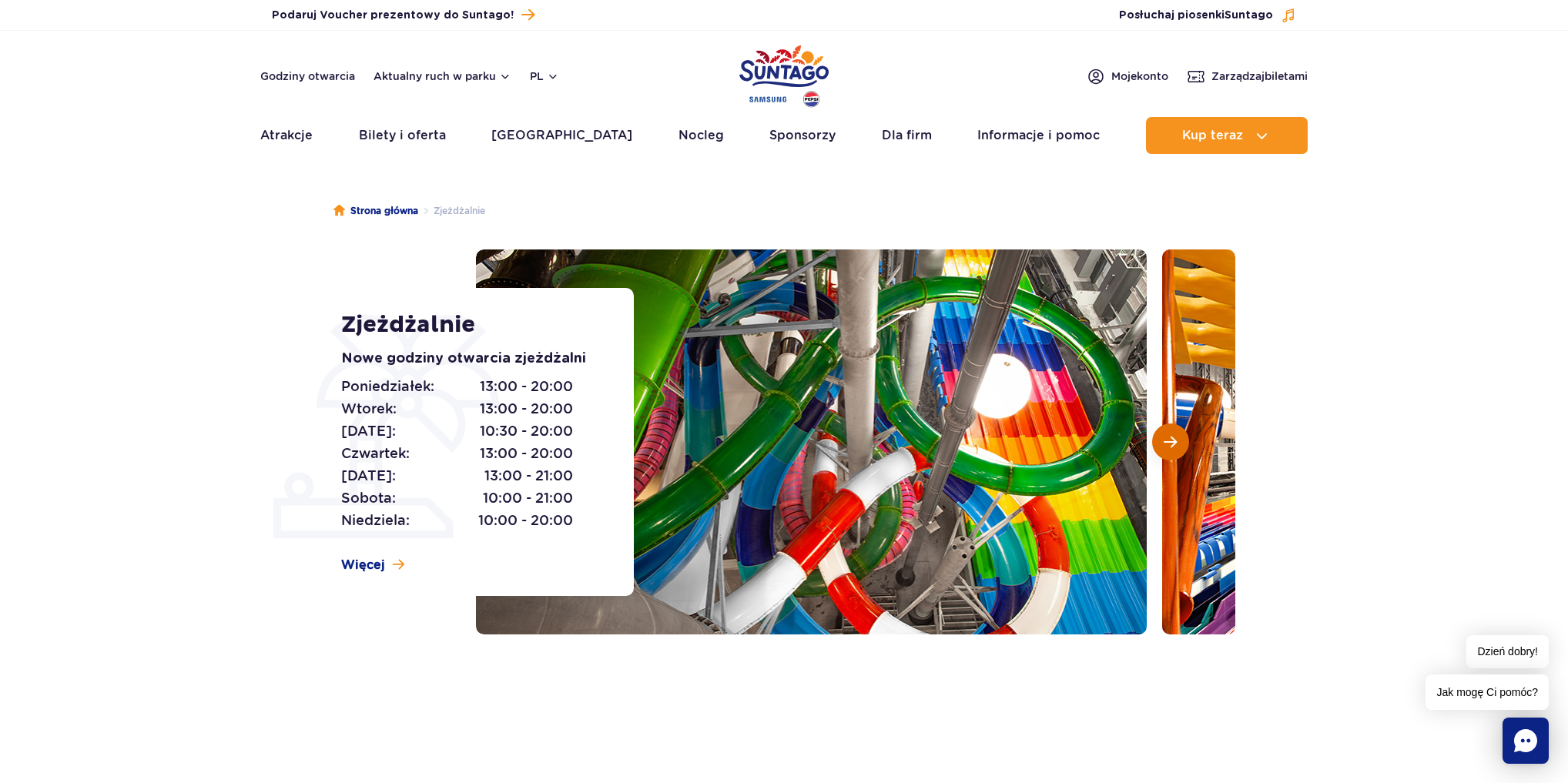
click at [1164, 449] on button "Następny slajd" at bounding box center [1171, 442] width 37 height 37
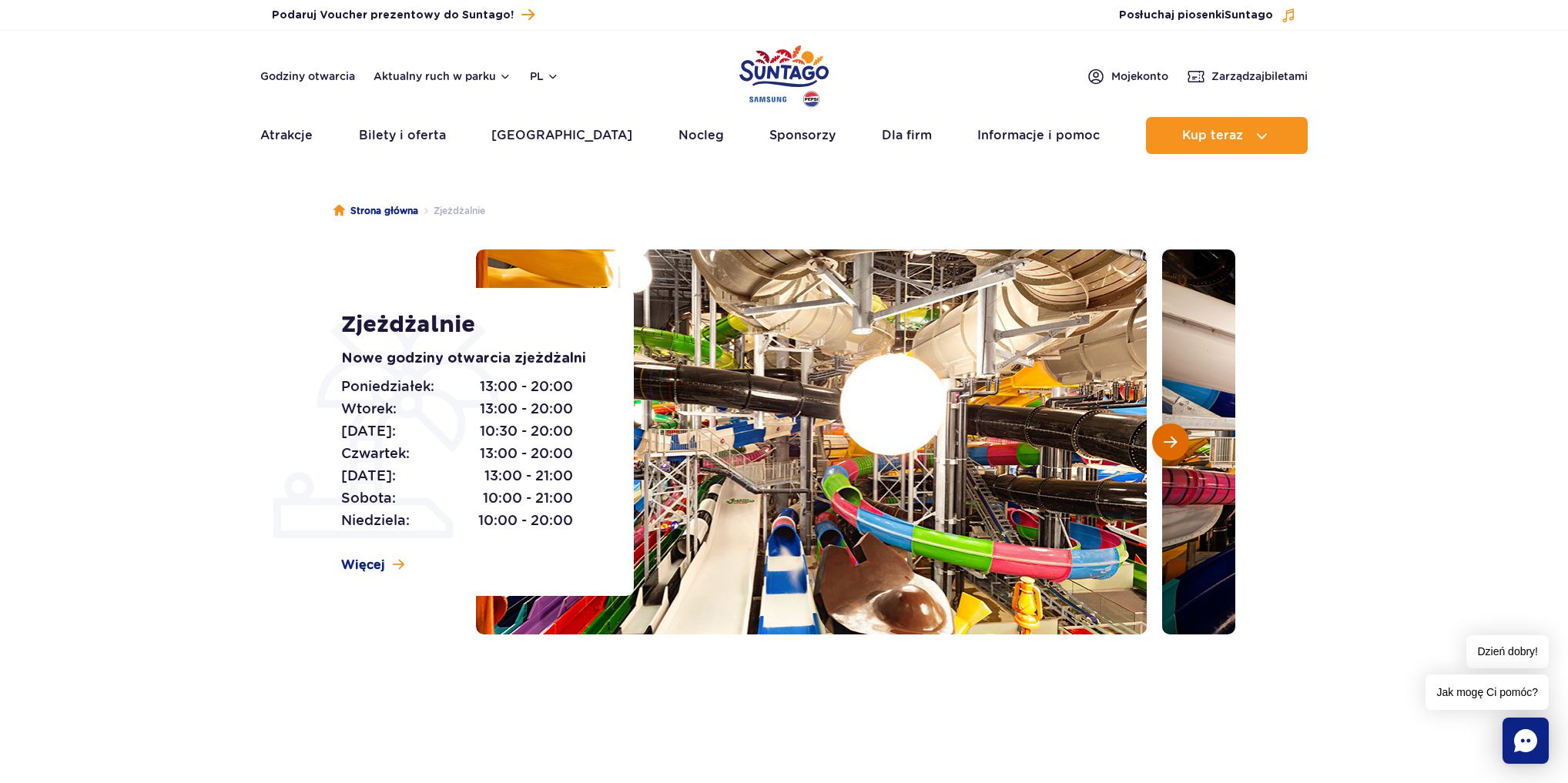
click at [1164, 449] on button "Następny slajd" at bounding box center [1171, 442] width 37 height 37
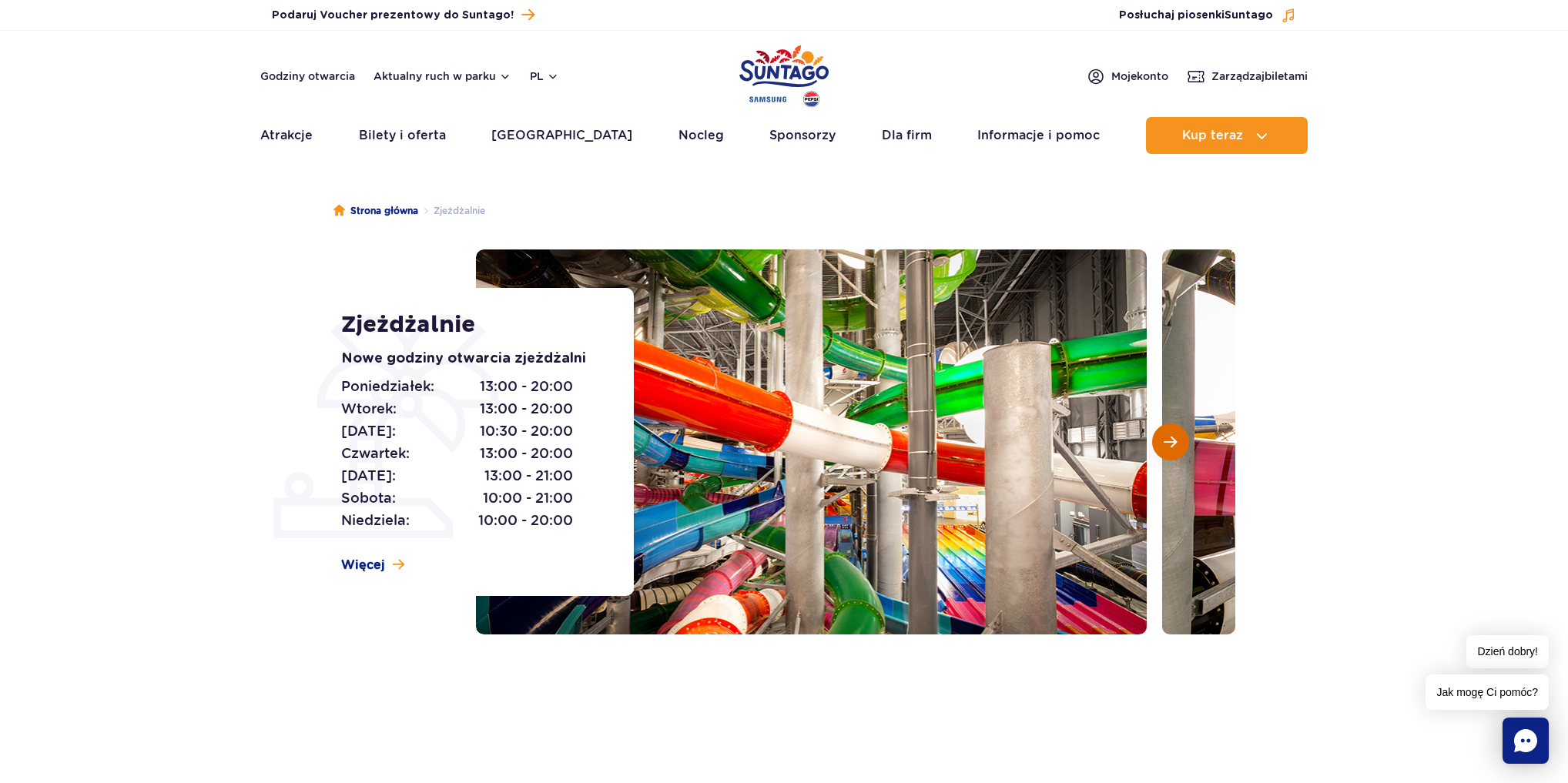
click at [1164, 449] on button "Następny slajd" at bounding box center [1171, 442] width 37 height 37
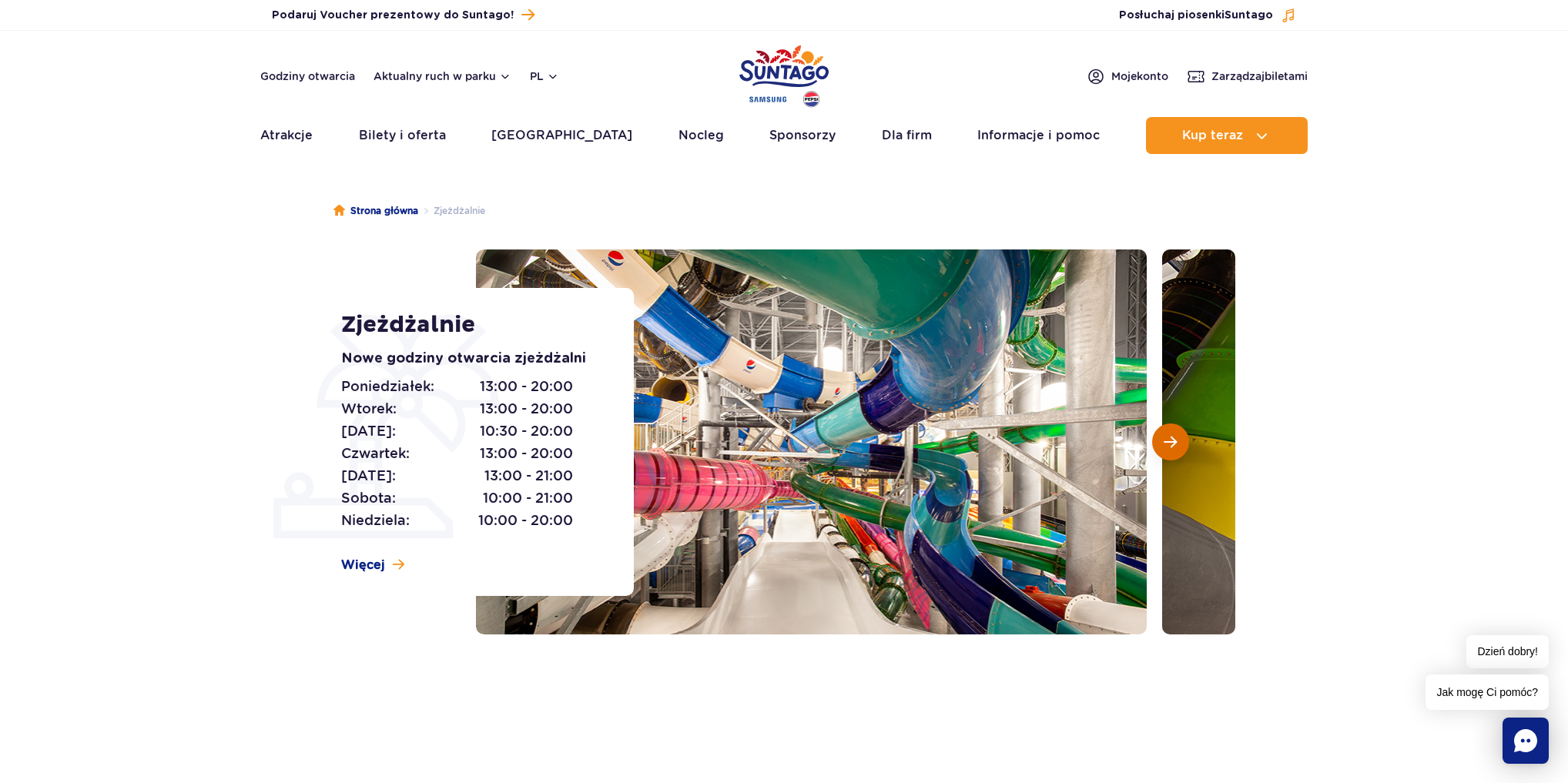
click at [1164, 449] on button "Następny slajd" at bounding box center [1171, 442] width 37 height 37
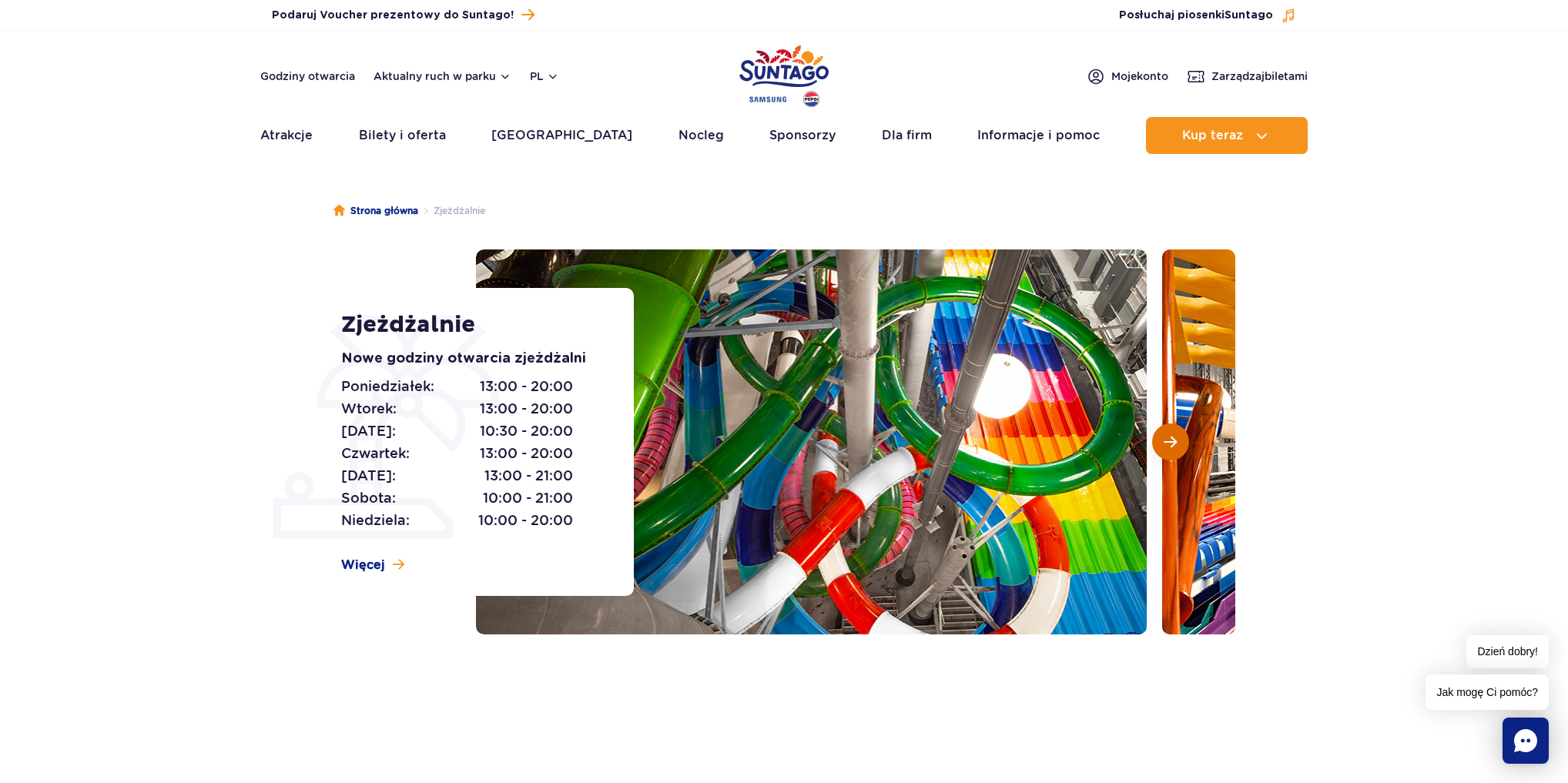
click at [1164, 449] on button "Następny slajd" at bounding box center [1171, 442] width 37 height 37
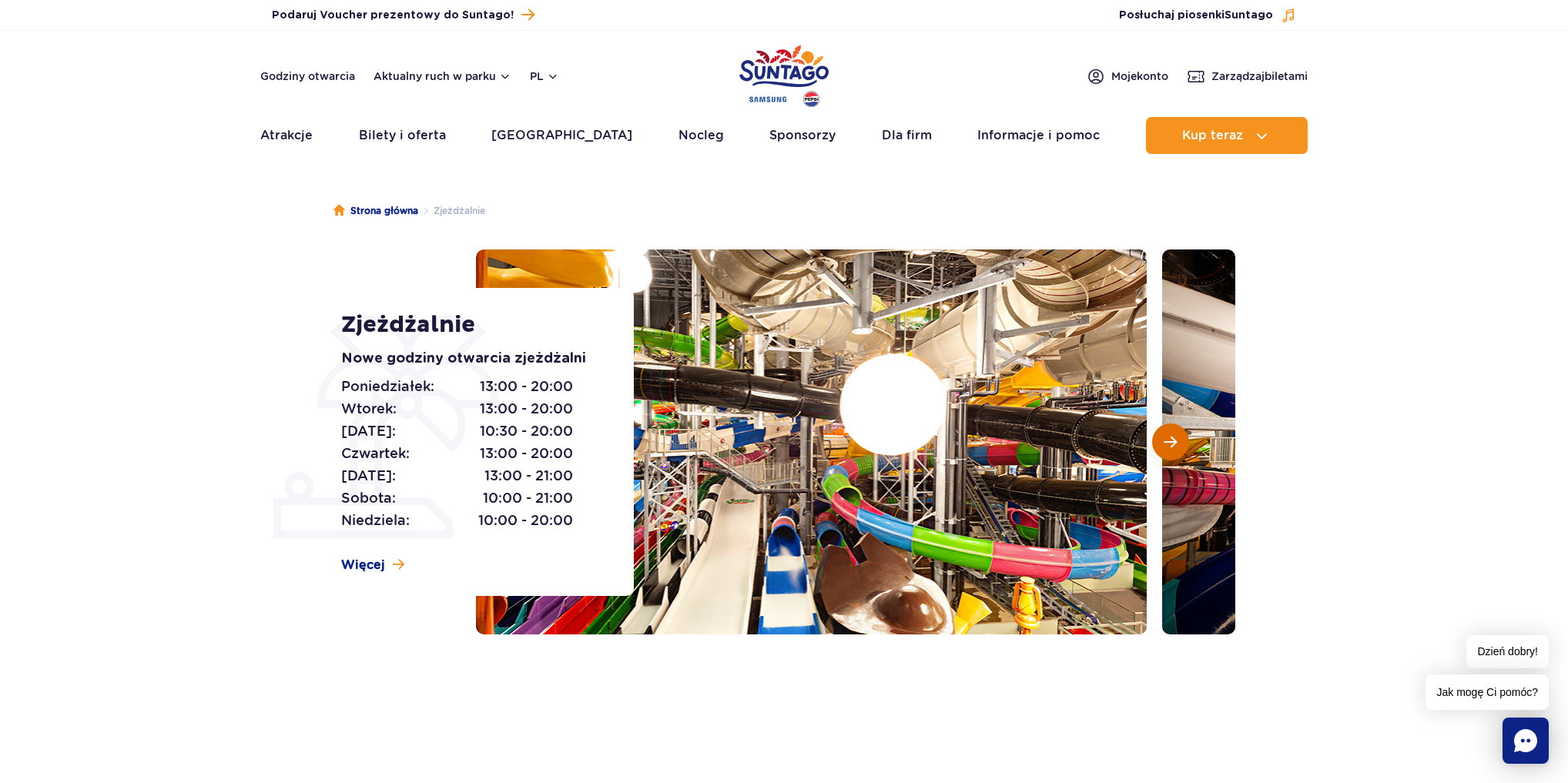
click at [1164, 449] on button "Następny slajd" at bounding box center [1171, 442] width 37 height 37
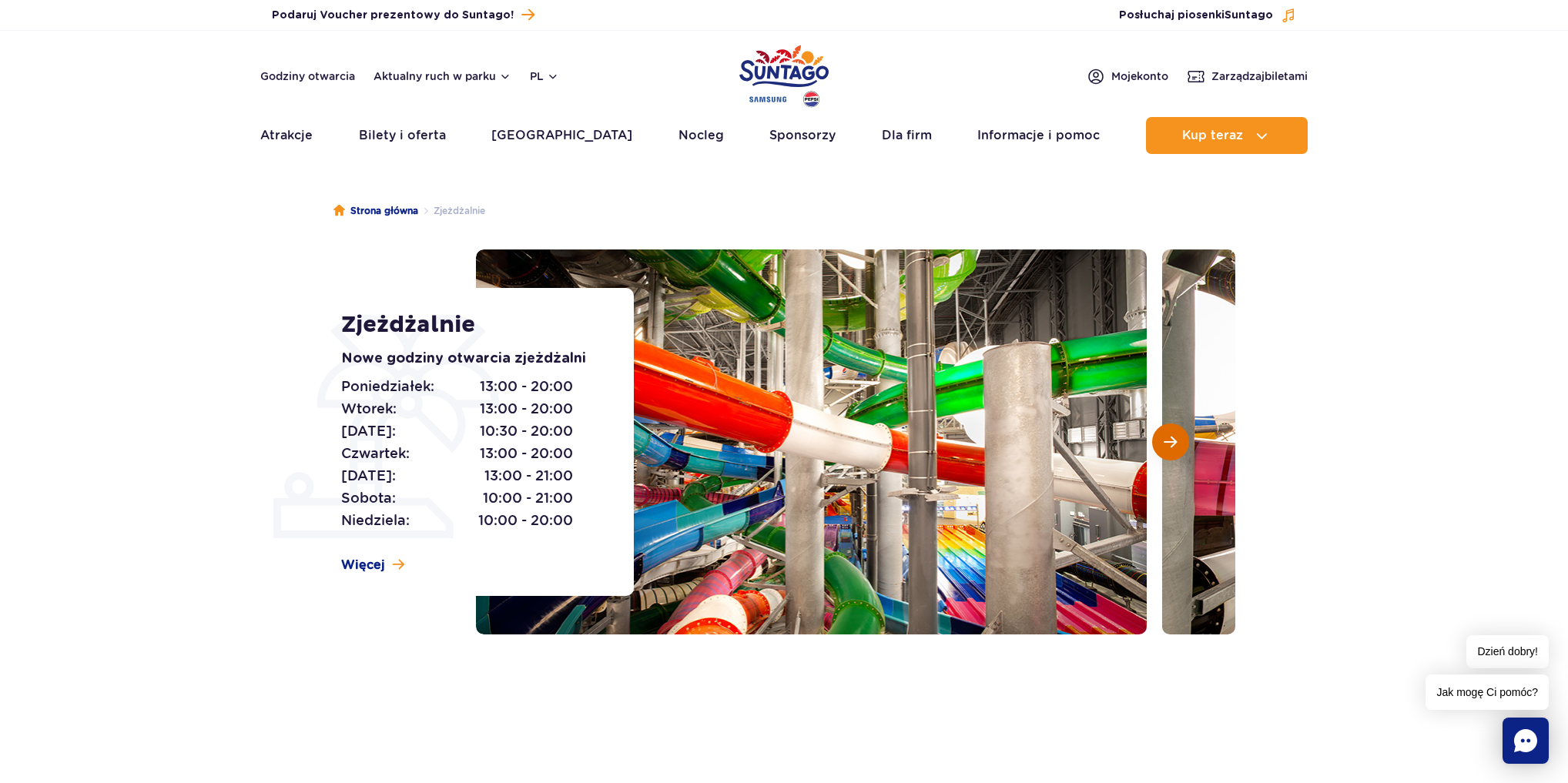
click at [1164, 449] on button "Następny slajd" at bounding box center [1171, 442] width 37 height 37
